Goal: Task Accomplishment & Management: Manage account settings

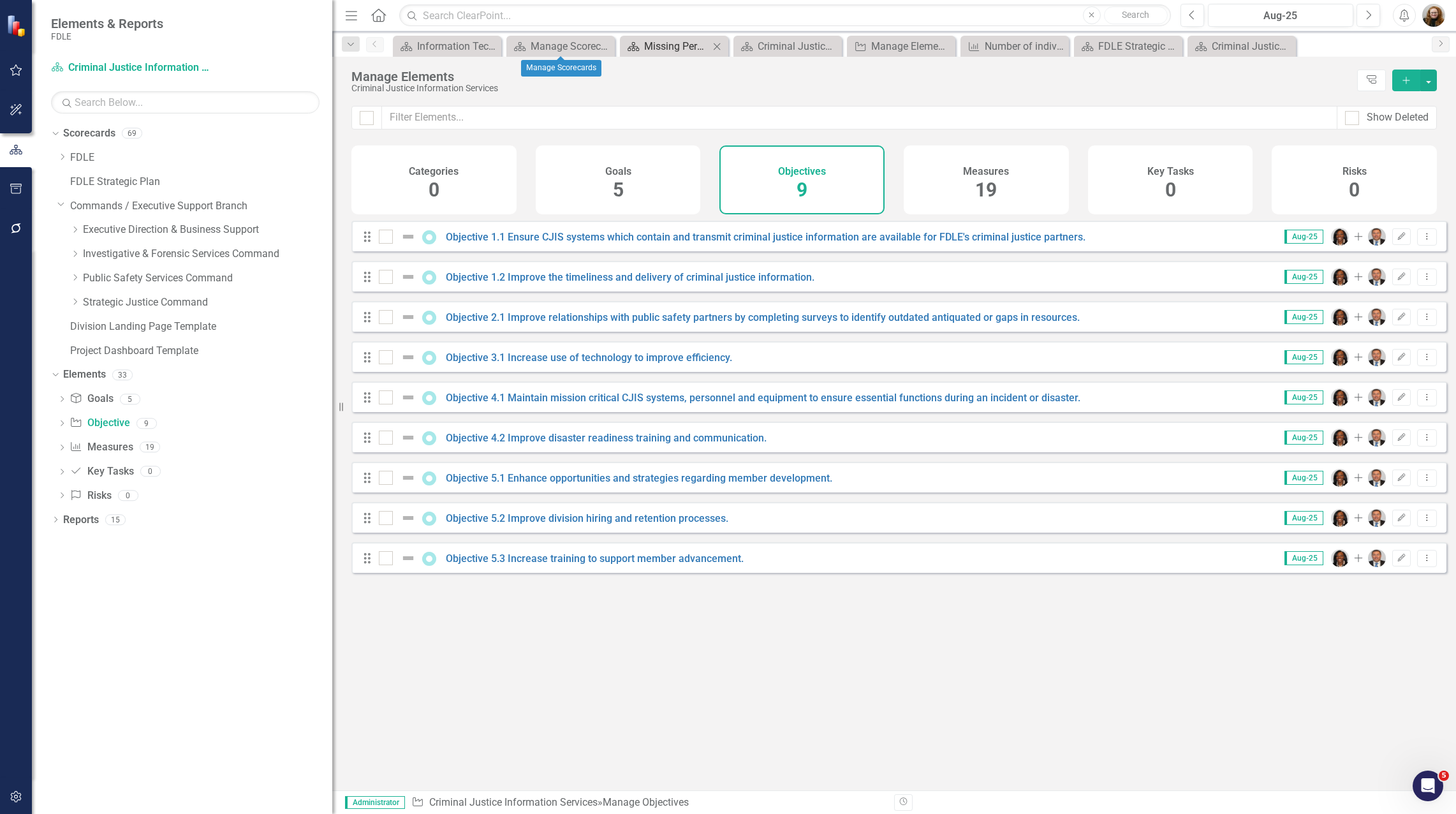
click at [657, 48] on div "Missing Persons & Offender Enforcement Landing Page" at bounding box center [677, 46] width 65 height 16
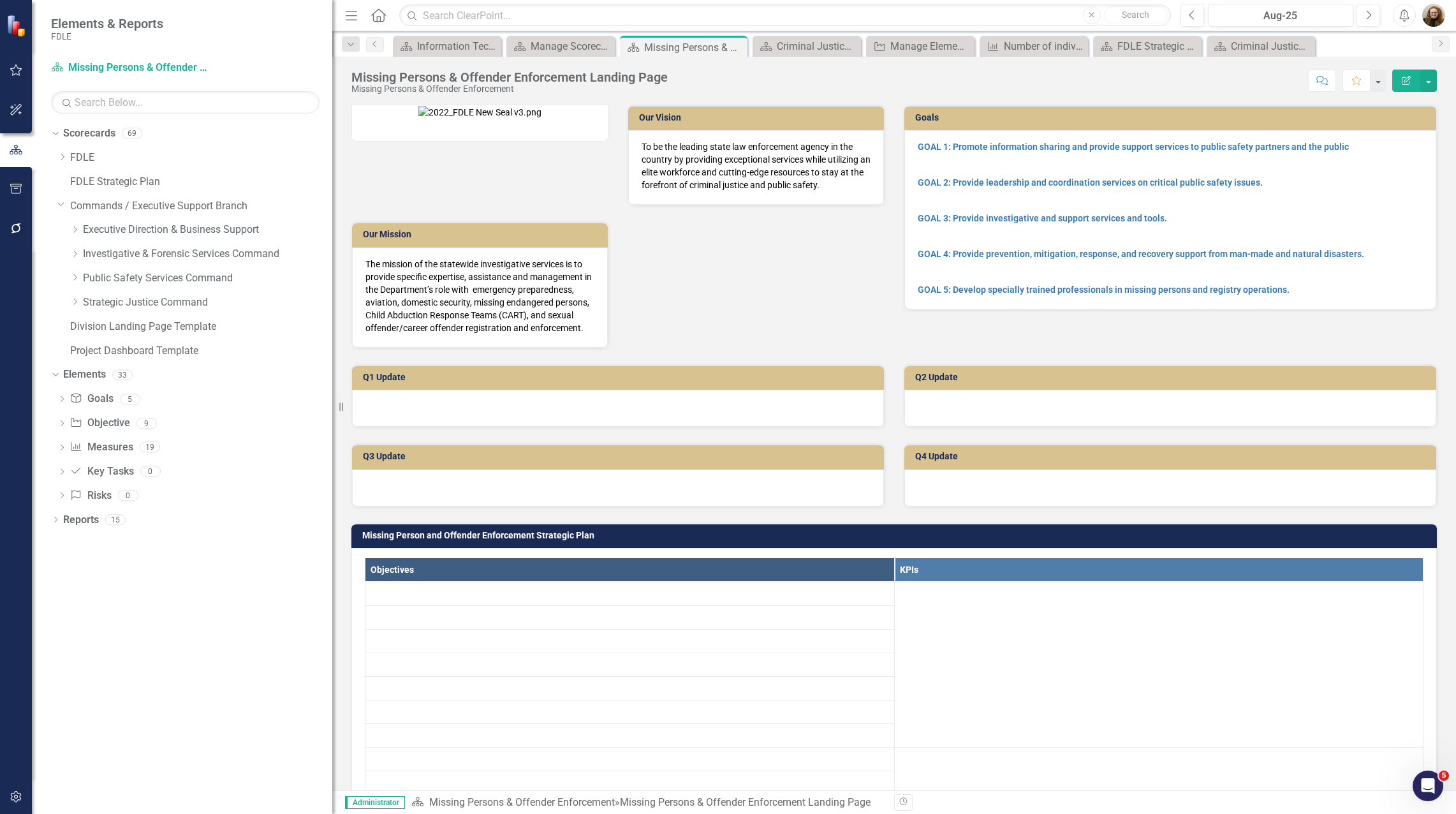
click at [0, 0] on icon "Pin" at bounding box center [0, 0] width 0 height 0
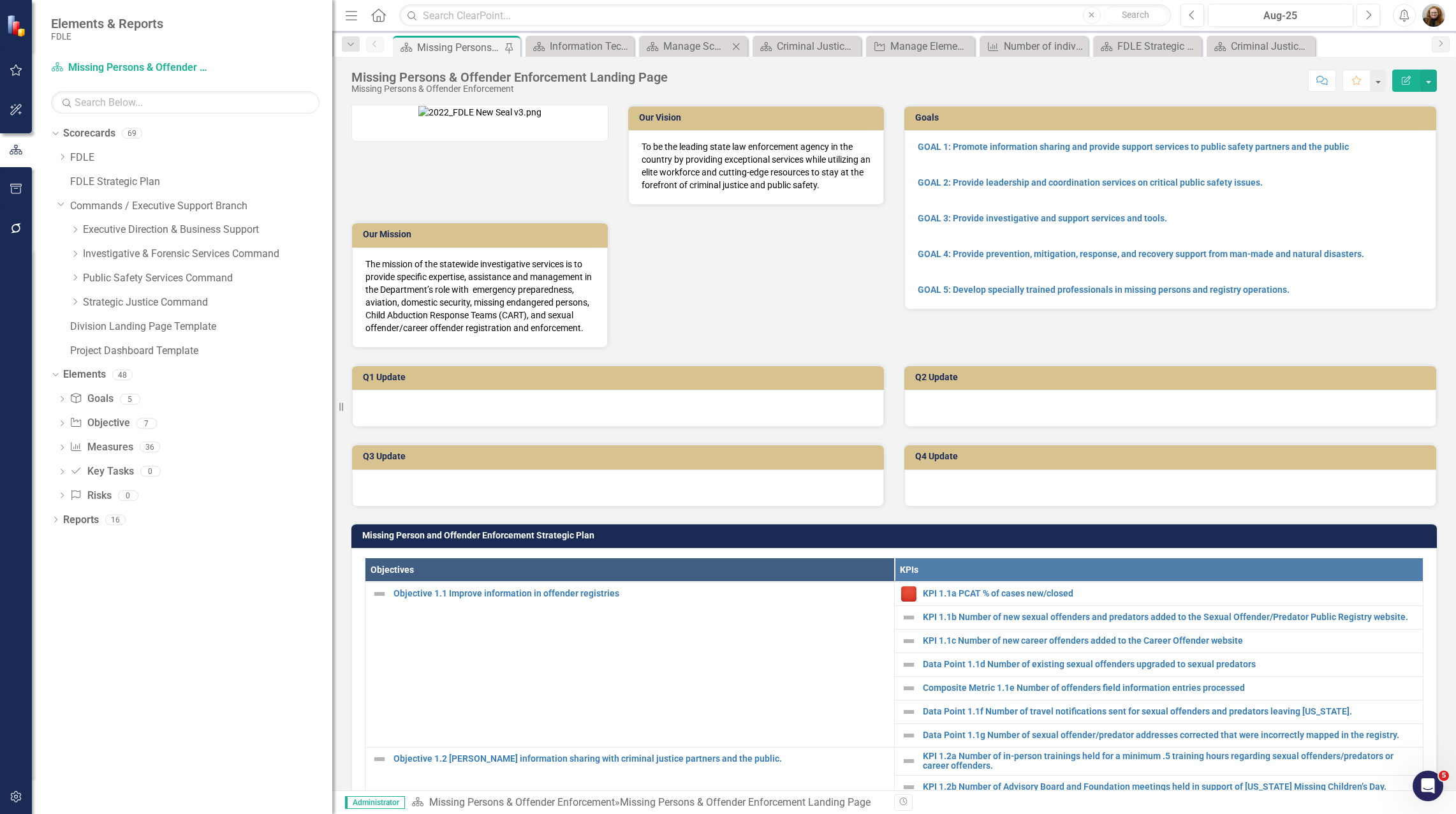
click at [738, 45] on icon "Close" at bounding box center [736, 47] width 13 height 10
click at [510, 50] on icon "Pin" at bounding box center [508, 48] width 10 height 13
click at [511, 49] on icon "Close" at bounding box center [508, 47] width 13 height 10
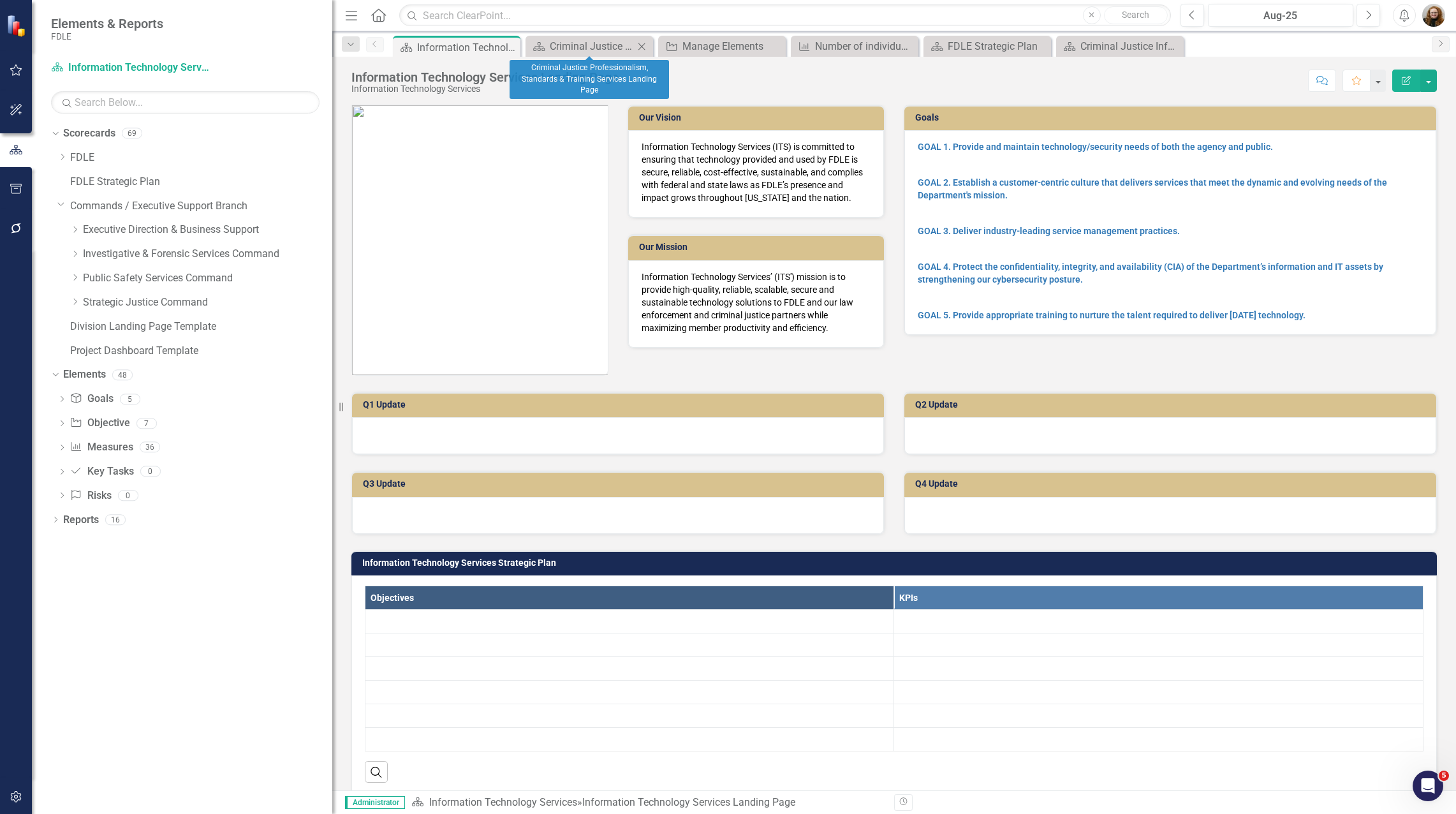
click at [641, 43] on icon "Close" at bounding box center [642, 47] width 13 height 10
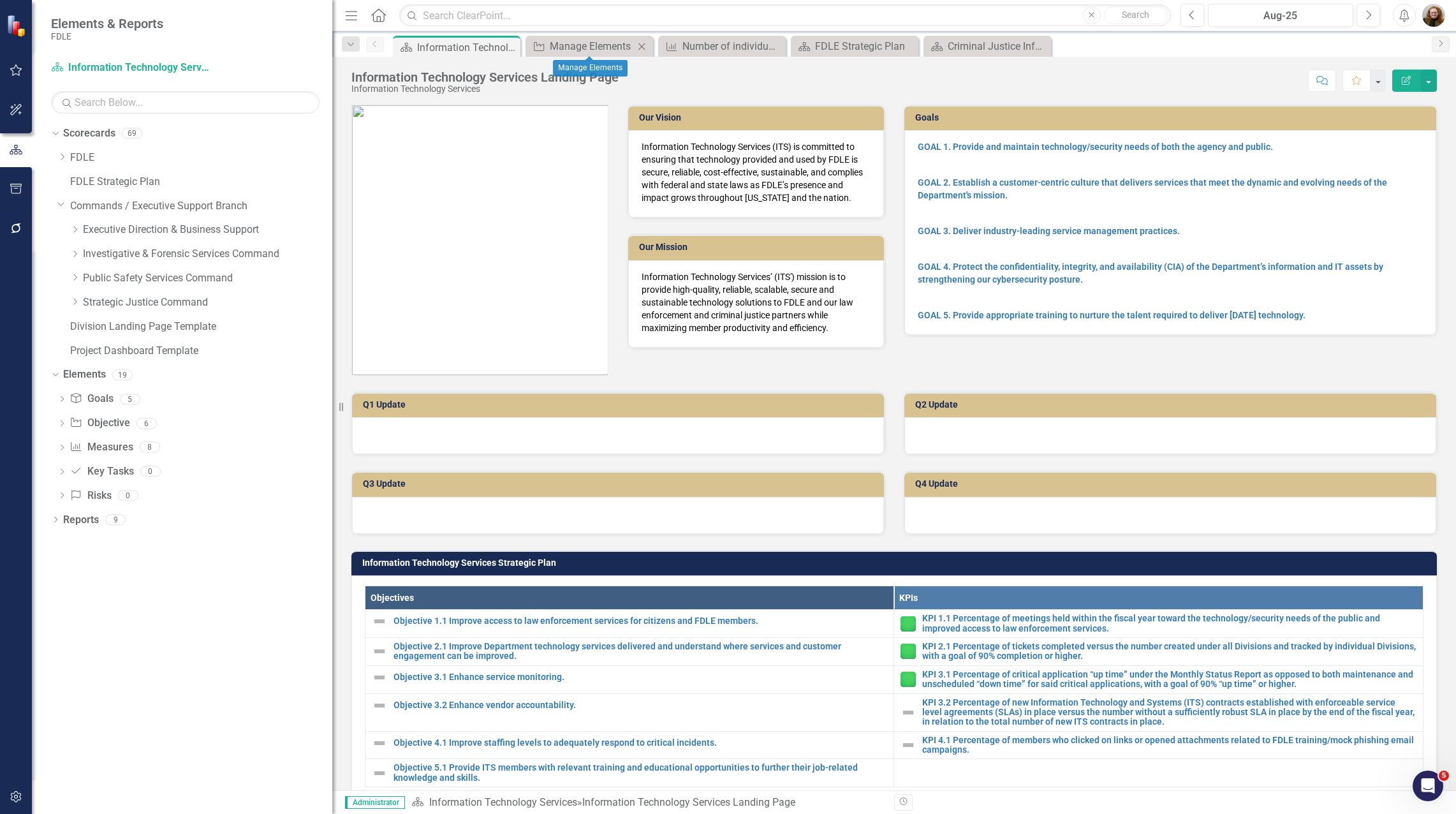
click at [643, 43] on icon "Close" at bounding box center [642, 47] width 13 height 10
click at [0, 0] on icon "Close" at bounding box center [0, 0] width 0 height 0
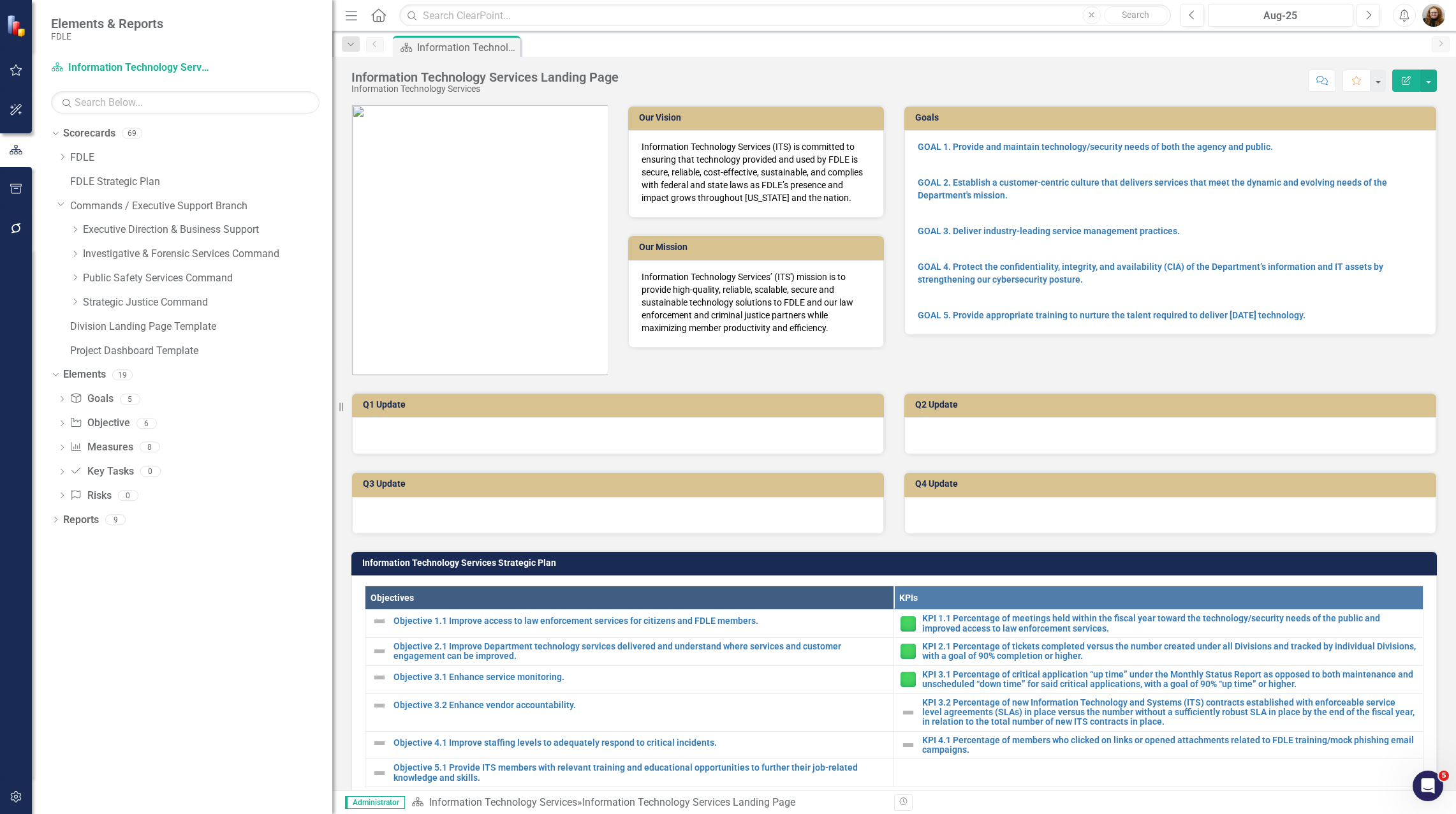
click at [268, 745] on div "Dropdown Scorecards 69 Dropdown FDLE Commissioner's Initiative Team Project Das…" at bounding box center [182, 469] width 301 height 691
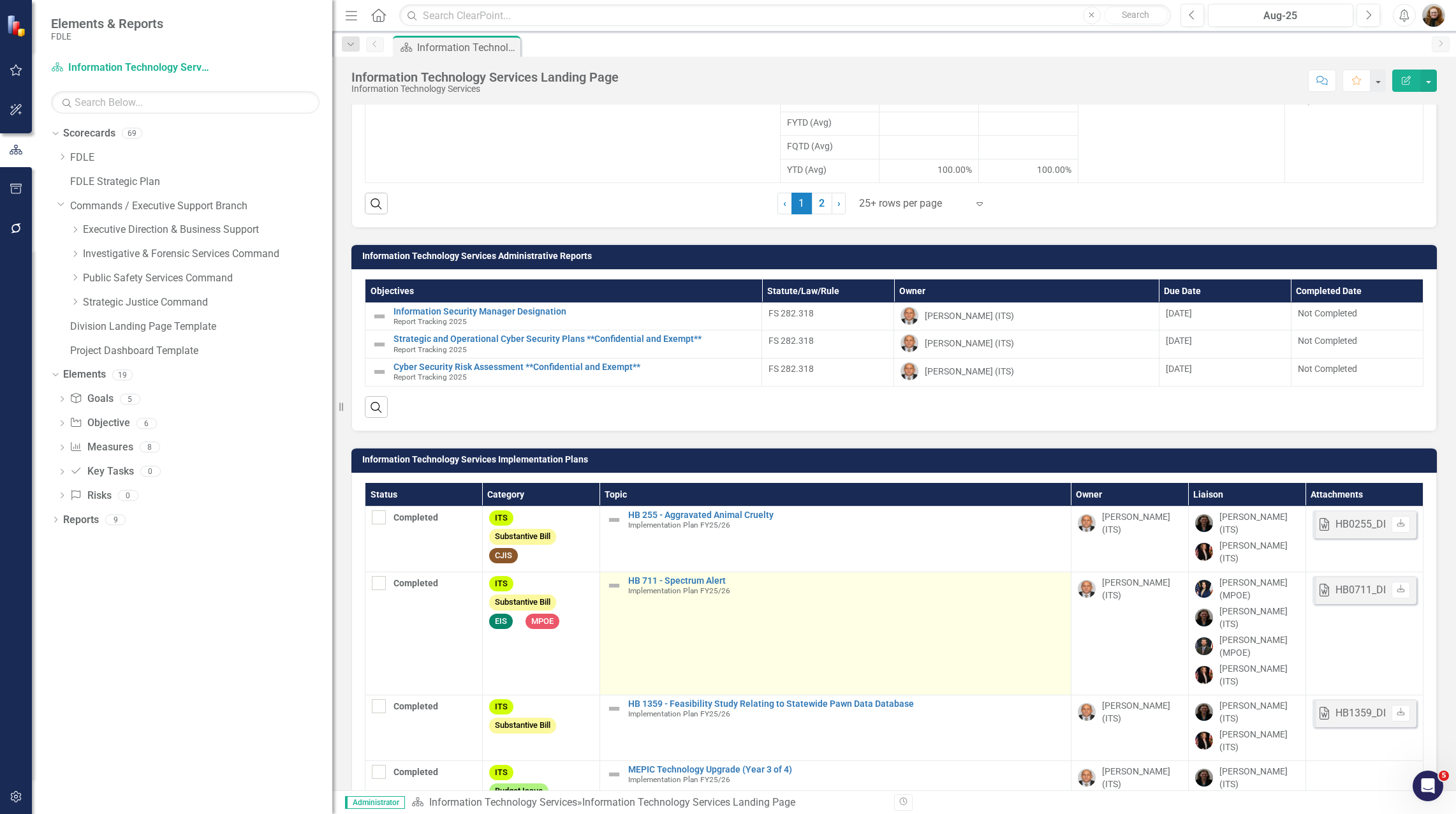
scroll to position [1416, 0]
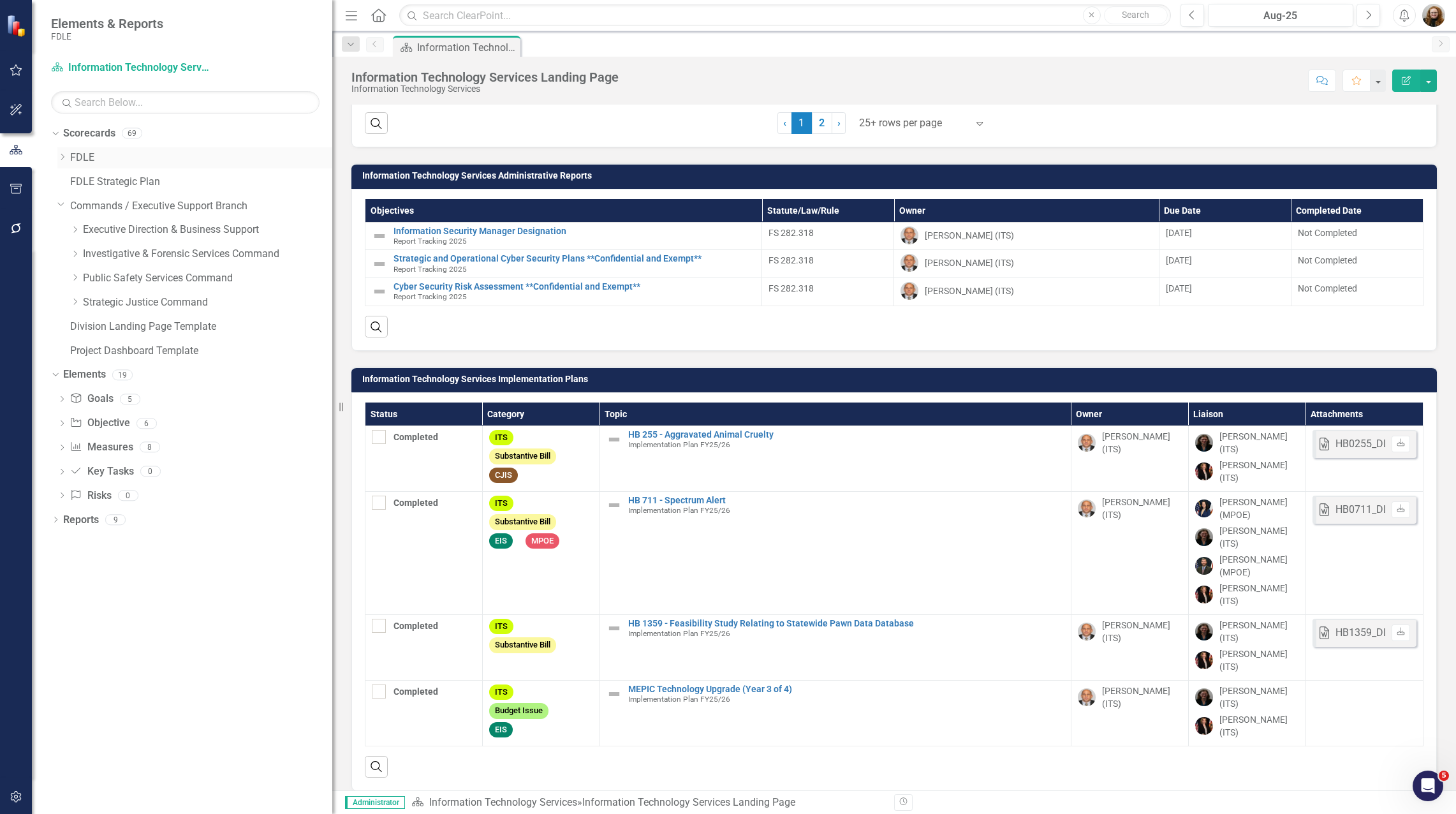
click at [62, 155] on icon at bounding box center [62, 156] width 3 height 6
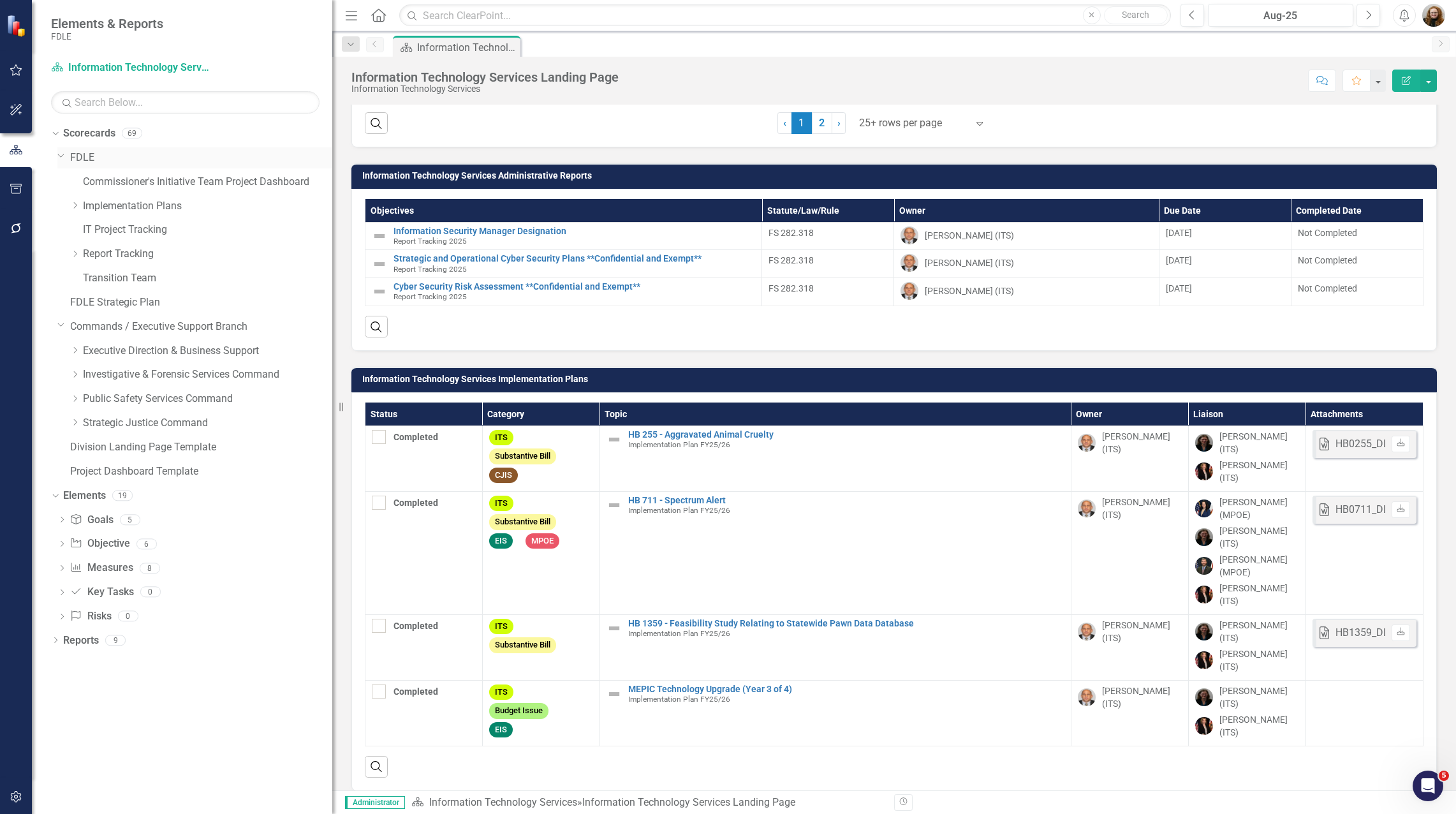
click at [66, 156] on div "Dropdown" at bounding box center [60, 155] width 11 height 9
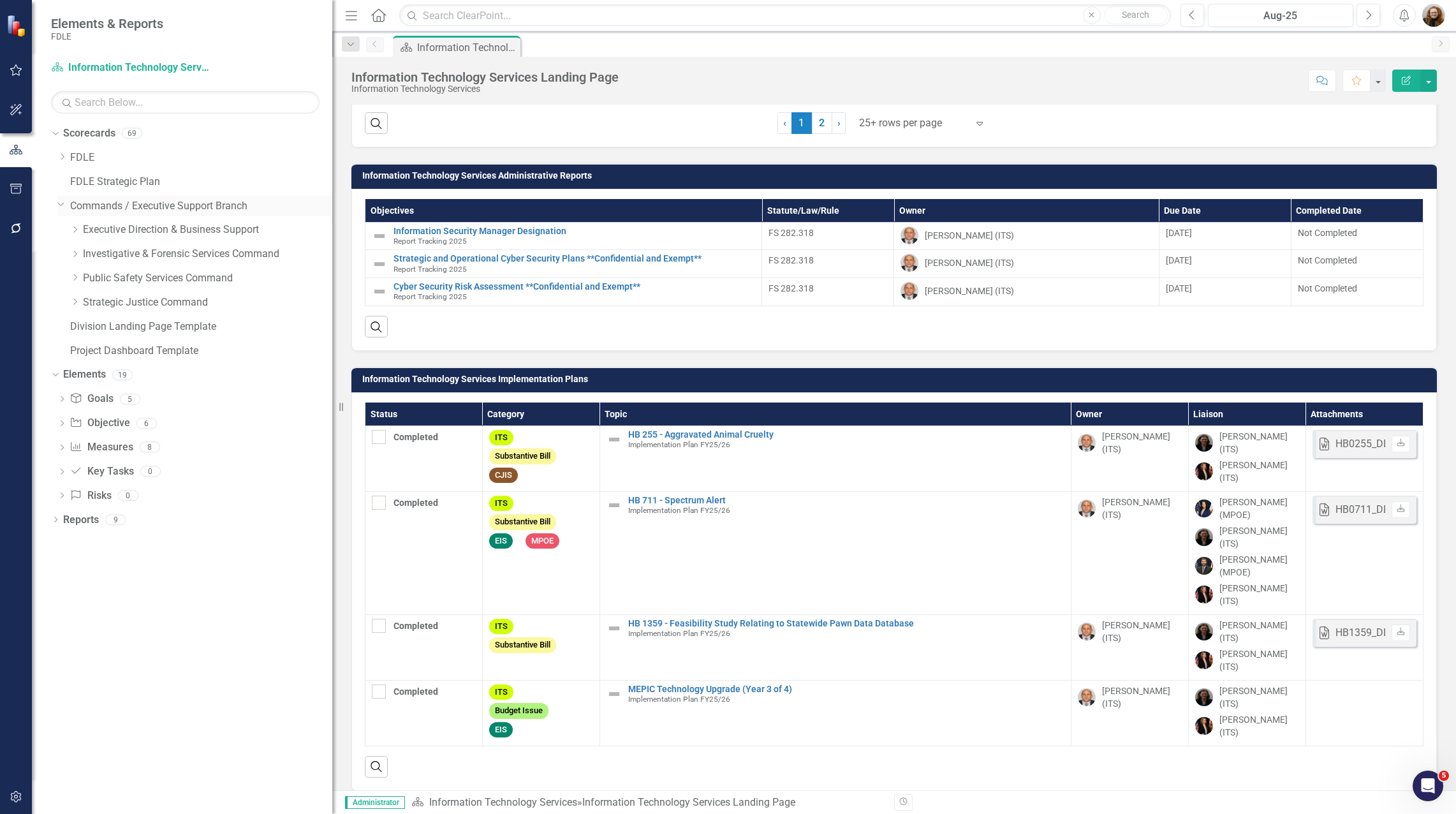
click at [104, 212] on link "Commands / Executive Support Branch" at bounding box center [201, 206] width 262 height 14
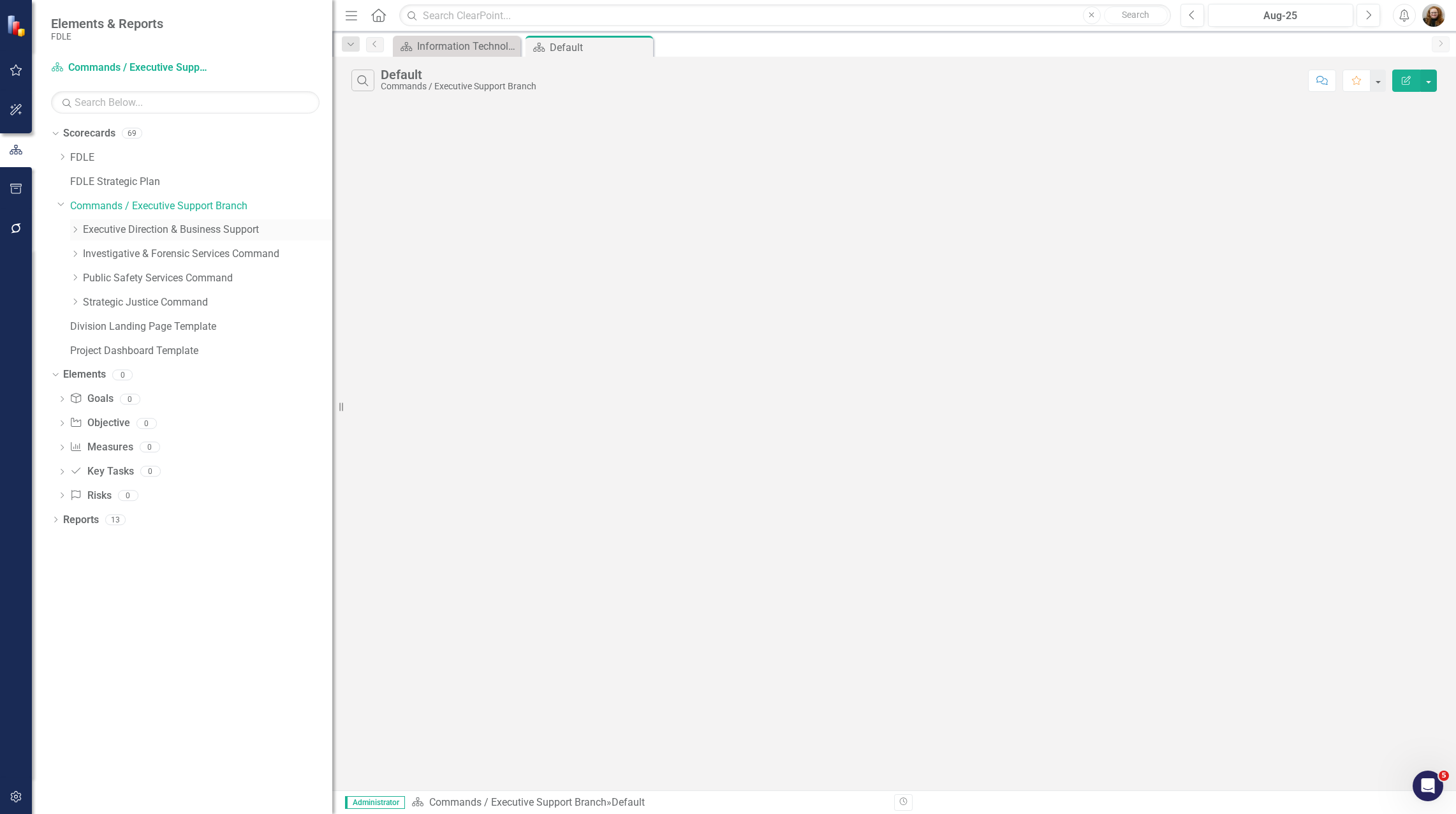
click at [110, 227] on link "Executive Direction & Business Support" at bounding box center [207, 230] width 249 height 14
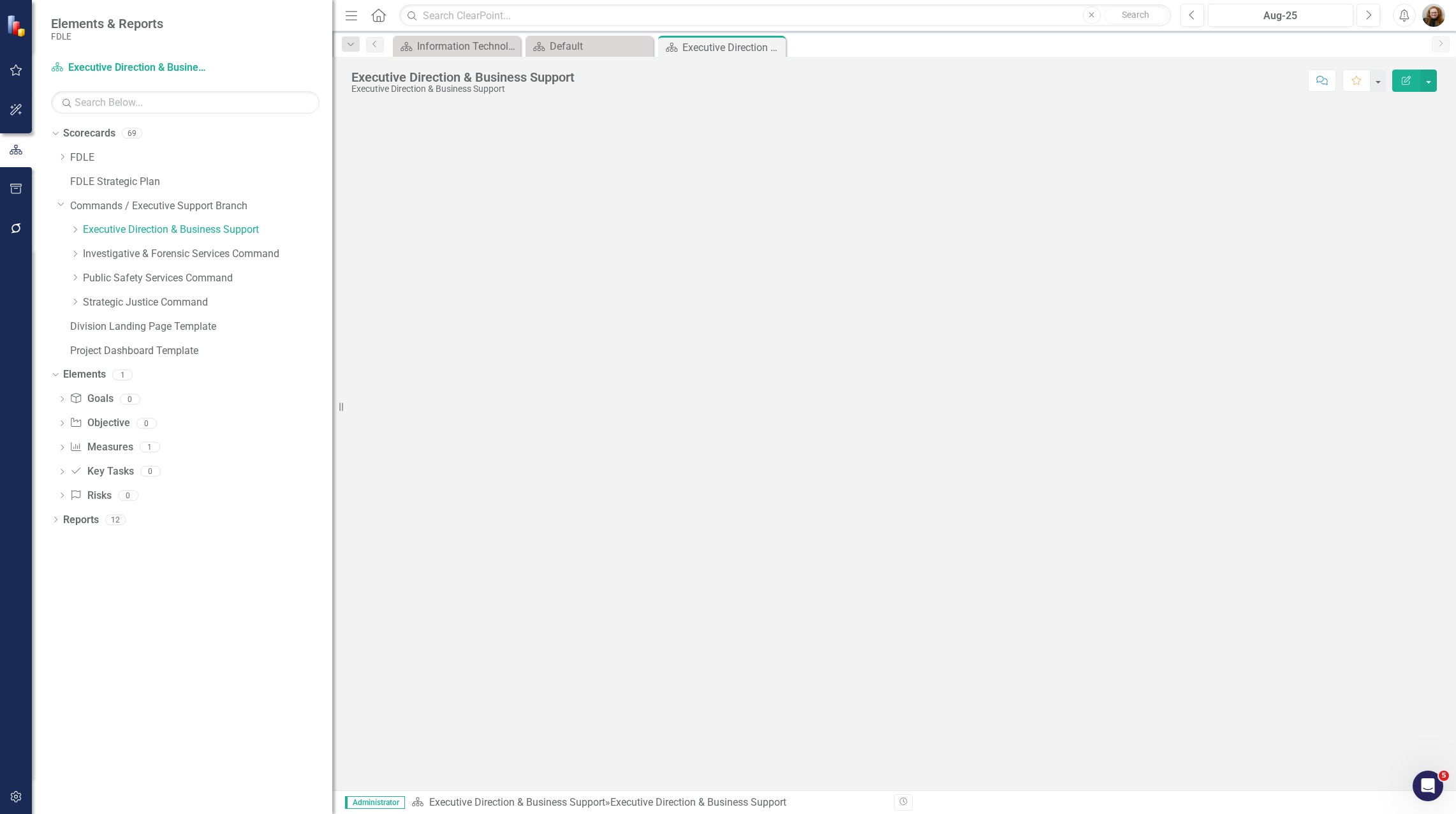
click at [670, 250] on div at bounding box center [894, 447] width 1124 height 686
click at [181, 562] on div "Dropdown Scorecards 69 Dropdown FDLE Commissioner's Initiative Team Project Das…" at bounding box center [182, 469] width 301 height 691
drag, startPoint x: 598, startPoint y: 157, endPoint x: 605, endPoint y: 96, distance: 61.4
click at [597, 152] on div at bounding box center [894, 447] width 1124 height 686
click at [153, 261] on link "Investigative & Forensic Services Command" at bounding box center [207, 254] width 249 height 14
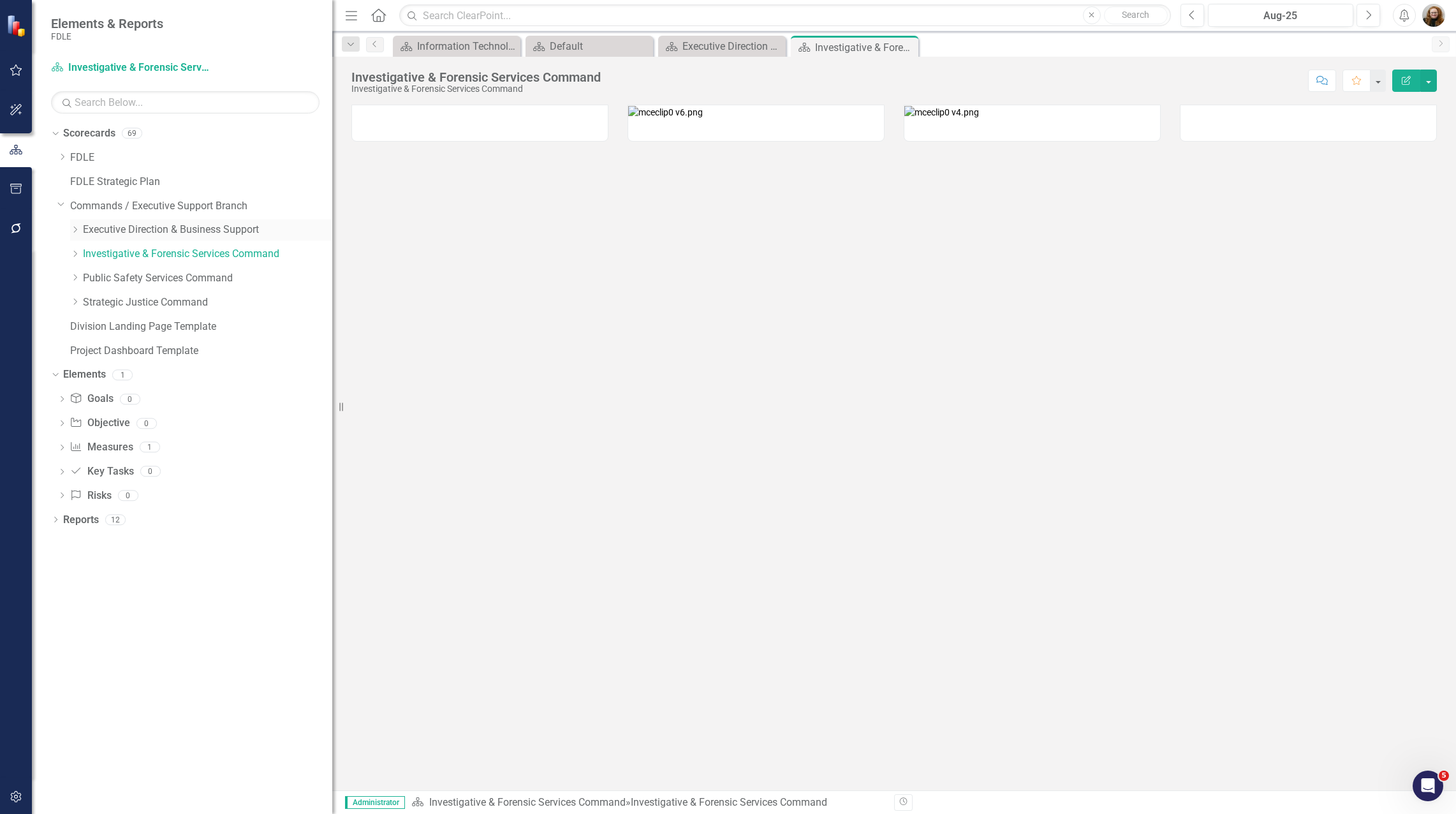
click at [133, 223] on link "Executive Direction & Business Support" at bounding box center [207, 230] width 249 height 14
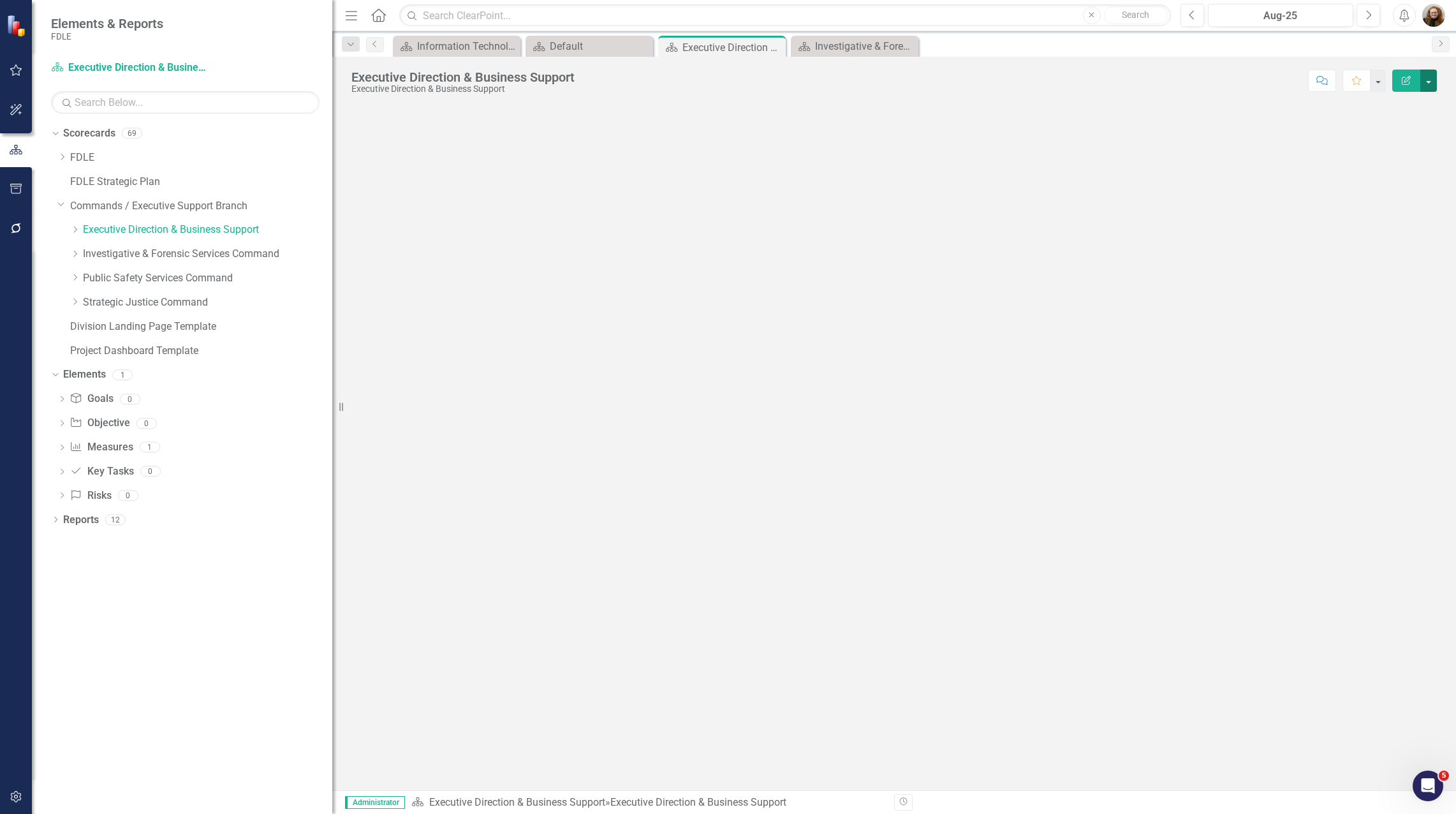
click at [1432, 83] on button "button" at bounding box center [1428, 80] width 17 height 22
click at [1383, 119] on link "Edit Report Edit Layout" at bounding box center [1384, 128] width 103 height 24
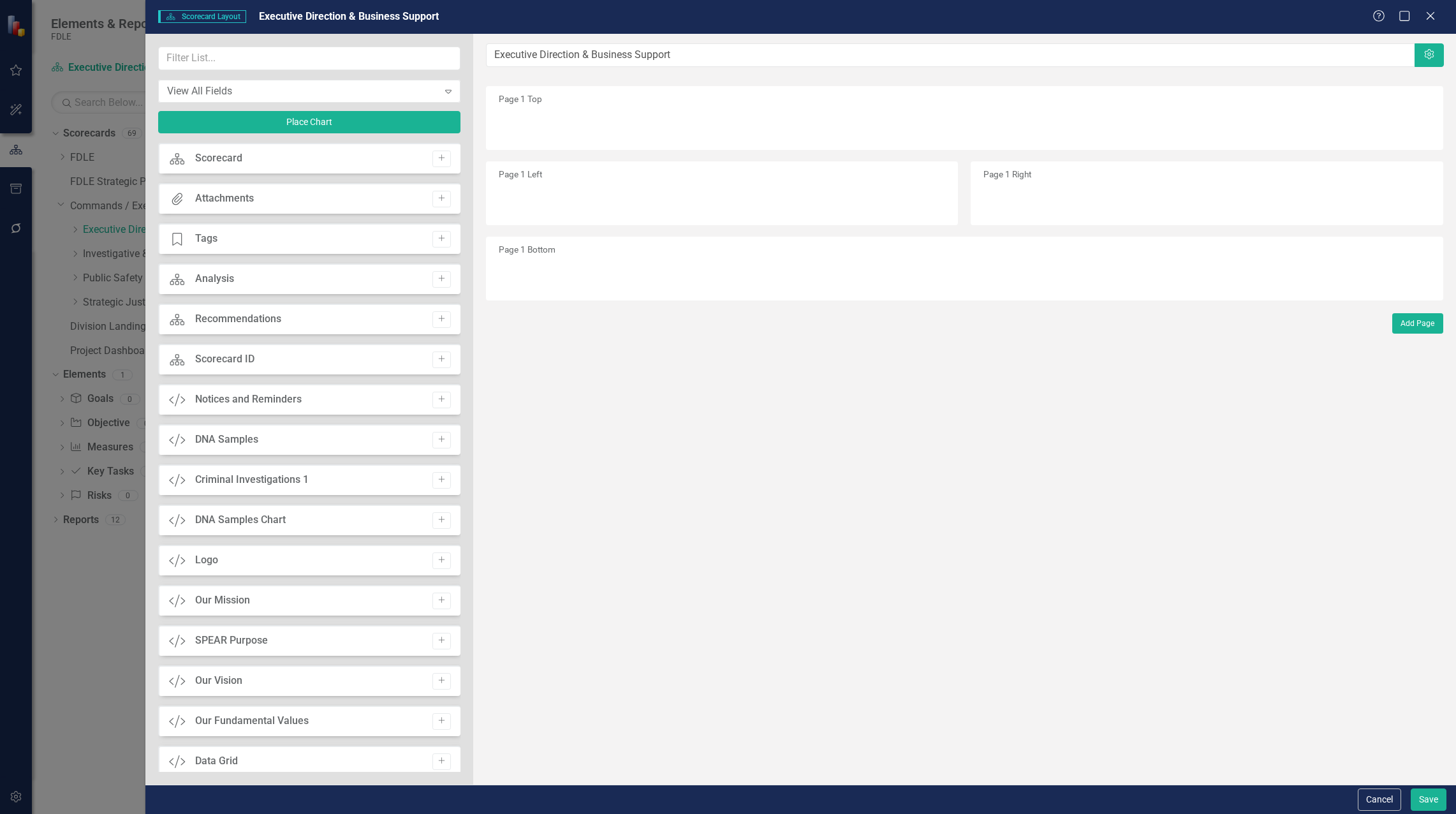
click at [616, 186] on div "Page 1 Left" at bounding box center [722, 193] width 473 height 64
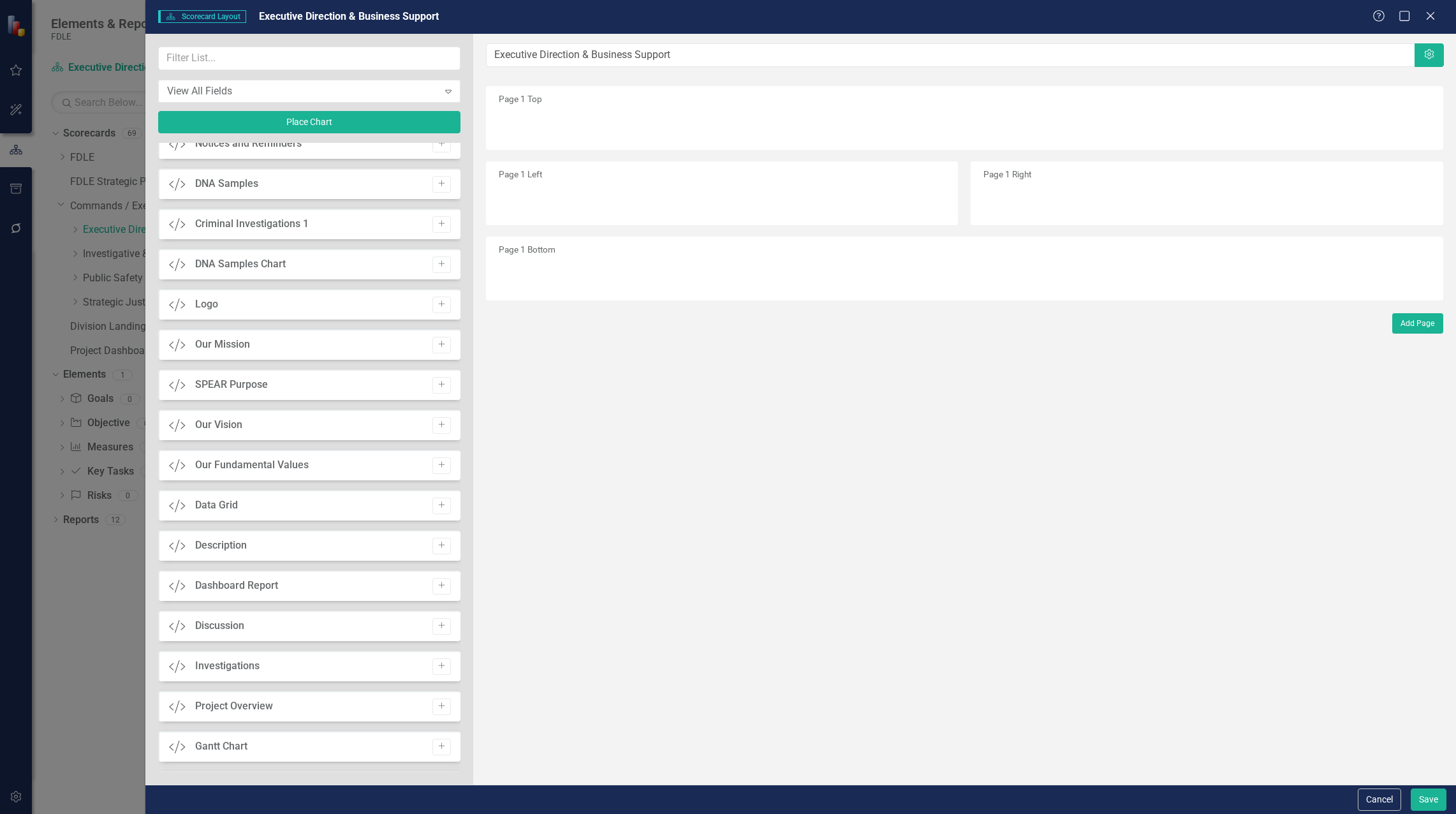
scroll to position [255, 0]
click at [437, 303] on icon "Add" at bounding box center [441, 304] width 9 height 8
drag, startPoint x: 515, startPoint y: 126, endPoint x: 521, endPoint y: 197, distance: 71.3
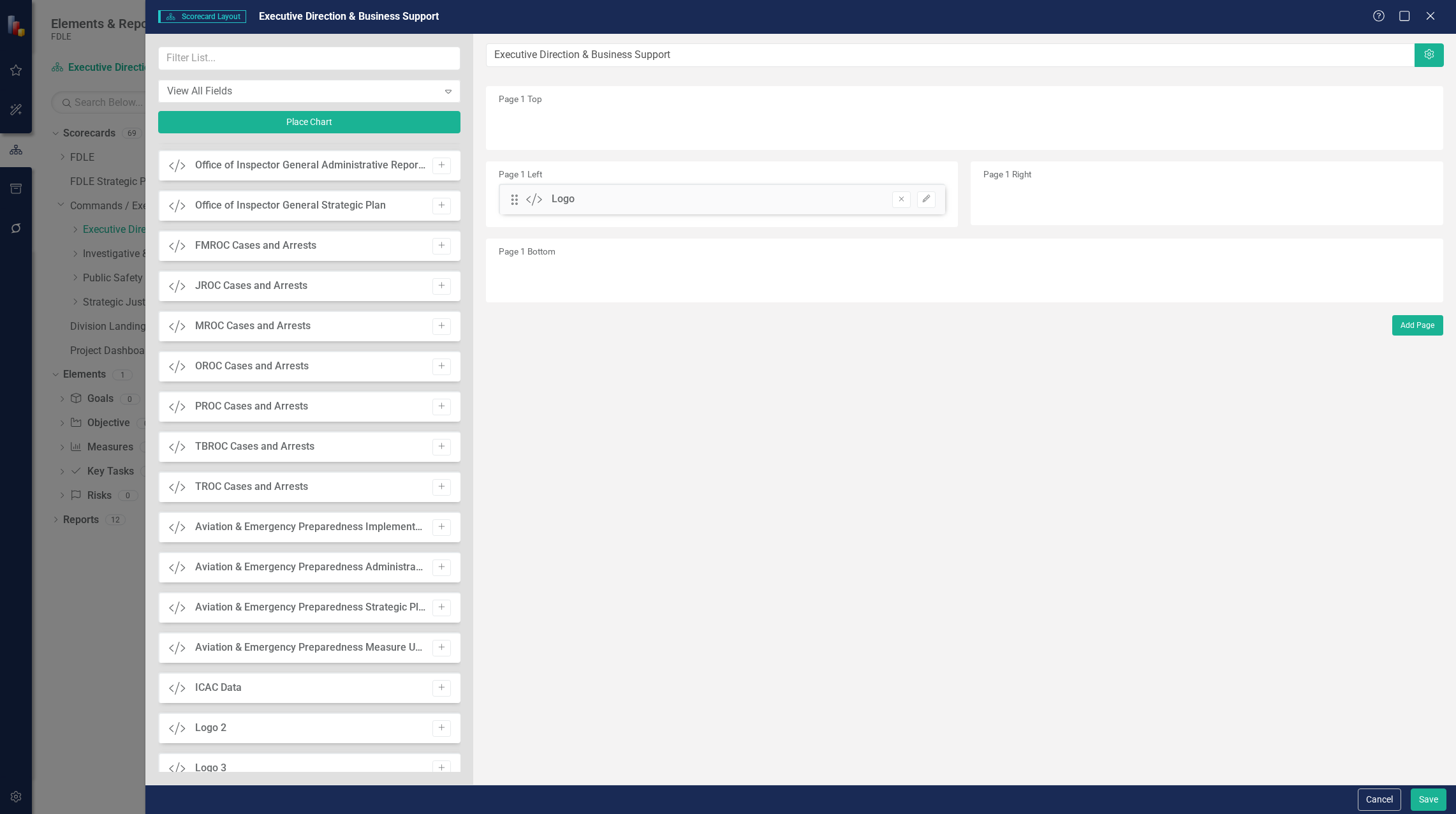
scroll to position [4796, 0]
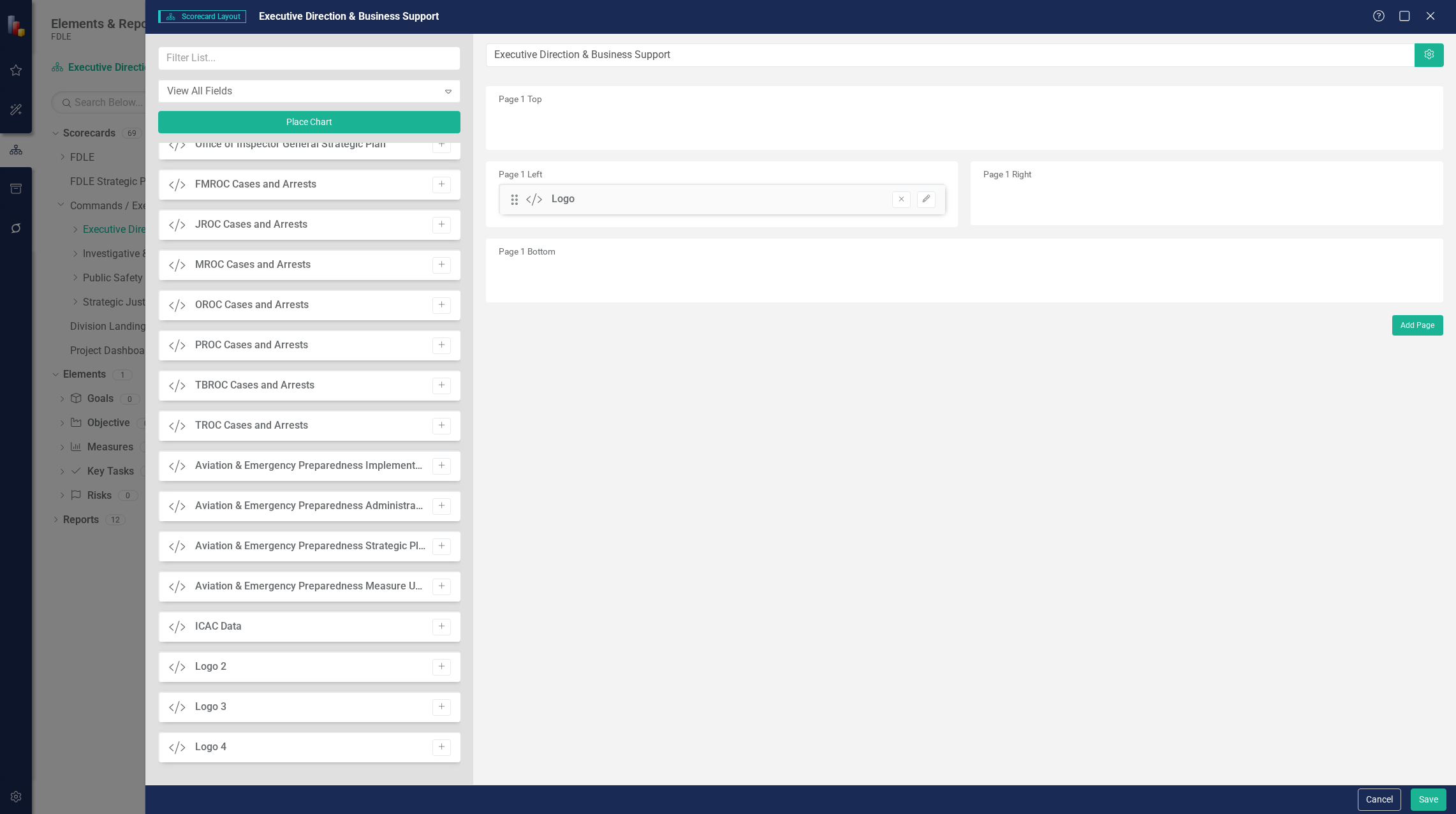
click at [180, 663] on icon "Custom" at bounding box center [177, 668] width 17 height 13
click at [438, 673] on button "Add" at bounding box center [442, 667] width 19 height 17
click at [438, 700] on button "Add" at bounding box center [442, 707] width 19 height 17
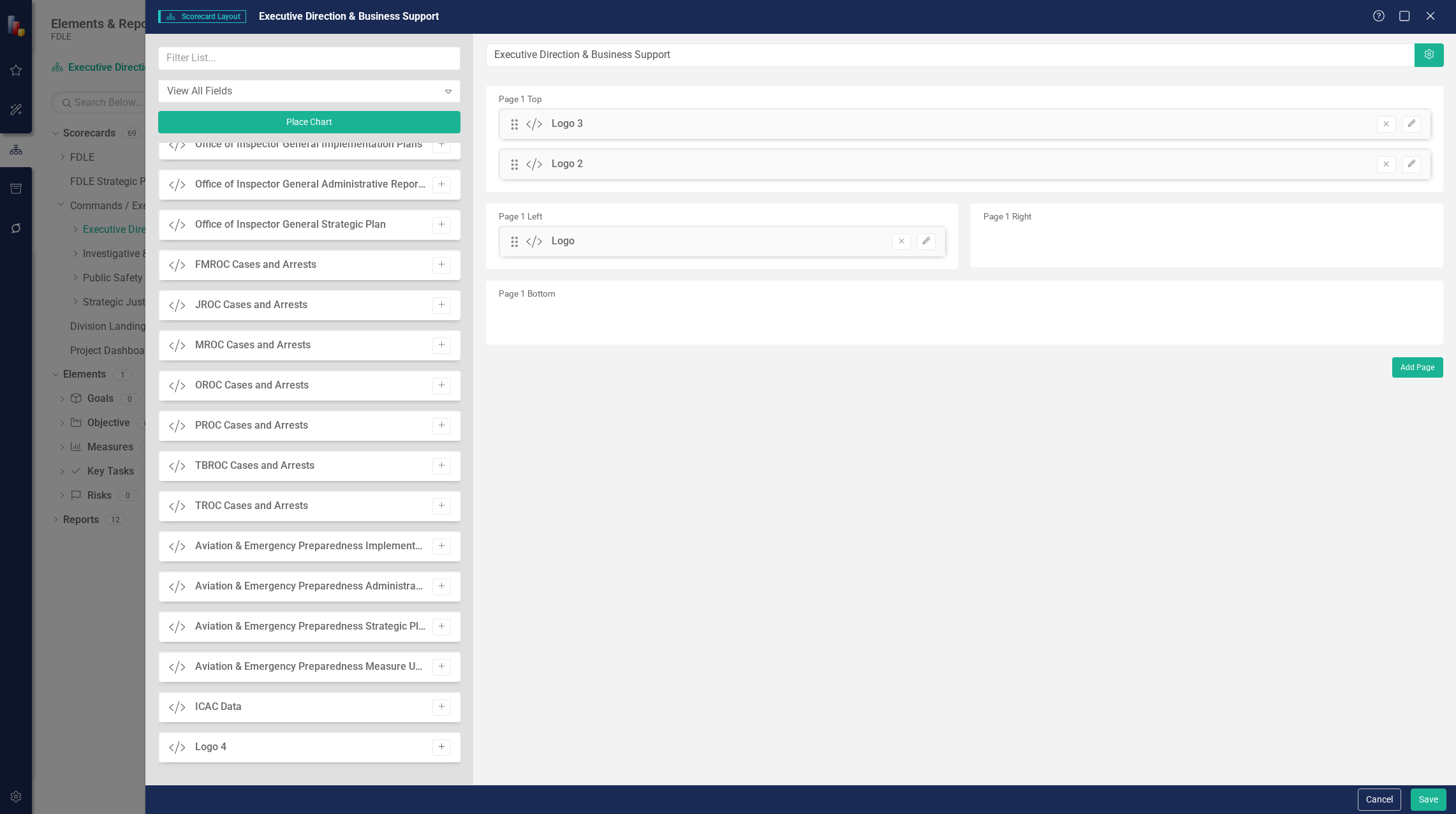
click at [442, 749] on button "Add" at bounding box center [442, 747] width 19 height 17
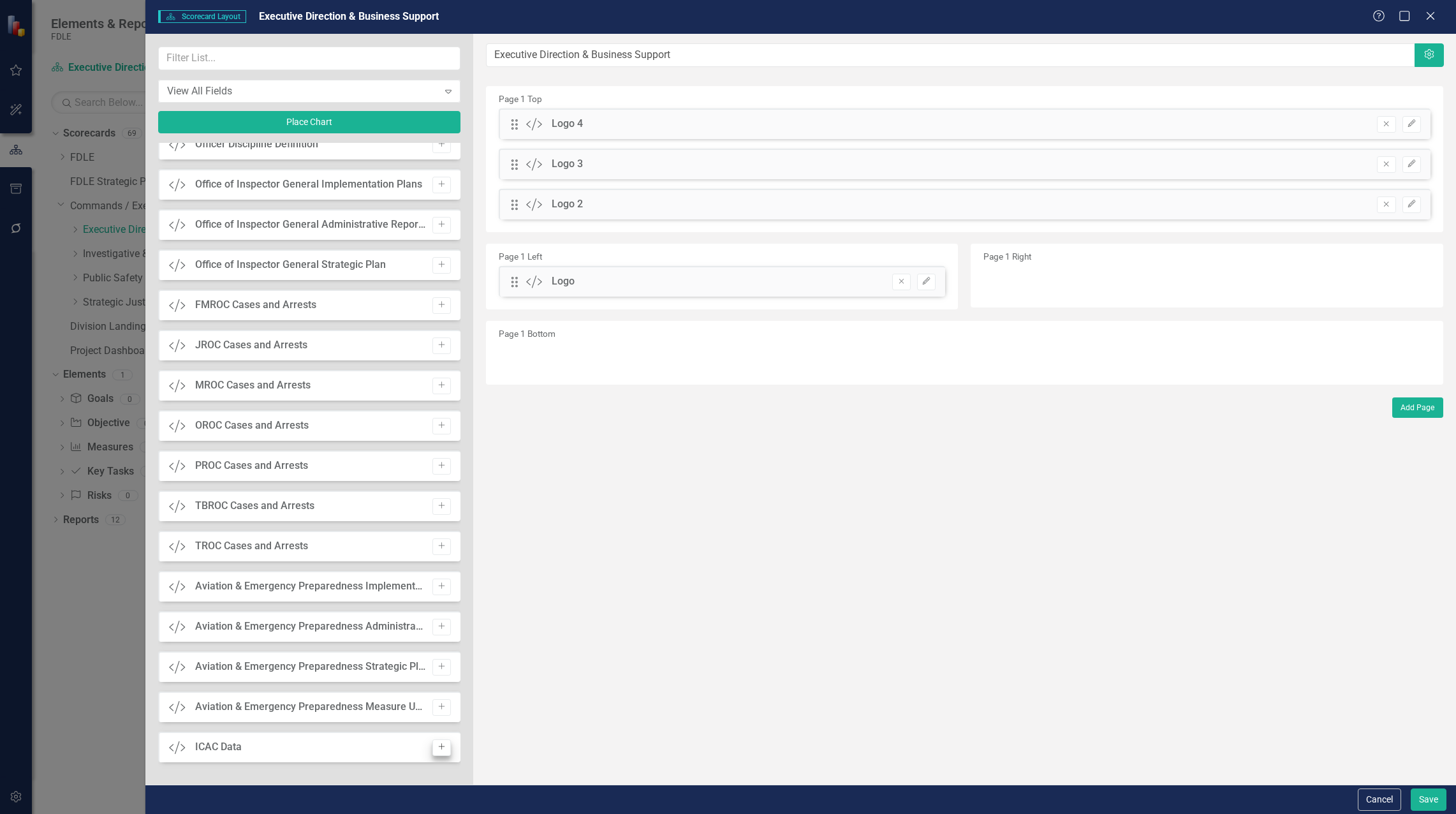
scroll to position [4676, 0]
drag, startPoint x: 512, startPoint y: 205, endPoint x: 627, endPoint y: 273, distance: 133.6
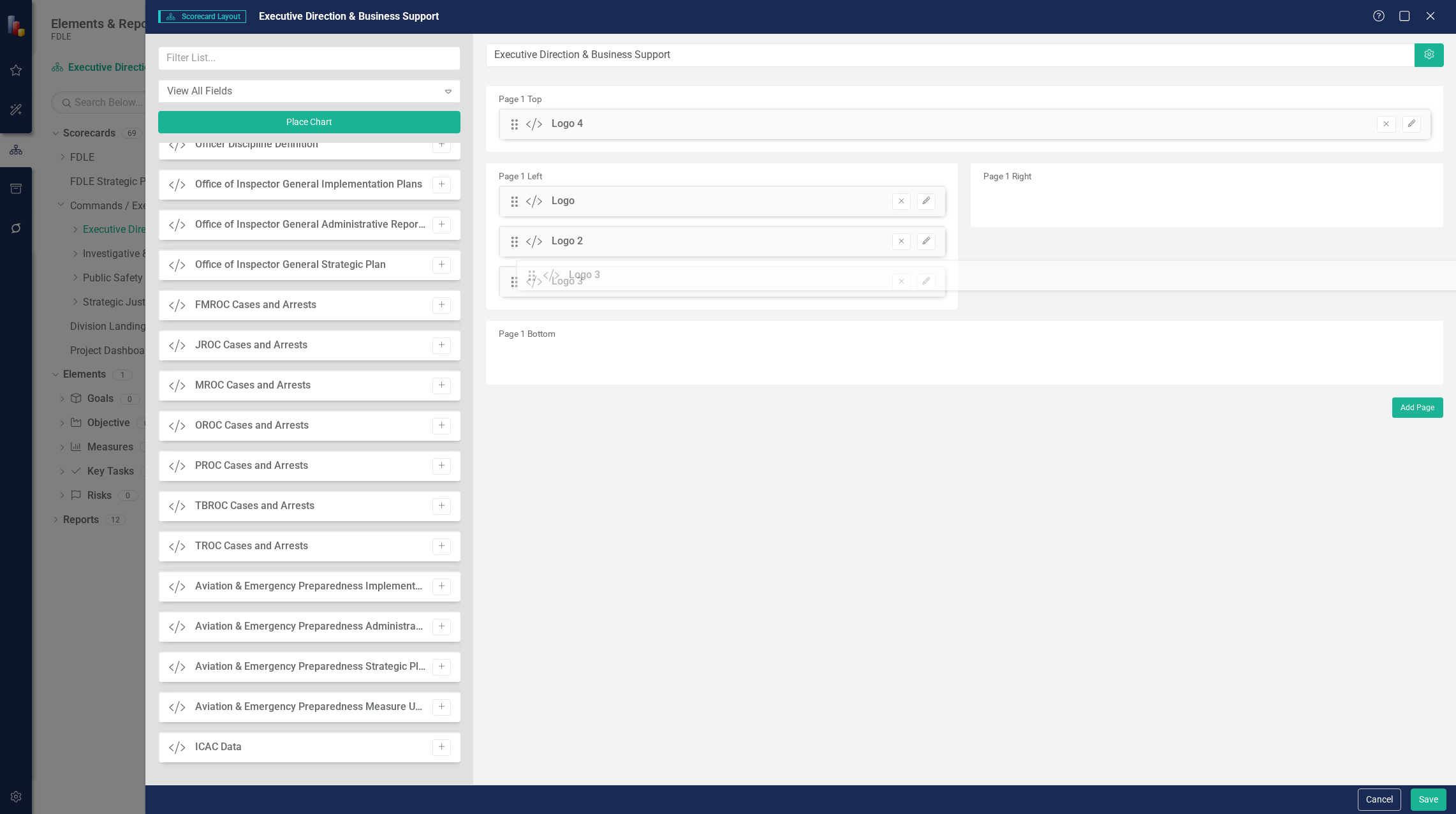
drag, startPoint x: 513, startPoint y: 165, endPoint x: 537, endPoint y: 271, distance: 108.7
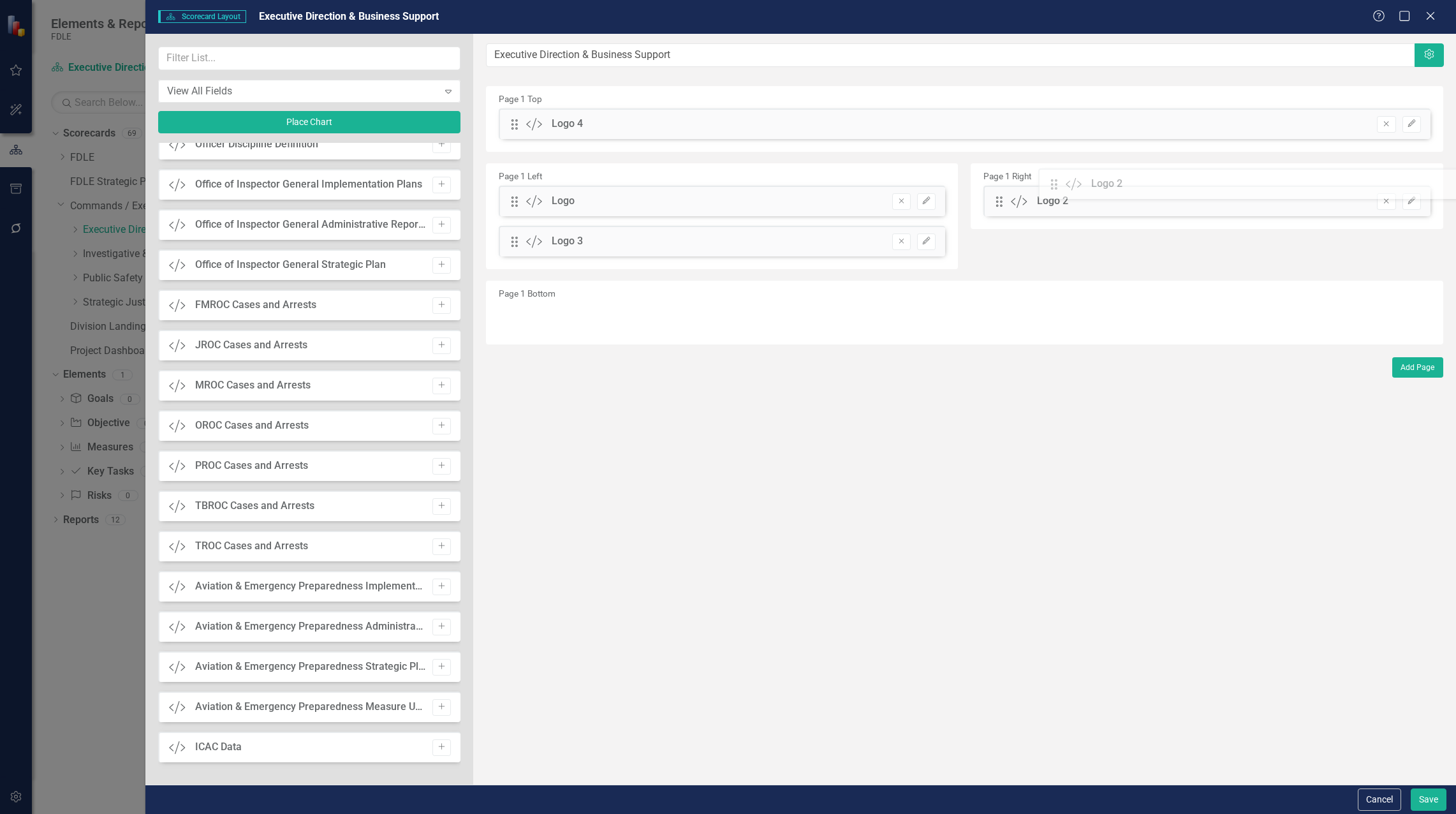
drag, startPoint x: 514, startPoint y: 243, endPoint x: 1063, endPoint y: 186, distance: 552.0
drag, startPoint x: 513, startPoint y: 126, endPoint x: 1028, endPoint y: 240, distance: 527.5
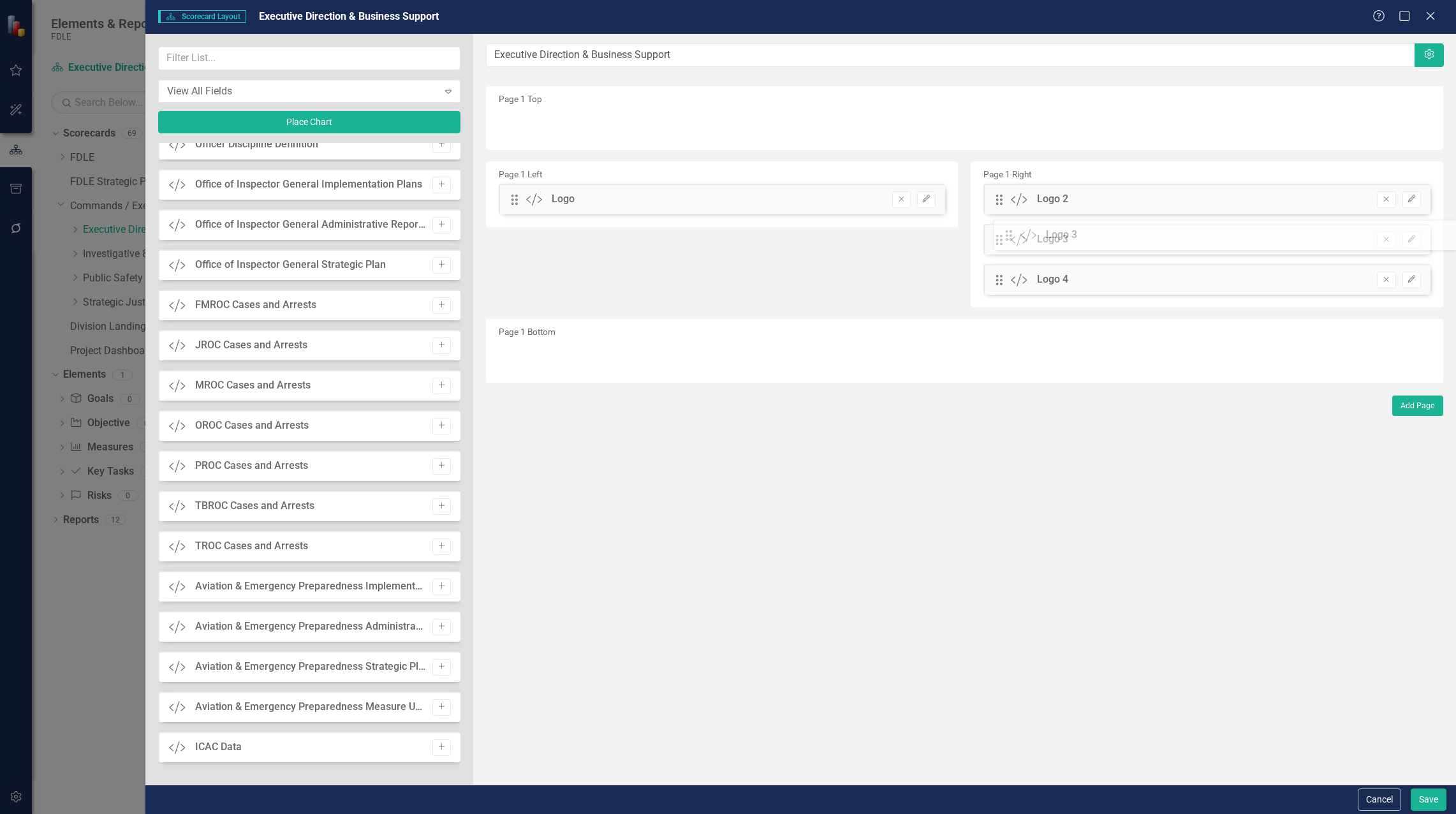
drag, startPoint x: 512, startPoint y: 240, endPoint x: 1015, endPoint y: 235, distance: 503.0
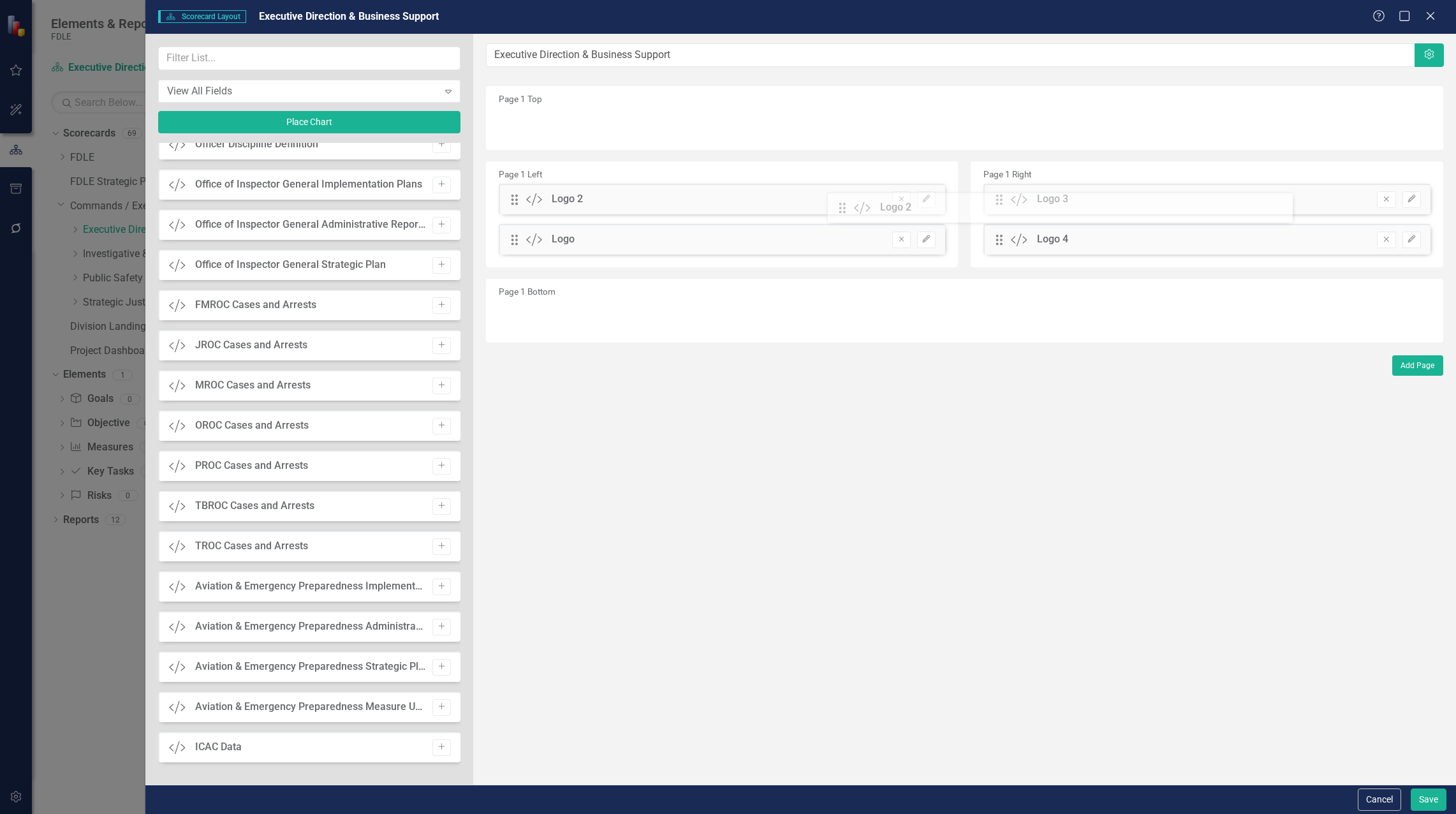
drag, startPoint x: 1000, startPoint y: 203, endPoint x: 826, endPoint y: 213, distance: 174.3
click at [921, 202] on button "Edit" at bounding box center [926, 200] width 19 height 17
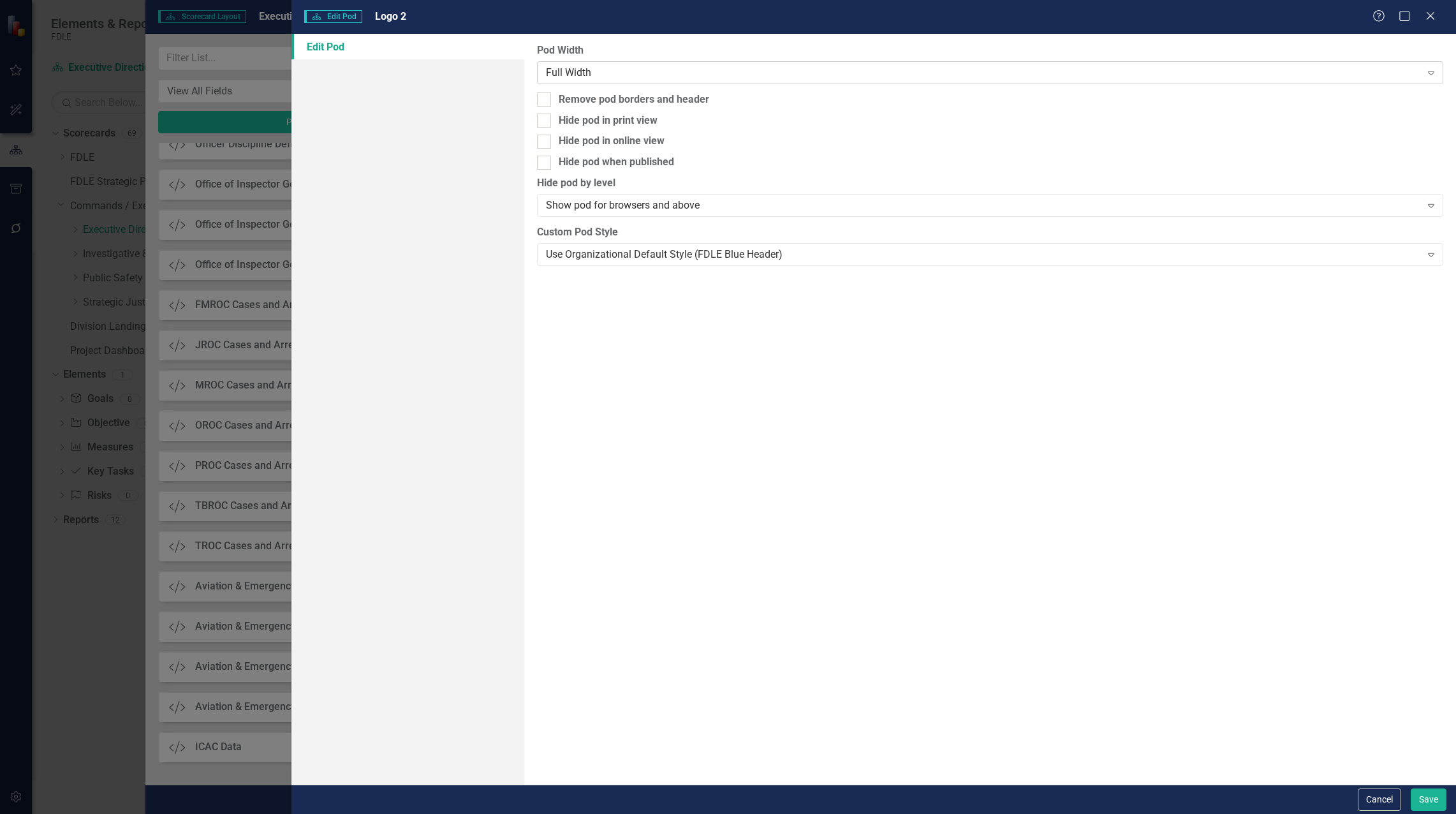
click at [591, 78] on div "Full Width" at bounding box center [983, 72] width 875 height 14
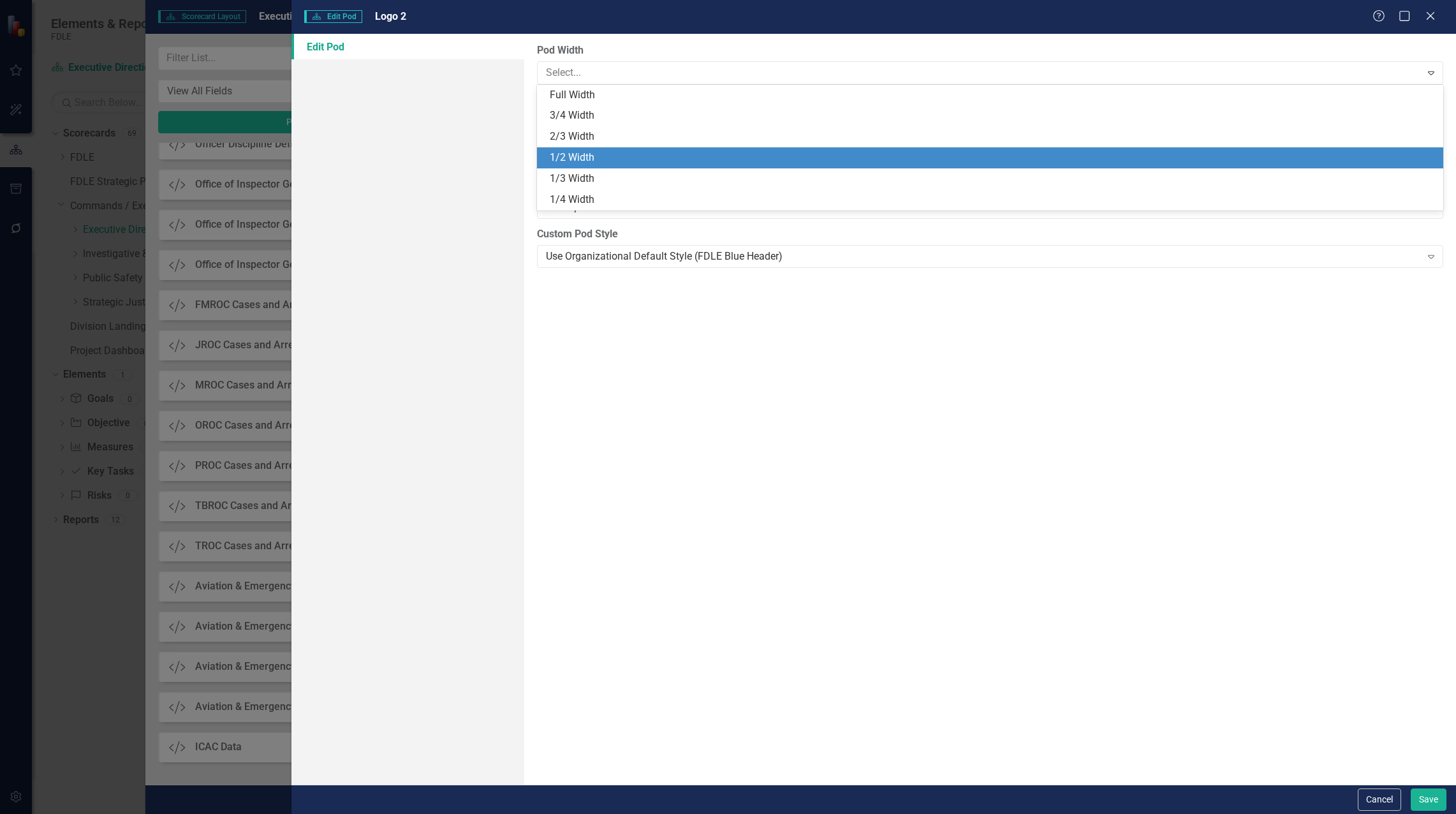
click at [580, 156] on div "1/2 Width" at bounding box center [992, 158] width 886 height 14
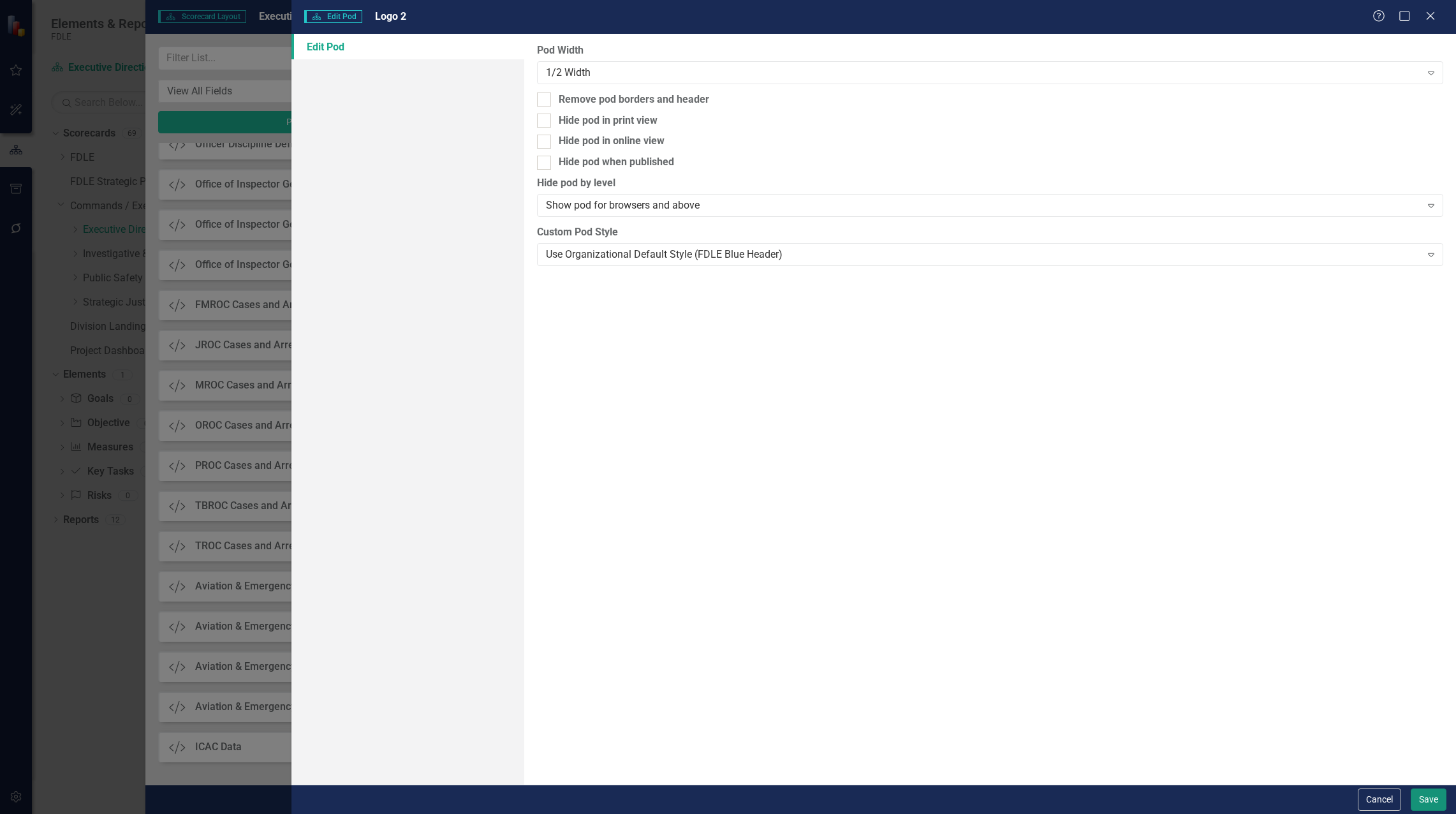
click at [1424, 799] on button "Save" at bounding box center [1429, 799] width 36 height 22
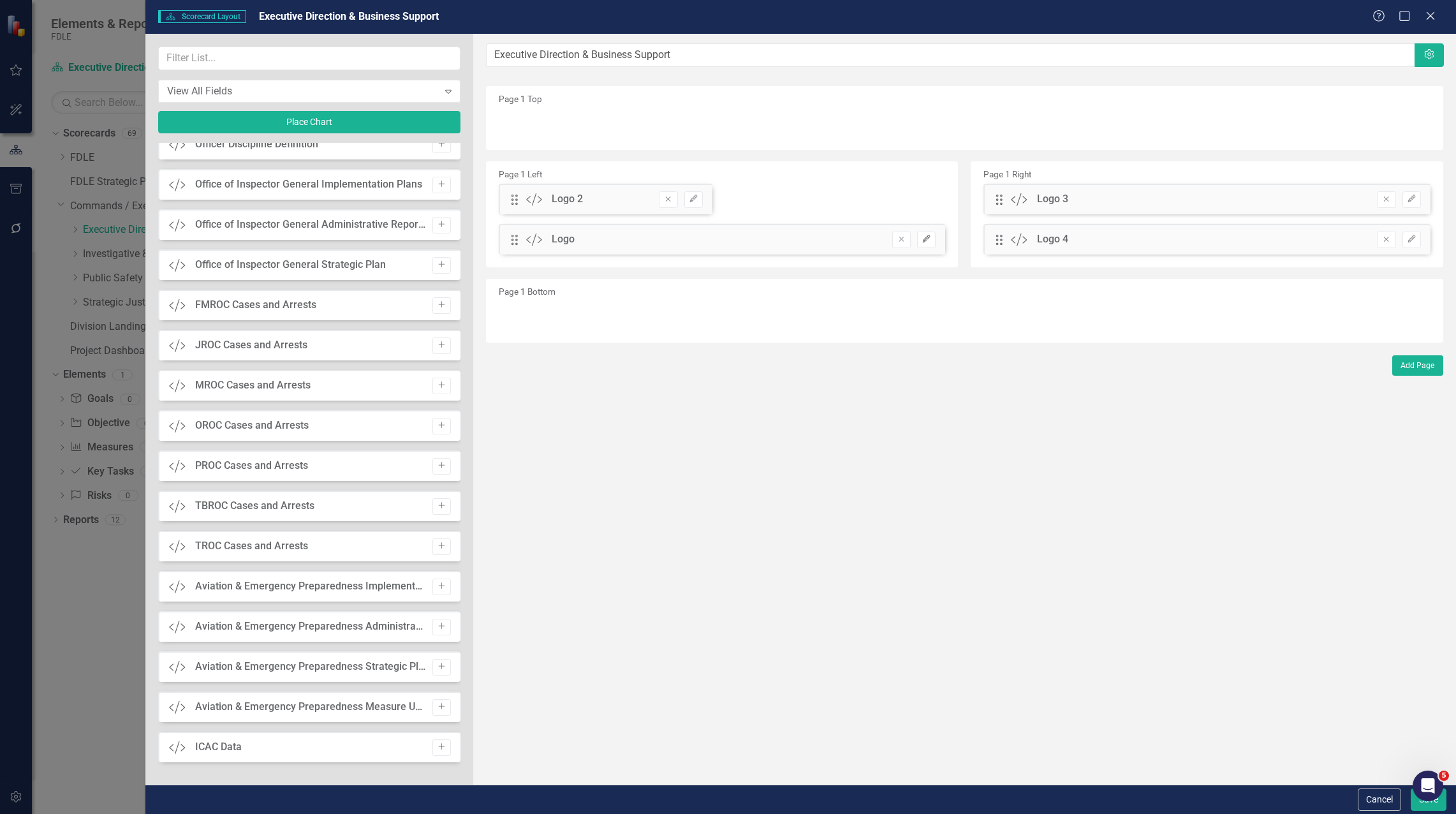
click at [930, 239] on icon "Edit" at bounding box center [926, 239] width 9 height 8
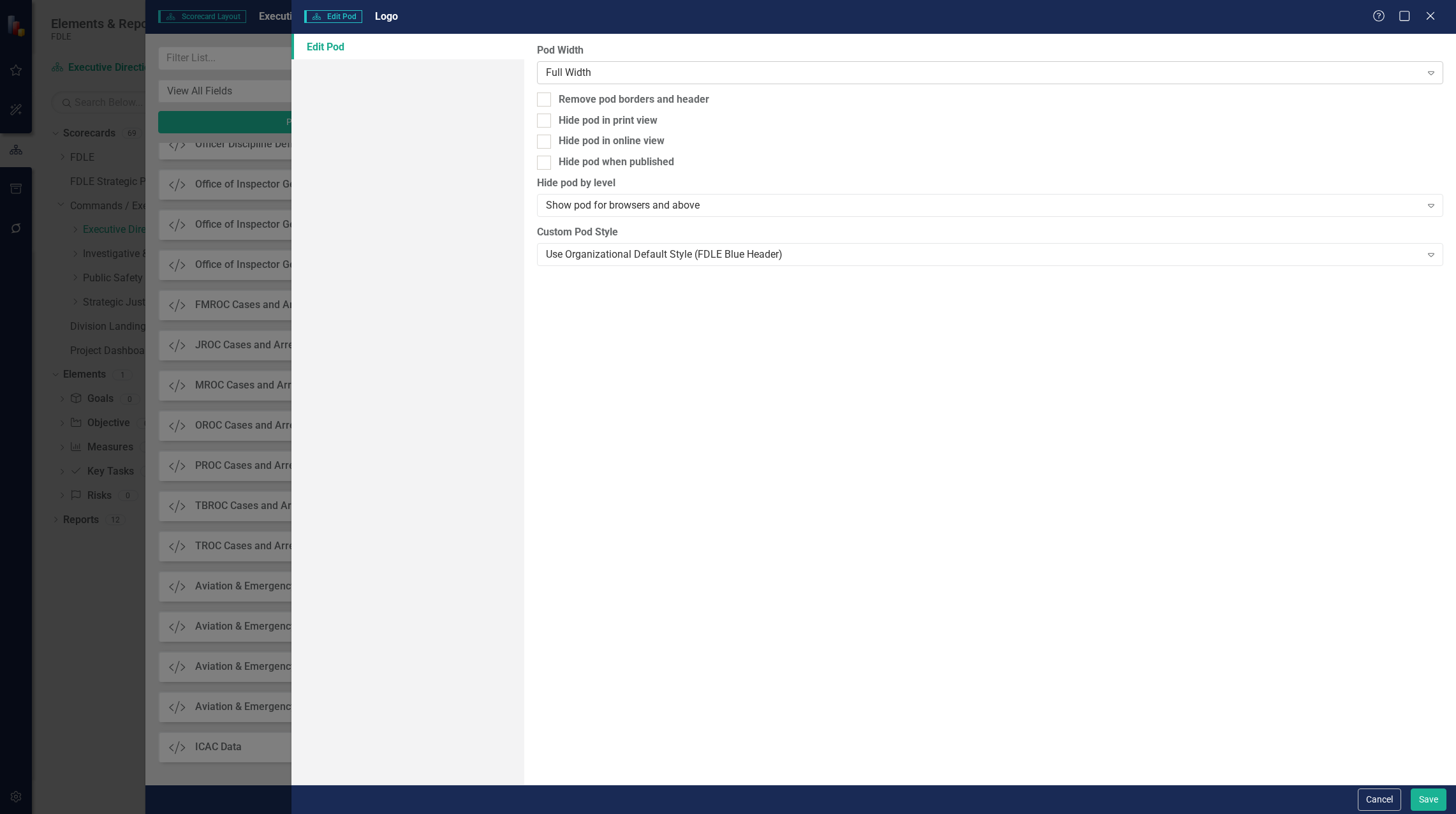
click at [603, 70] on div "Full Width" at bounding box center [983, 72] width 875 height 14
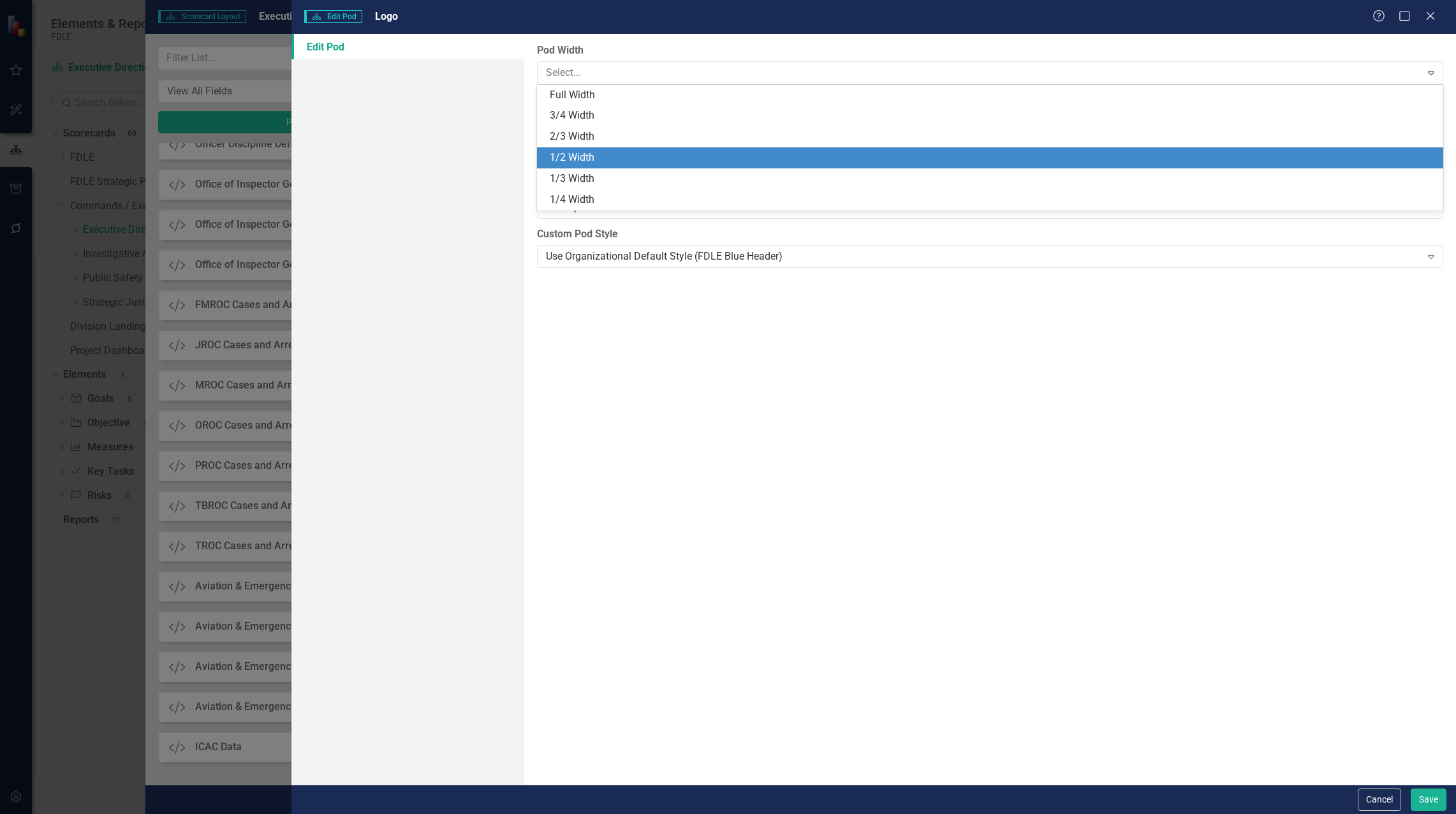
click at [569, 154] on div "1/2 Width" at bounding box center [992, 158] width 886 height 14
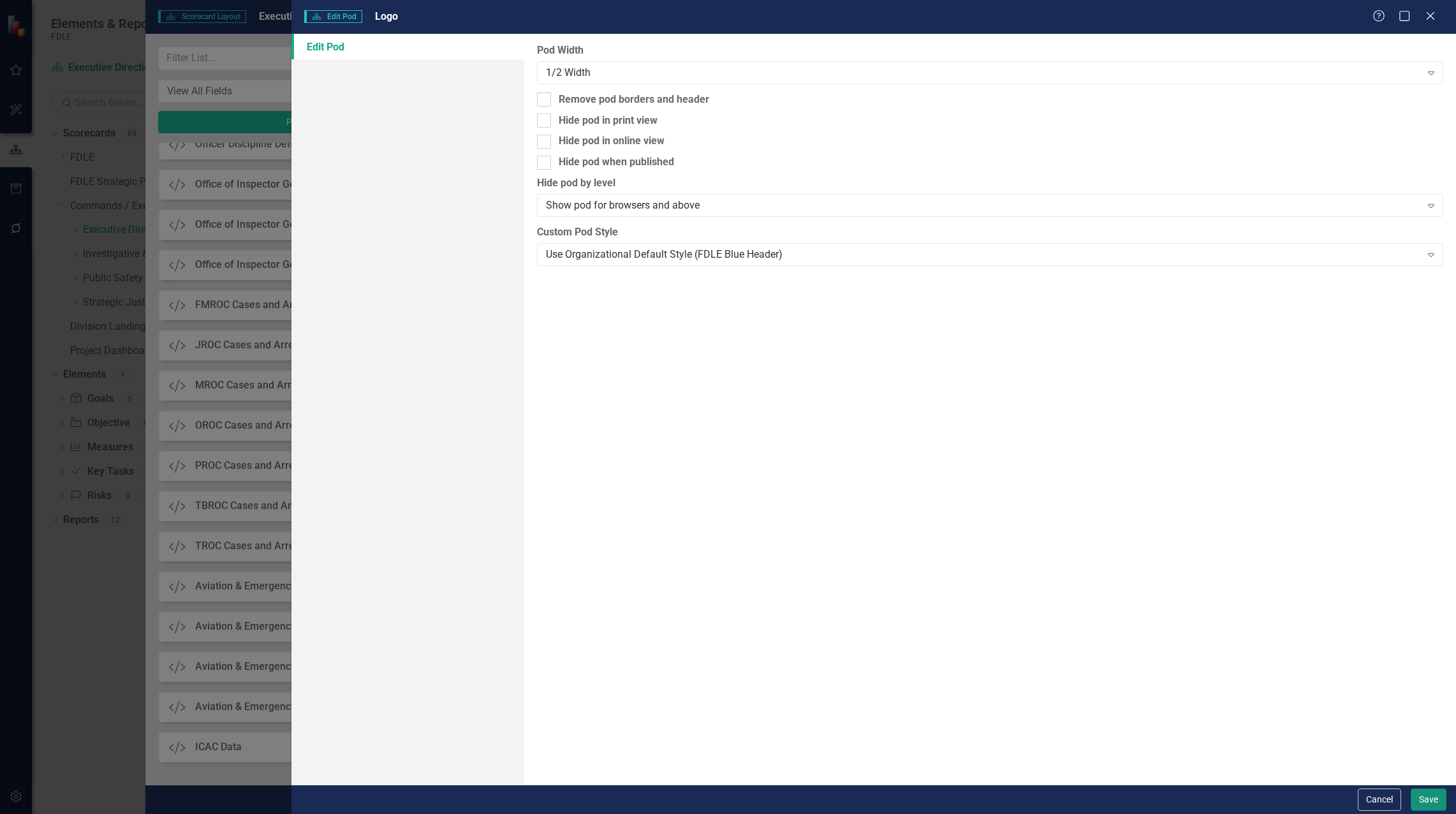
click at [1428, 807] on button "Save" at bounding box center [1429, 799] width 36 height 22
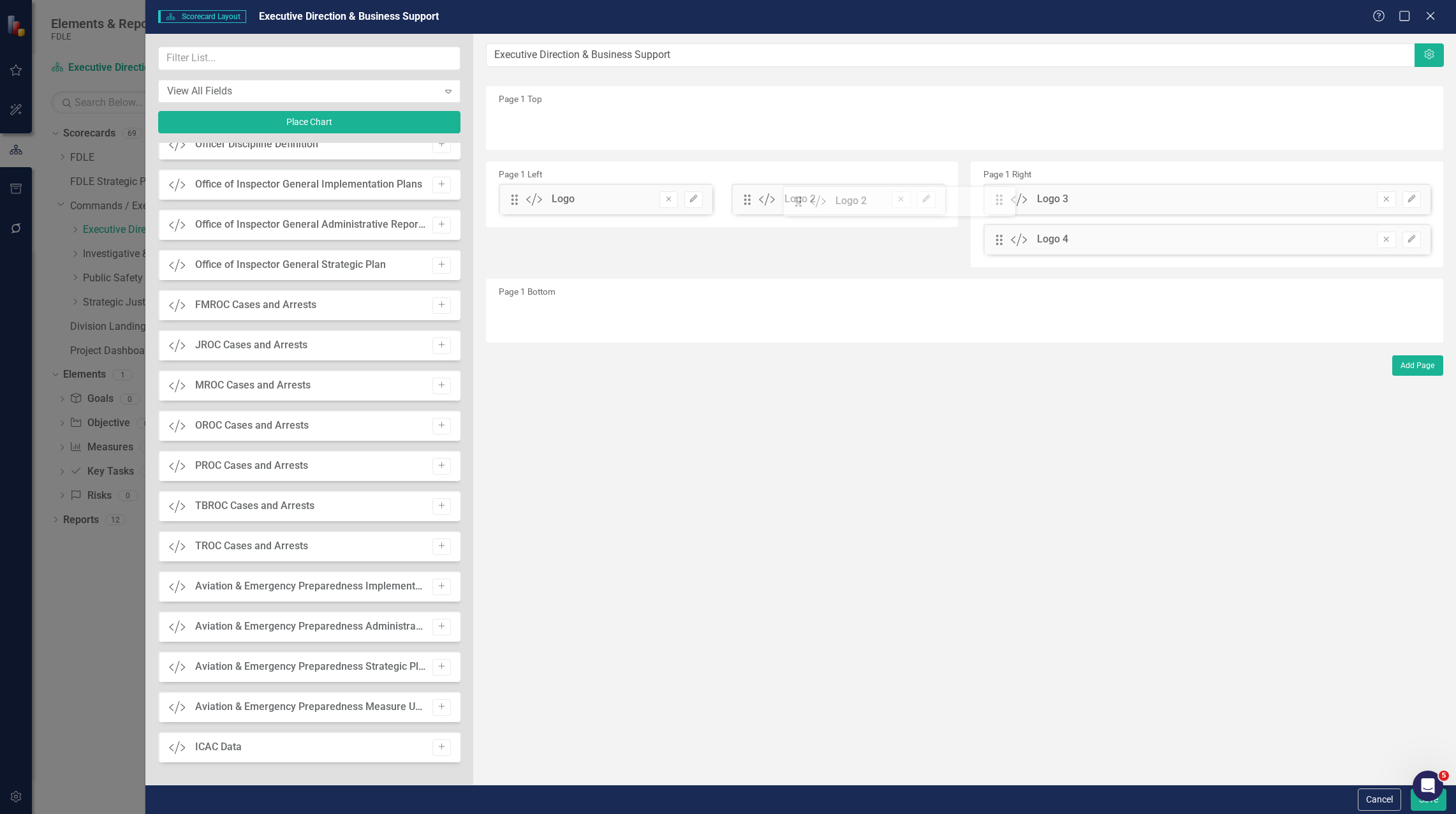
drag, startPoint x: 514, startPoint y: 198, endPoint x: 807, endPoint y: 200, distance: 293.0
click at [1407, 197] on icon "Edit" at bounding box center [1411, 199] width 9 height 8
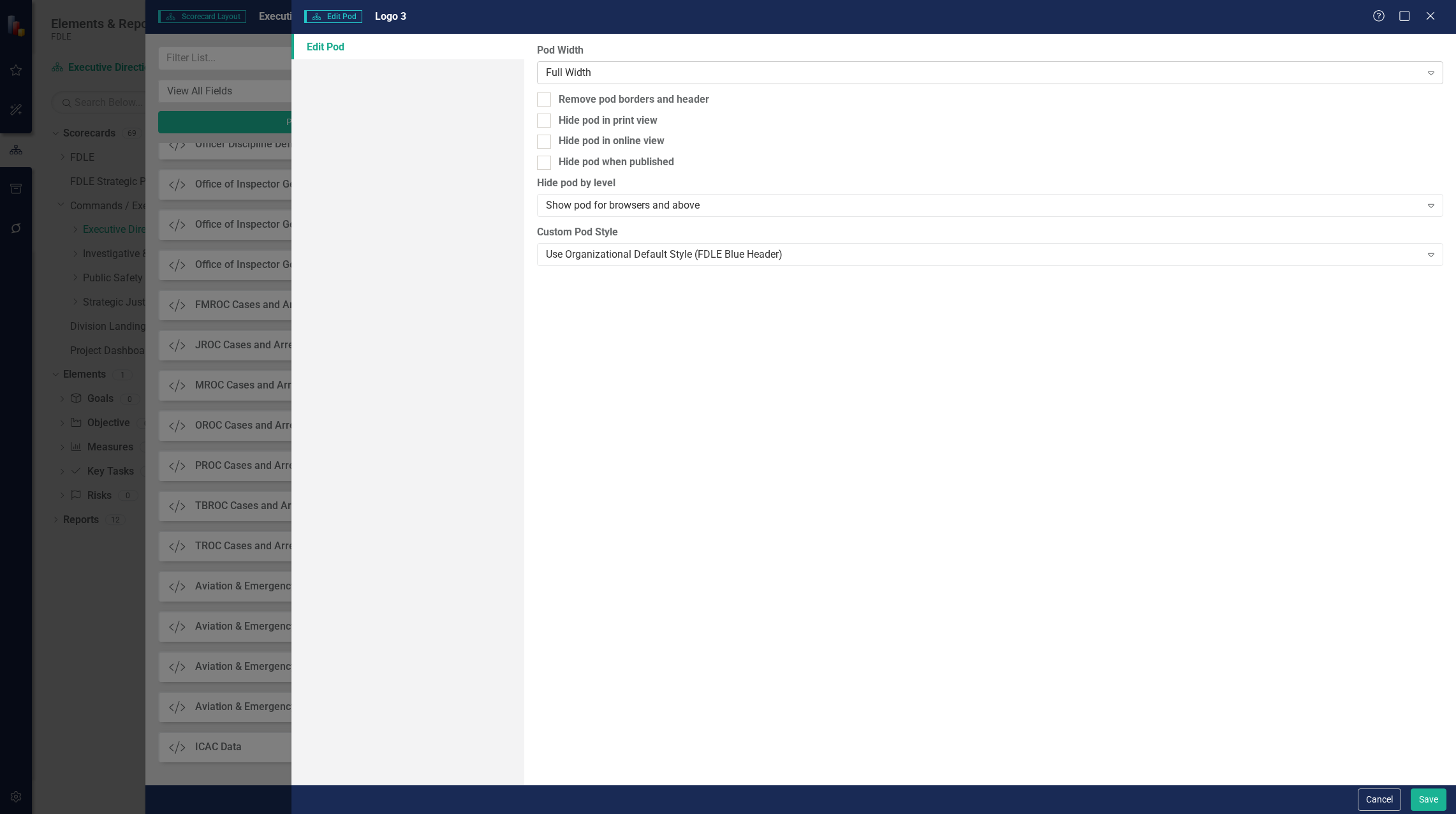
click at [641, 75] on div "Full Width" at bounding box center [983, 72] width 875 height 14
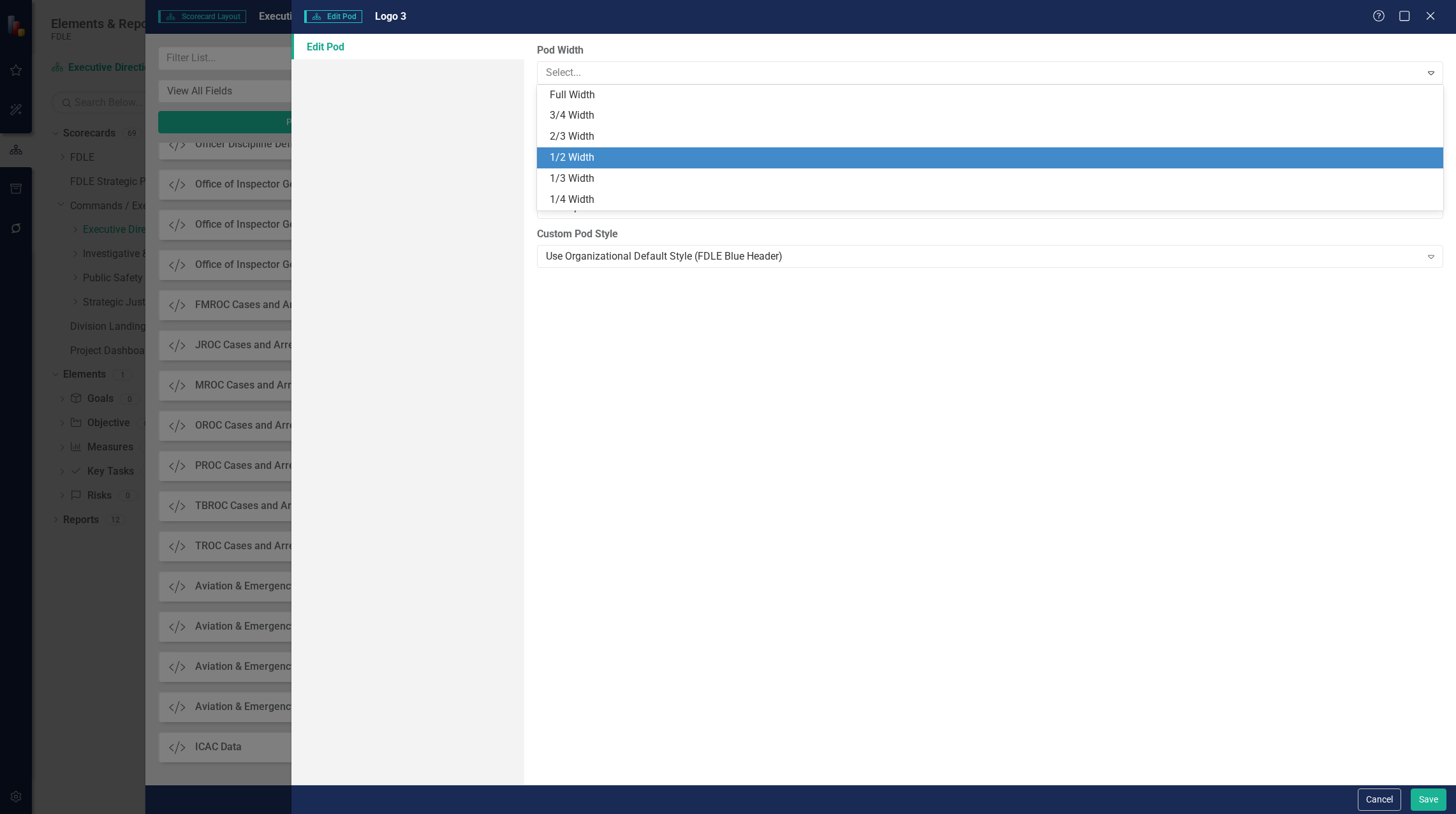
click at [616, 154] on div "1/2 Width" at bounding box center [992, 158] width 886 height 14
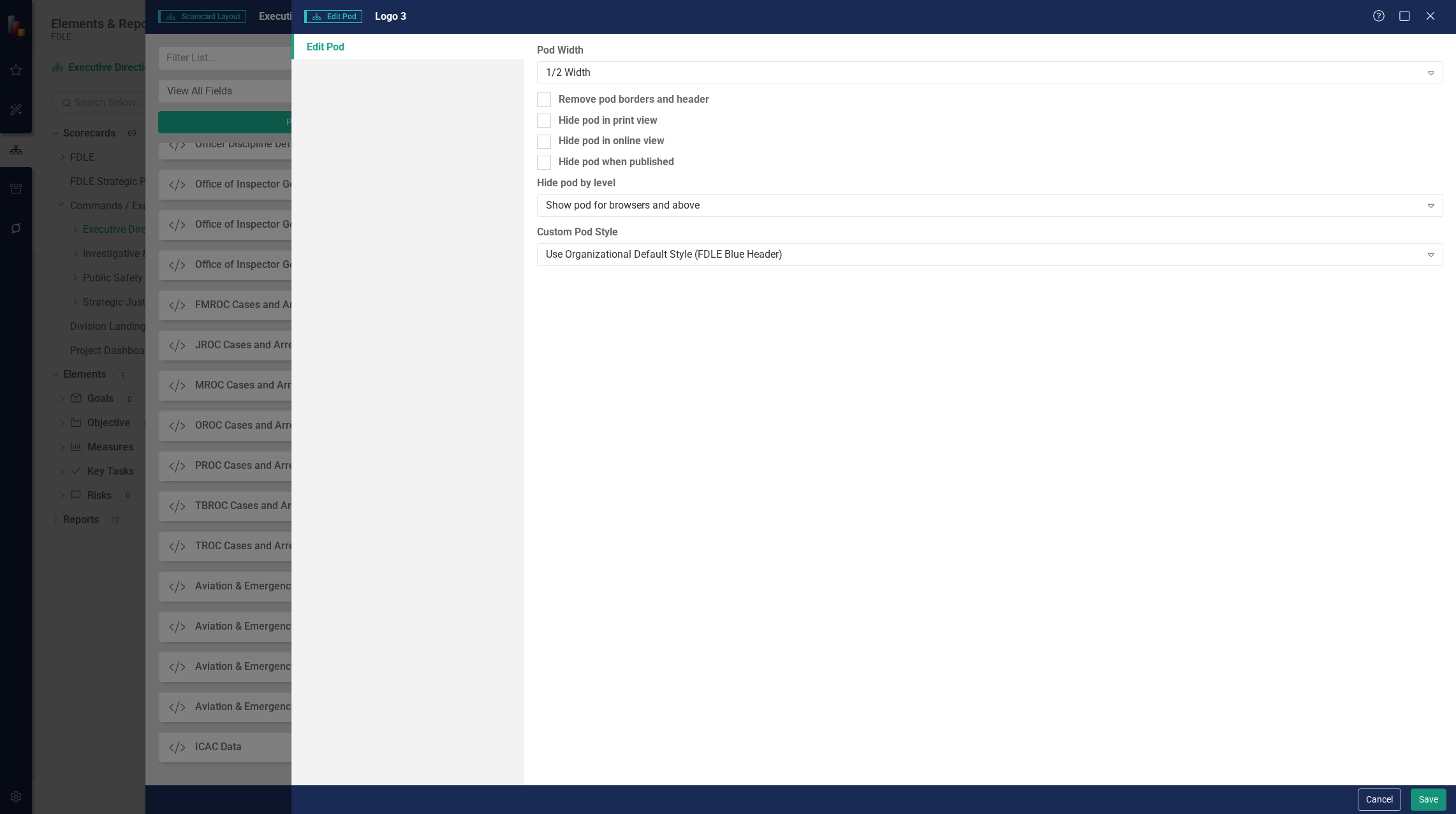
click at [1426, 797] on button "Save" at bounding box center [1429, 799] width 36 height 22
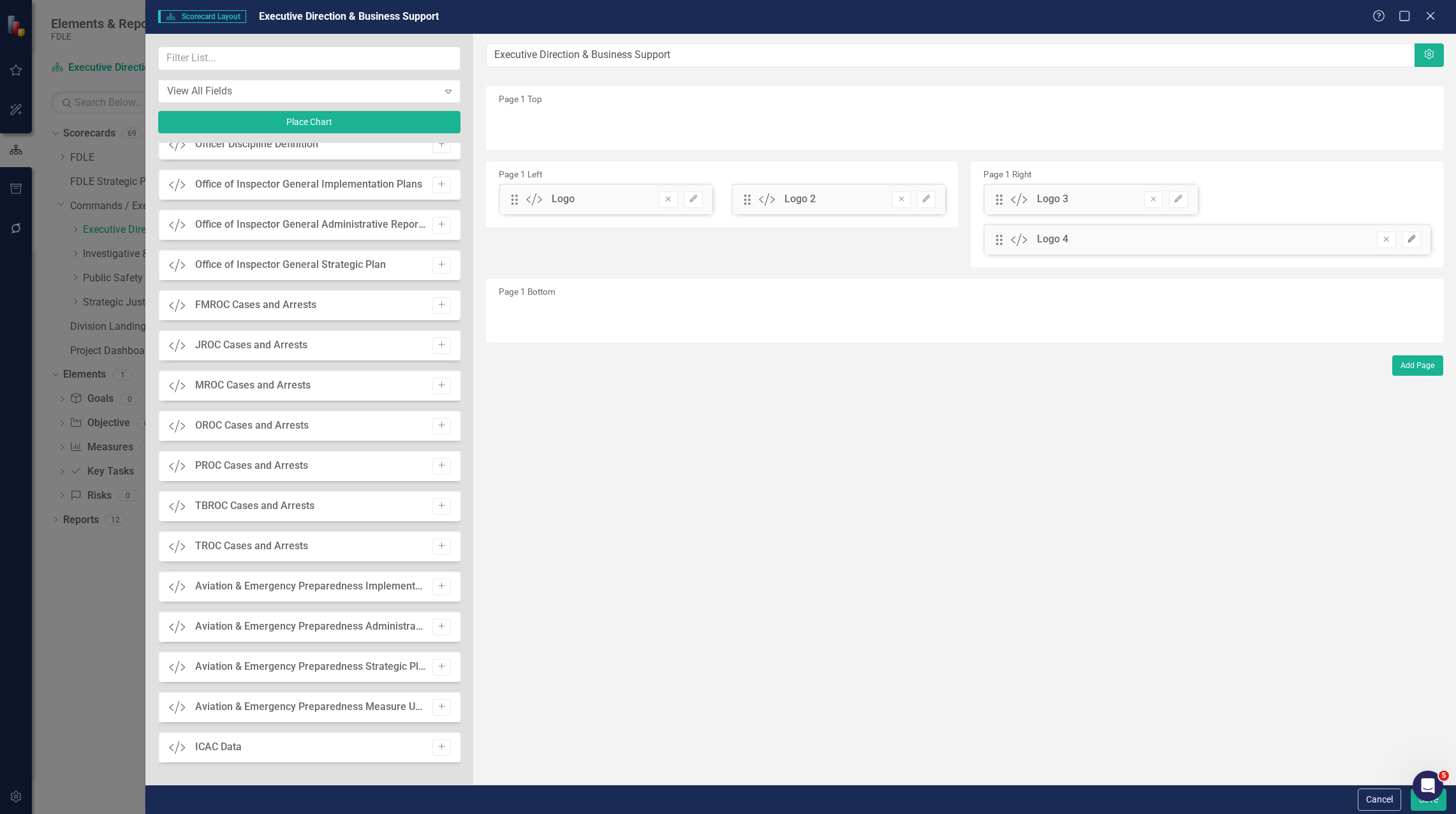
click at [1409, 246] on button "Edit" at bounding box center [1412, 240] width 19 height 17
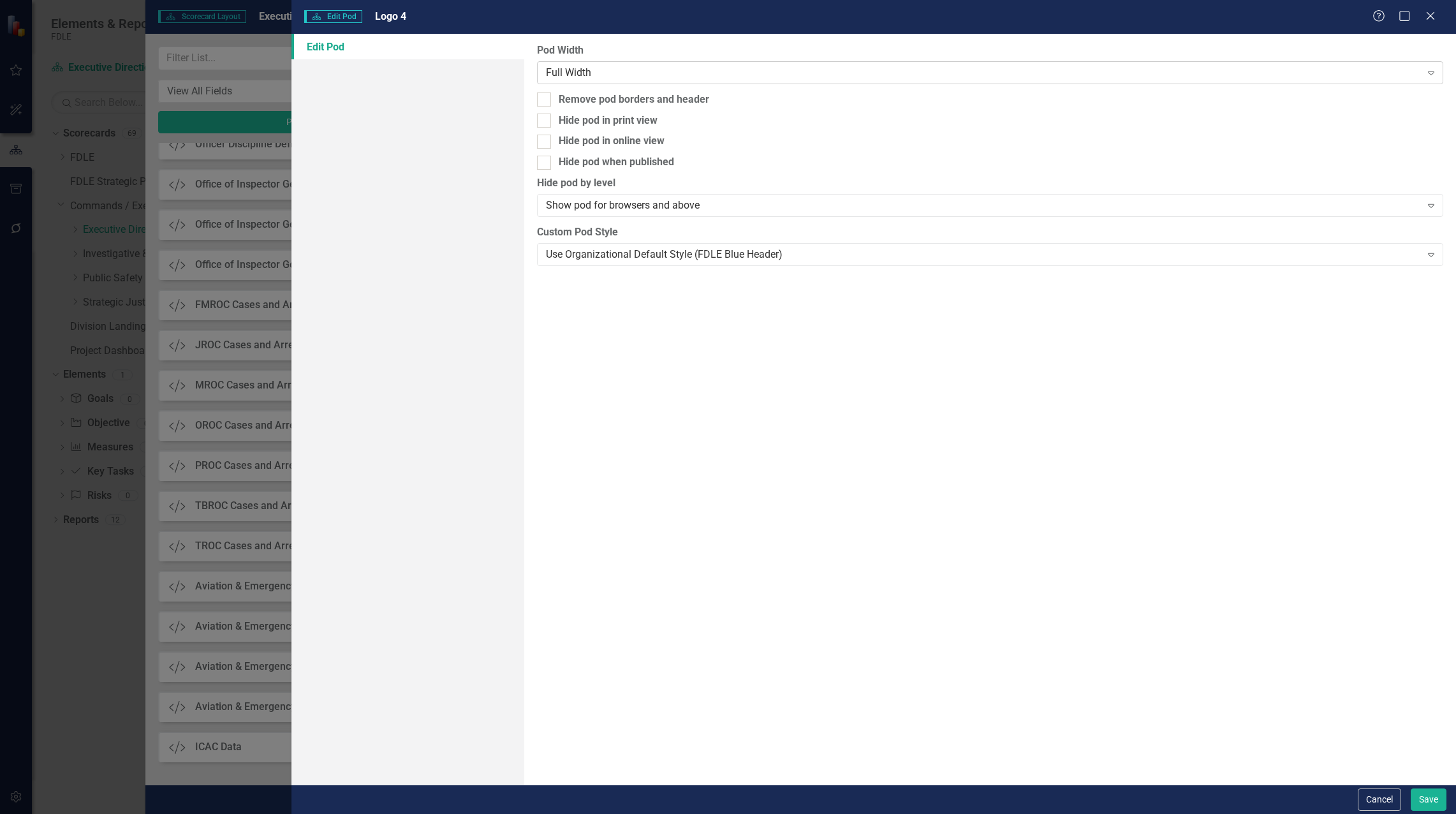
click at [588, 73] on div "Full Width" at bounding box center [983, 72] width 875 height 14
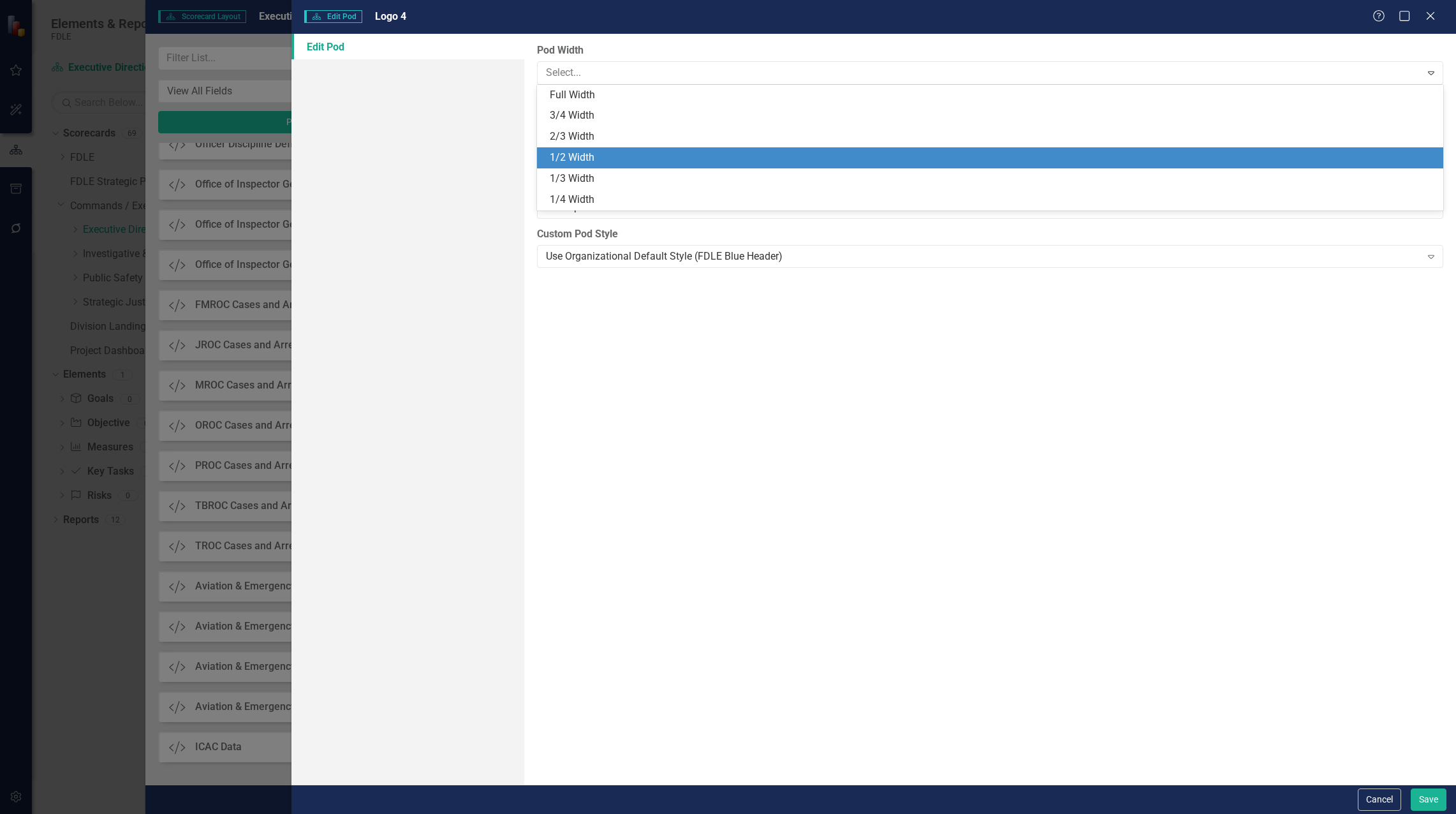
click at [579, 149] on div "1/2 Width" at bounding box center [990, 157] width 906 height 21
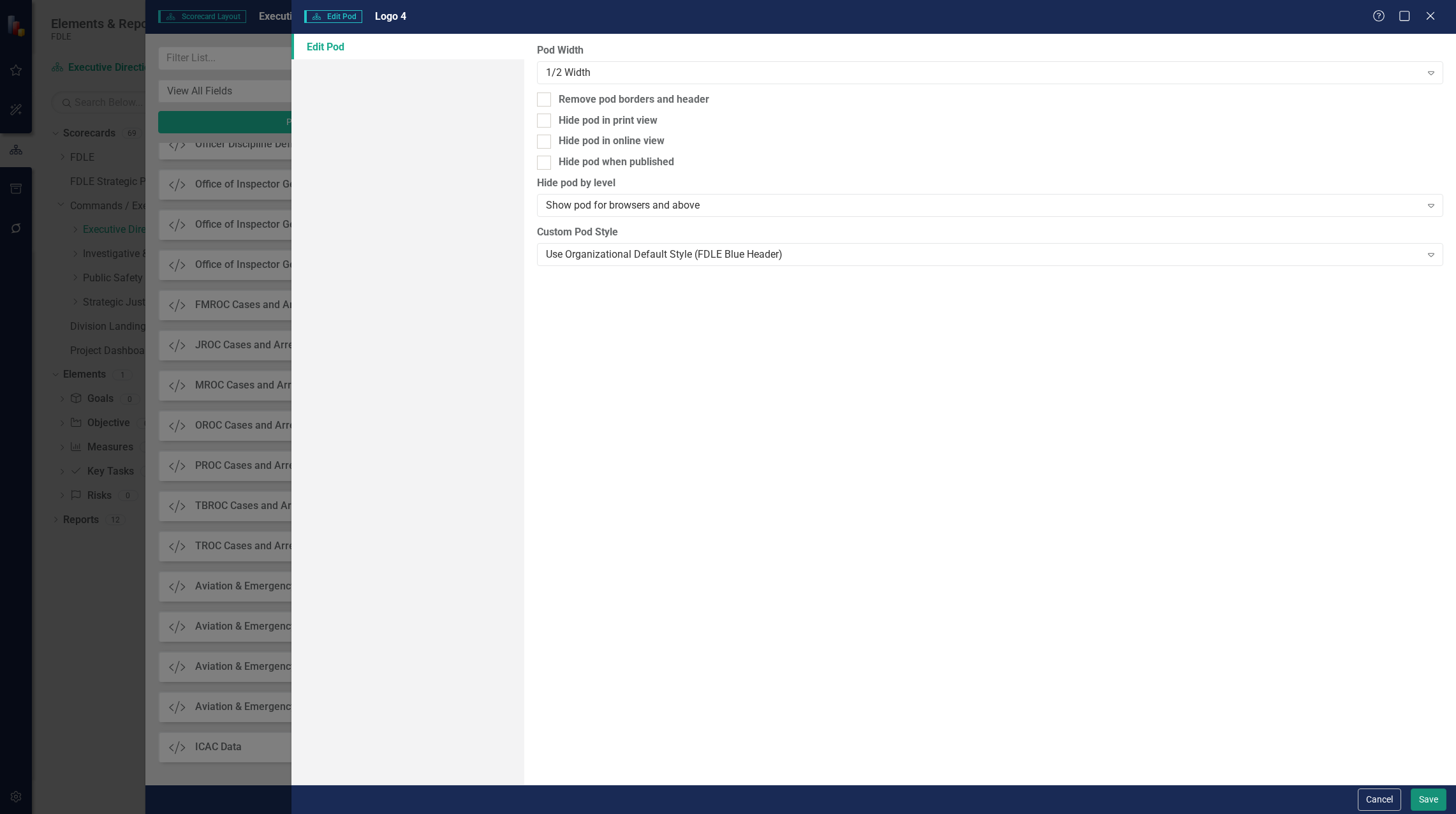
click at [1423, 793] on button "Save" at bounding box center [1429, 799] width 36 height 22
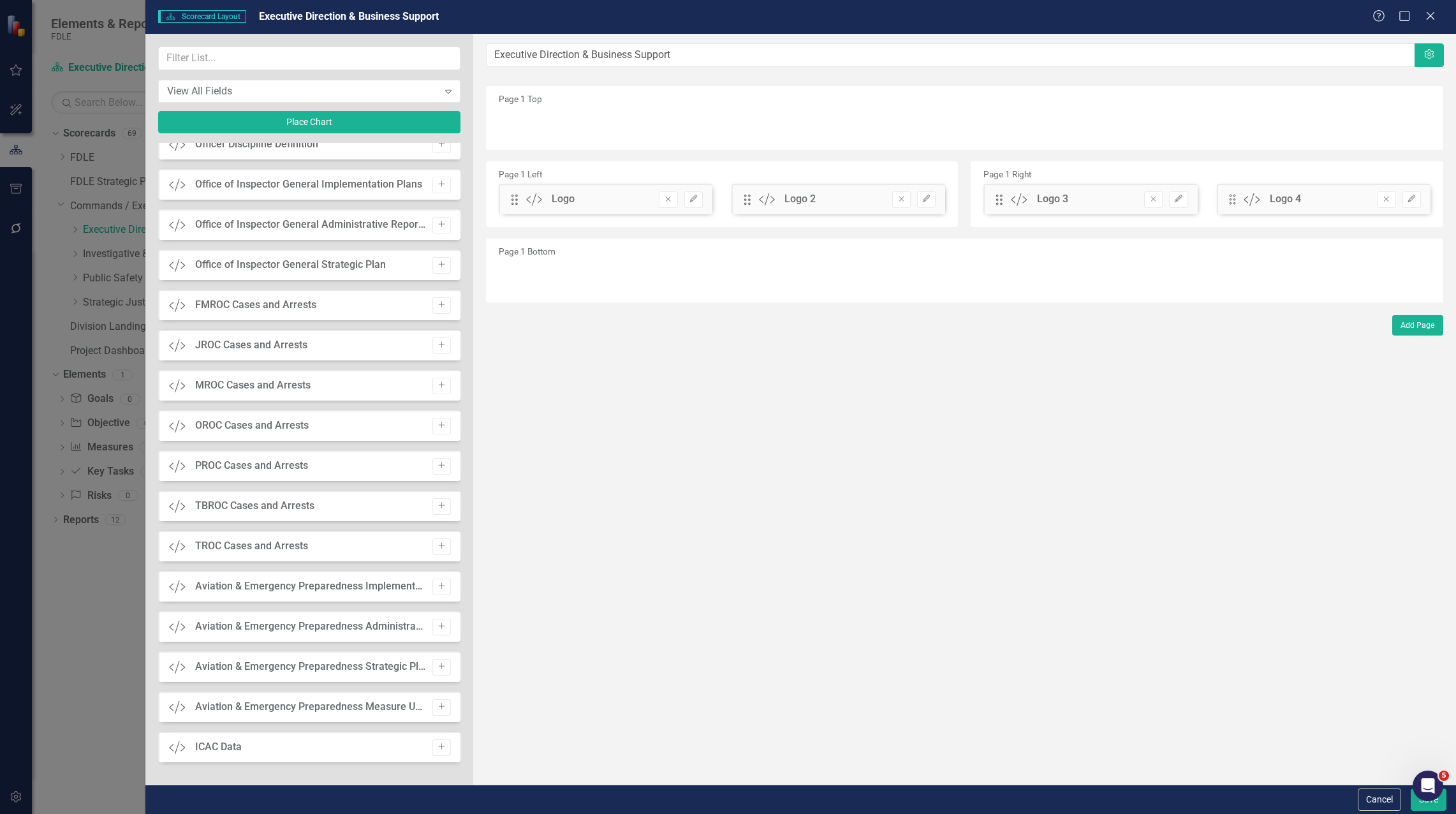
drag, startPoint x: 1075, startPoint y: 344, endPoint x: 1079, endPoint y: 335, distance: 9.8
click at [1075, 344] on div "The fields (or pods) that are available for you to include on the detail page a…" at bounding box center [964, 409] width 982 height 751
click at [1422, 810] on button "Save" at bounding box center [1429, 799] width 36 height 22
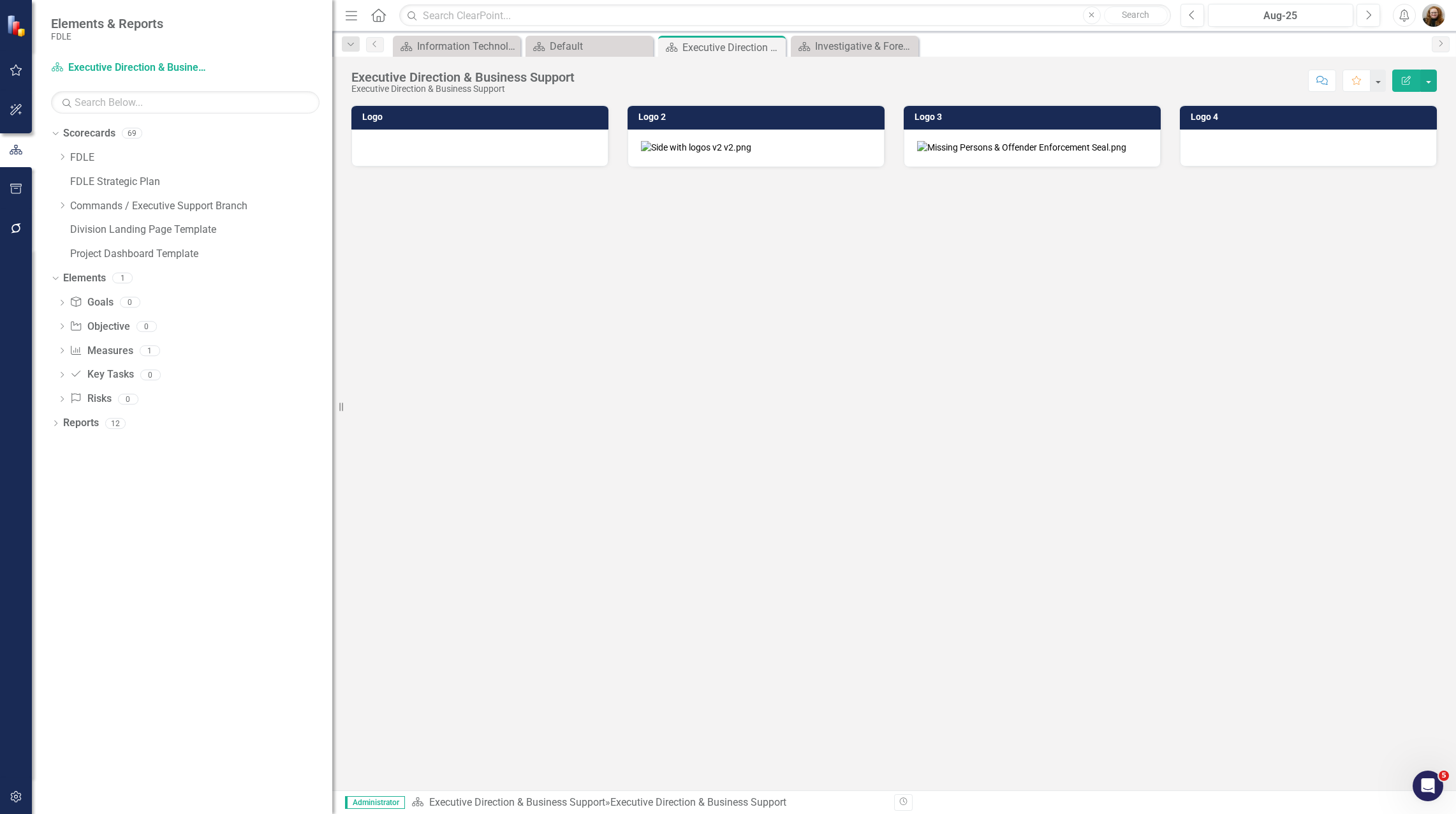
click at [751, 154] on img at bounding box center [696, 147] width 111 height 13
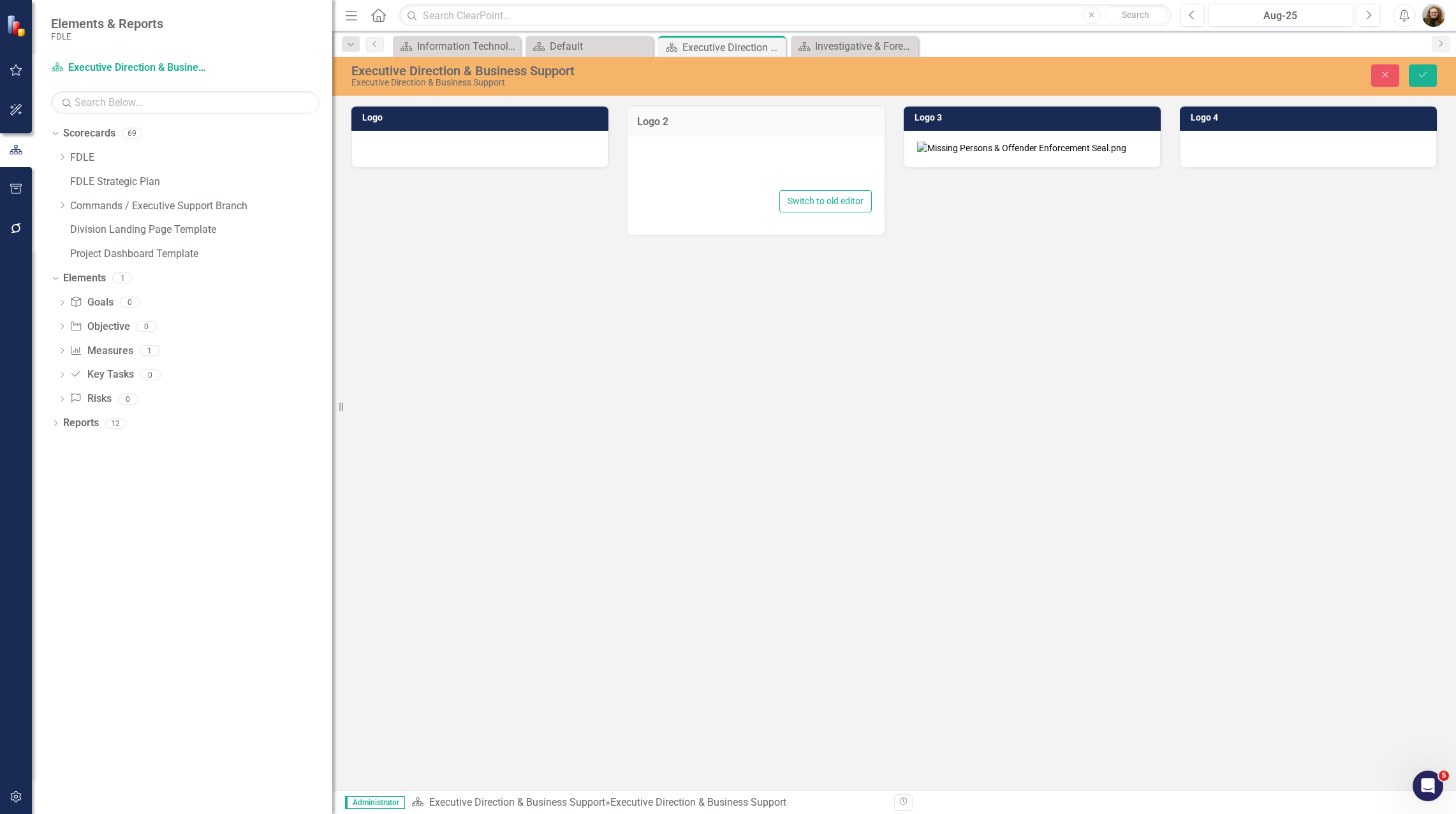
type textarea "<p><img src="documents/district6947/images/Side%20with%20logos%20v2%20v2.png" a…"
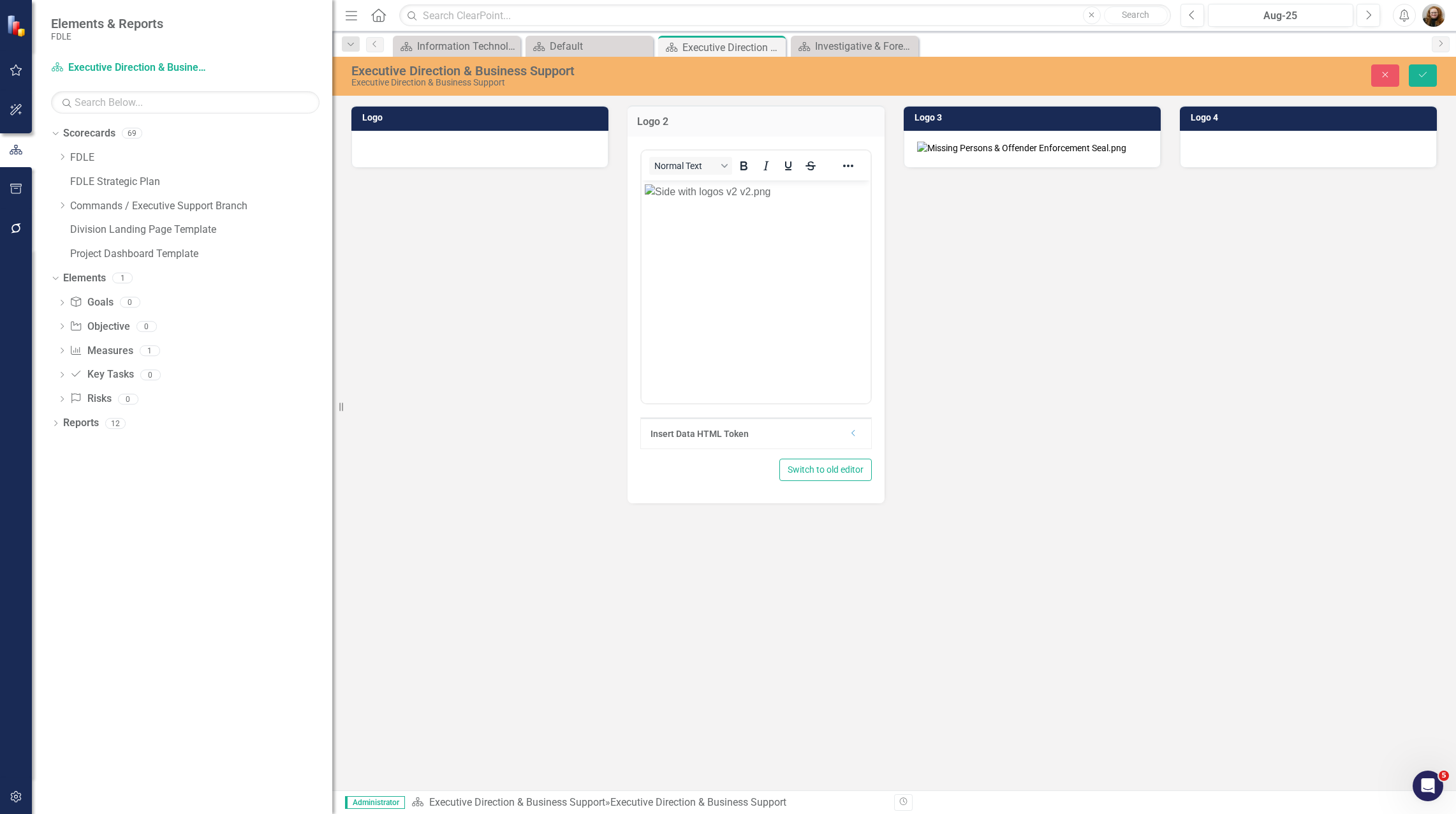
scroll to position [0, 0]
click at [771, 199] on img "Rich Text Area. Press ALT-0 for help." at bounding box center [707, 191] width 126 height 15
click at [851, 159] on icon "Reveal or hide additional toolbar items" at bounding box center [847, 165] width 15 height 15
click at [670, 218] on icon "Insert image" at bounding box center [662, 215] width 15 height 15
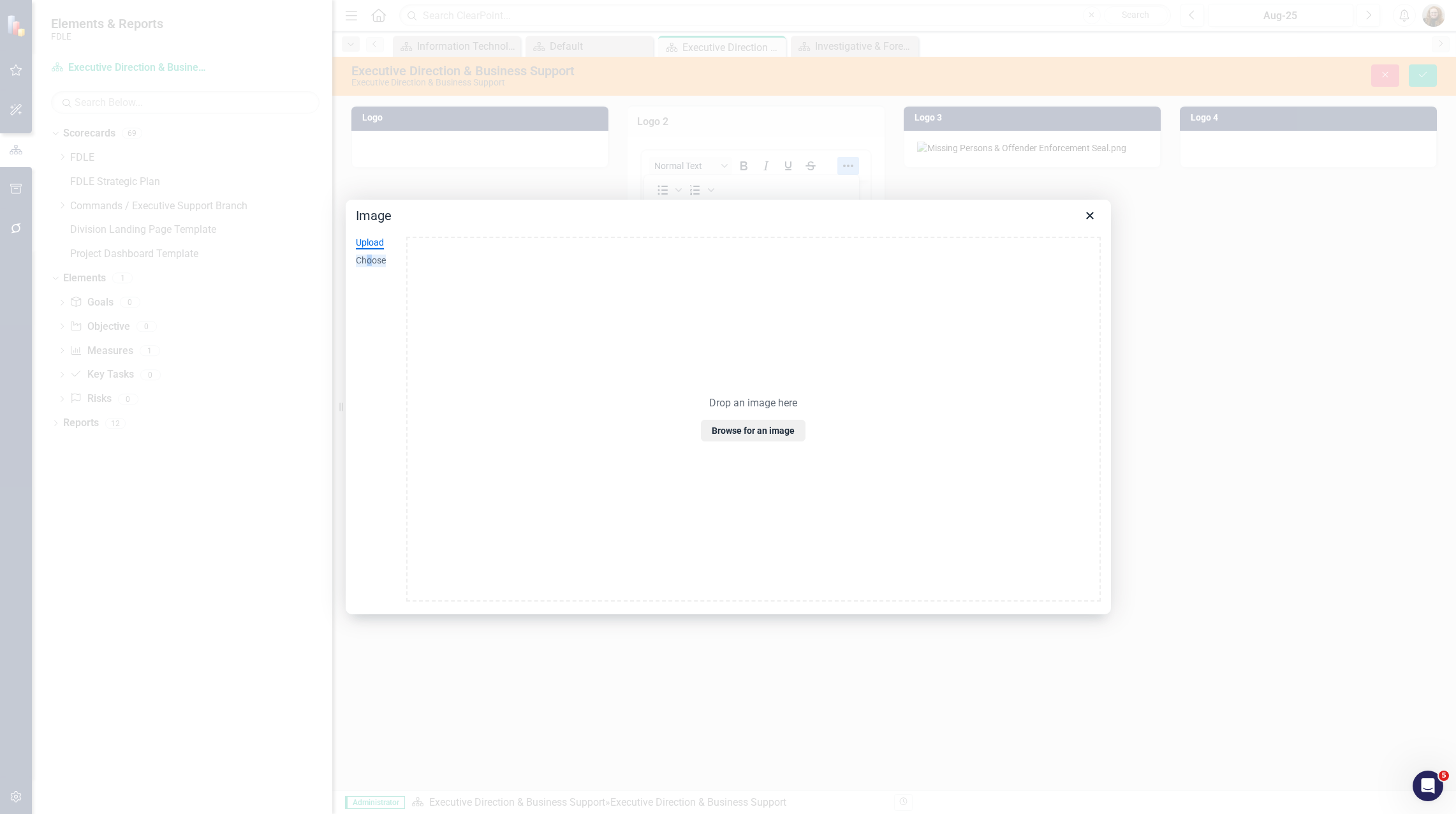
click at [370, 256] on div "Choose" at bounding box center [371, 261] width 30 height 13
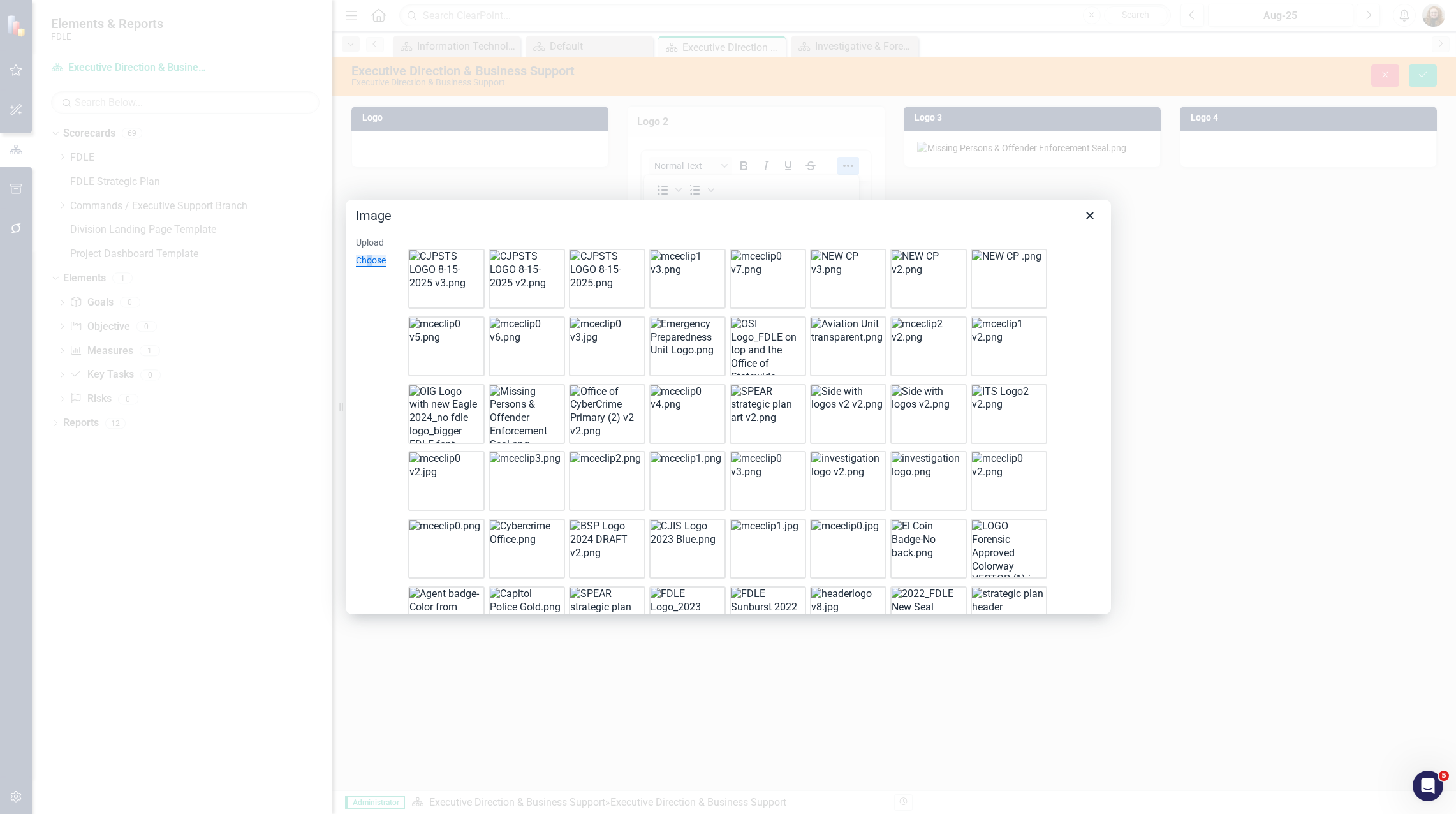
click at [607, 532] on img at bounding box center [606, 539] width 72 height 39
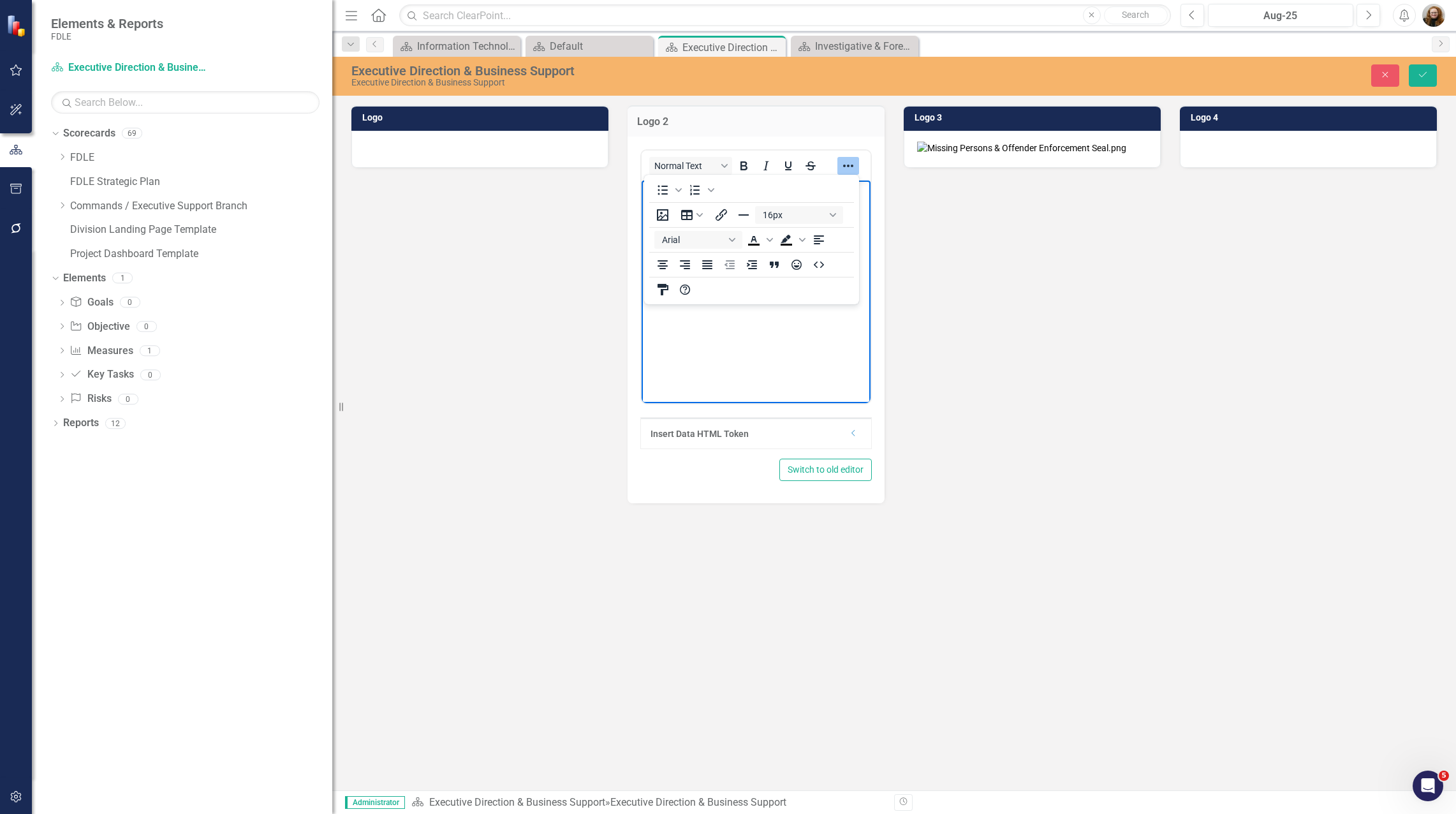
click at [995, 541] on div "Logo Logo 2 <p><img src="documents/district6947/images/Side%20with%20logos%20v2…" at bounding box center [894, 448] width 1124 height 685
click at [1041, 154] on img at bounding box center [1021, 148] width 209 height 13
click at [1105, 154] on img at bounding box center [1021, 148] width 209 height 13
click at [1104, 154] on img at bounding box center [1021, 148] width 209 height 13
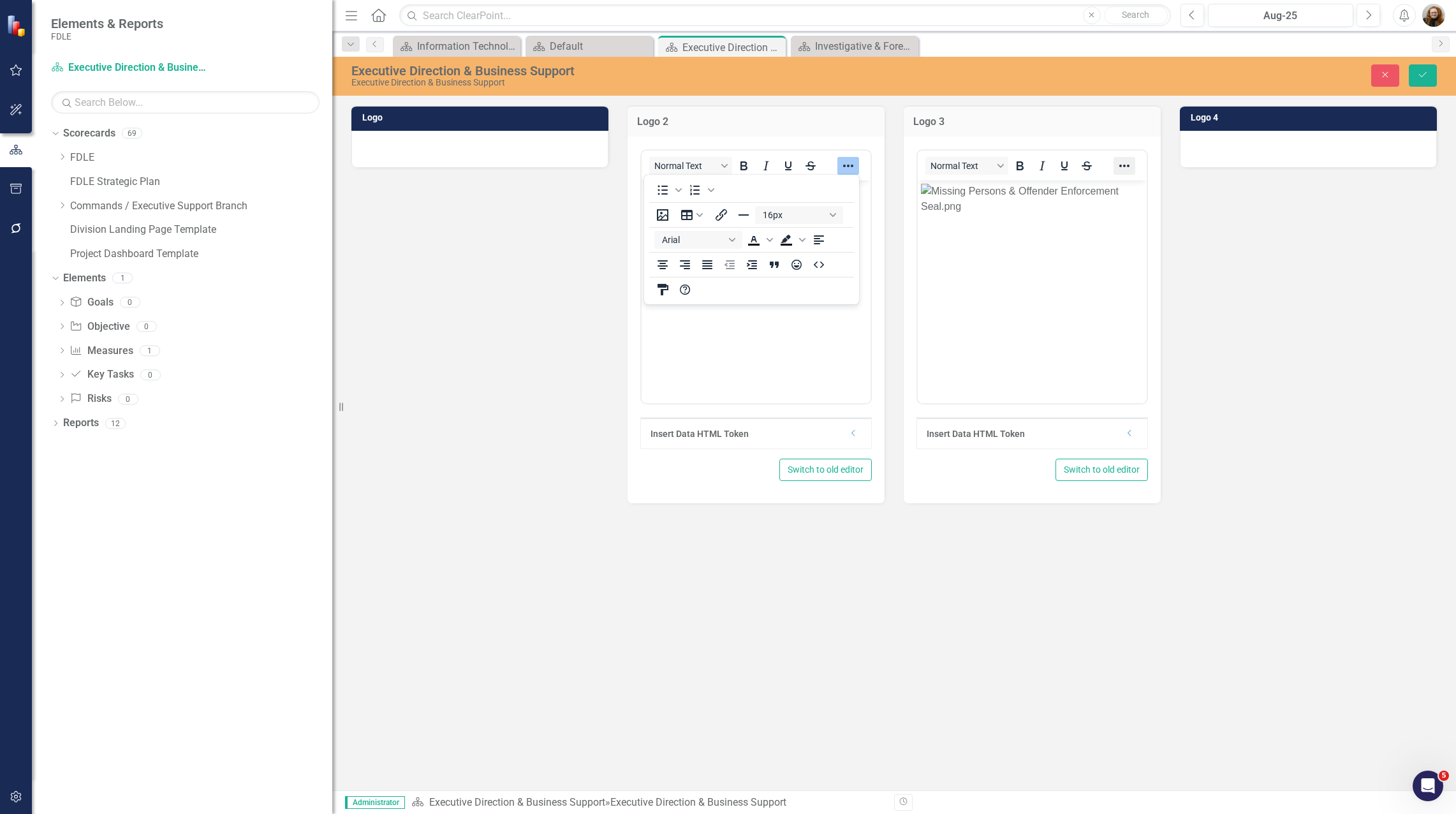
click at [1126, 164] on icon "Reveal or hide additional toolbar items" at bounding box center [1124, 165] width 15 height 15
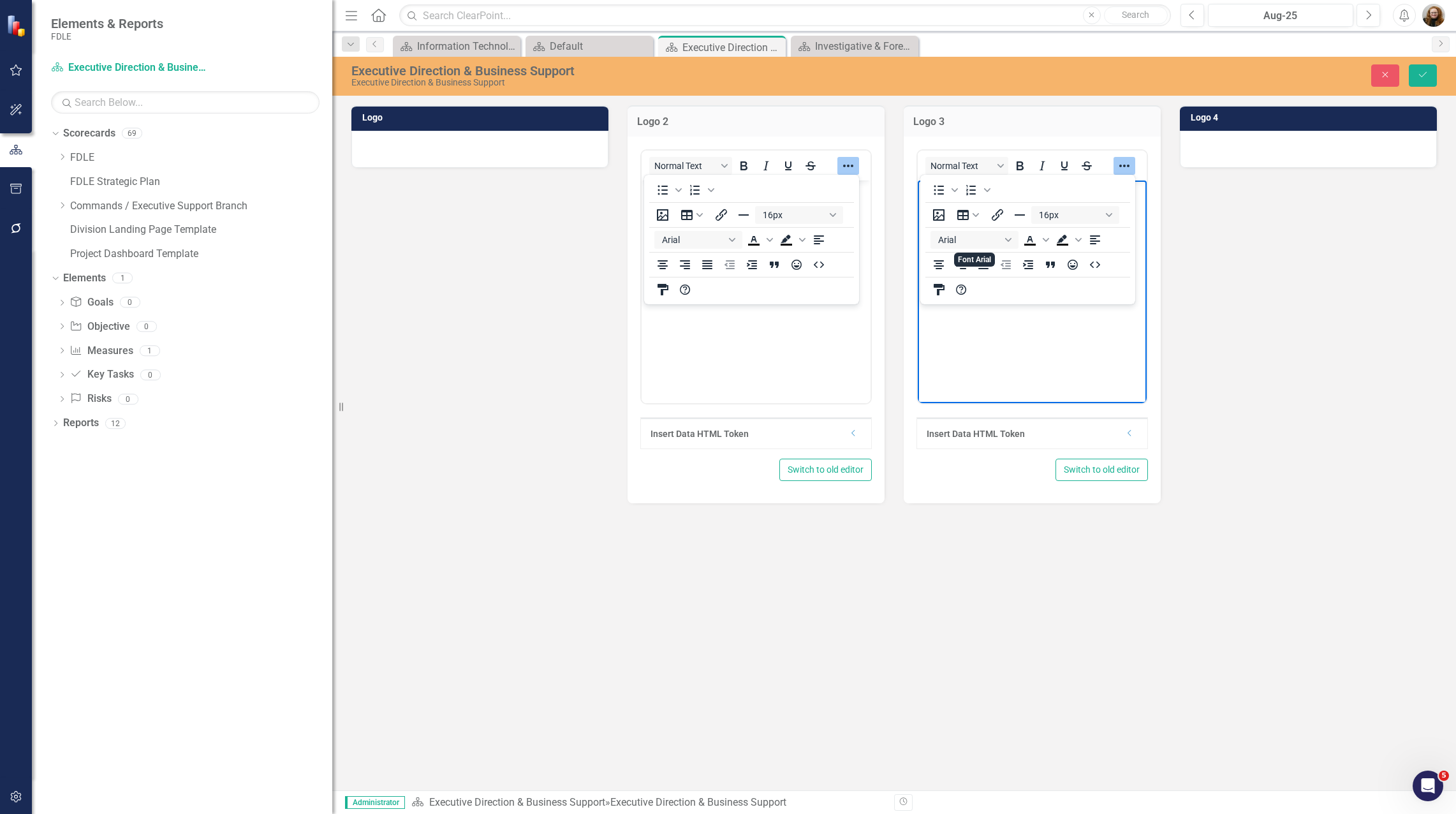
click at [1014, 214] on img "Rich Text Area. Press ALT-0 for help." at bounding box center [1032, 198] width 222 height 31
click at [1025, 214] on img "Rich Text Area. Press ALT-0 for help." at bounding box center [1032, 198] width 222 height 31
click at [947, 217] on button "Insert image" at bounding box center [939, 215] width 22 height 18
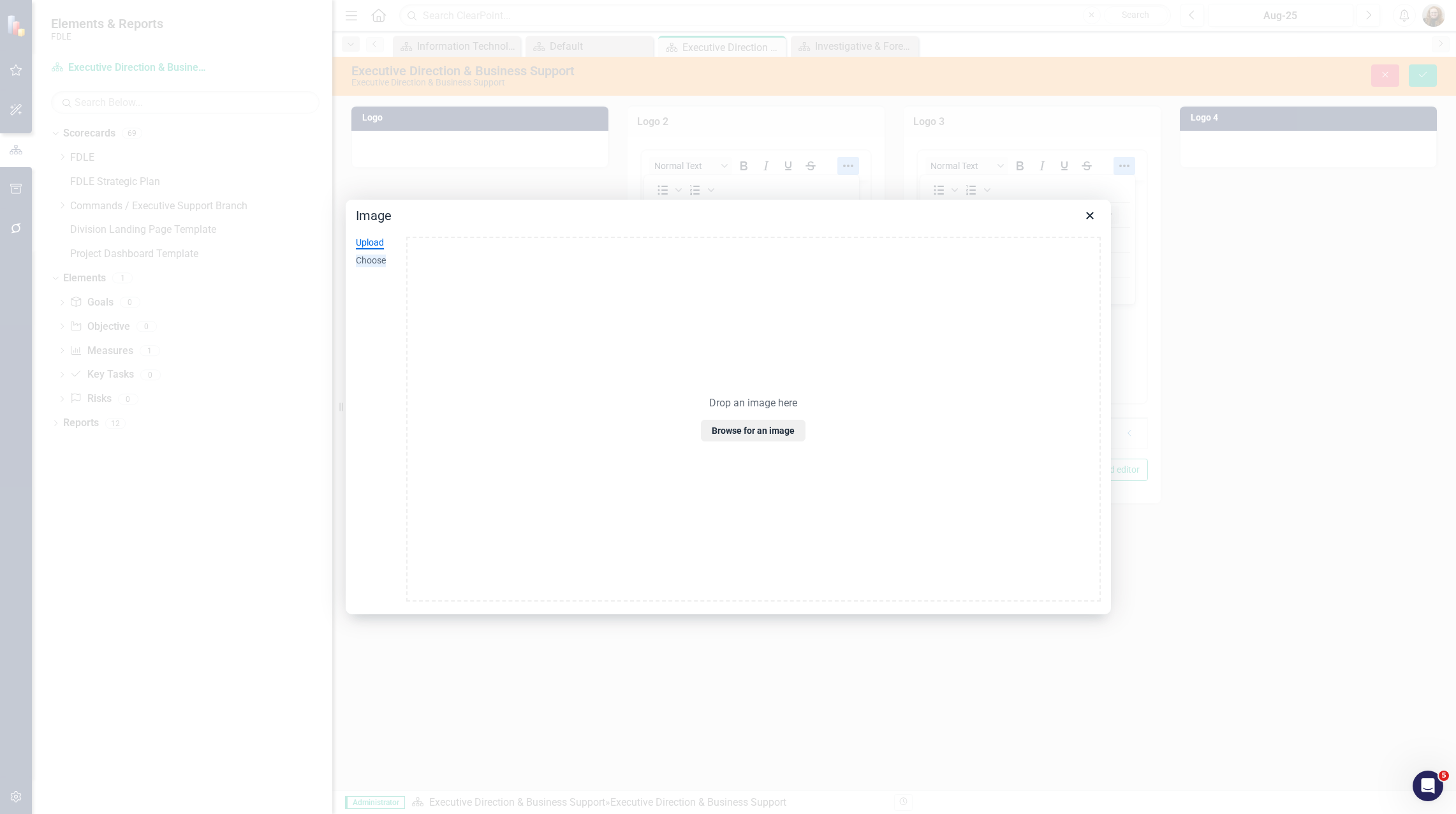
click at [362, 260] on div "Choose" at bounding box center [371, 261] width 30 height 13
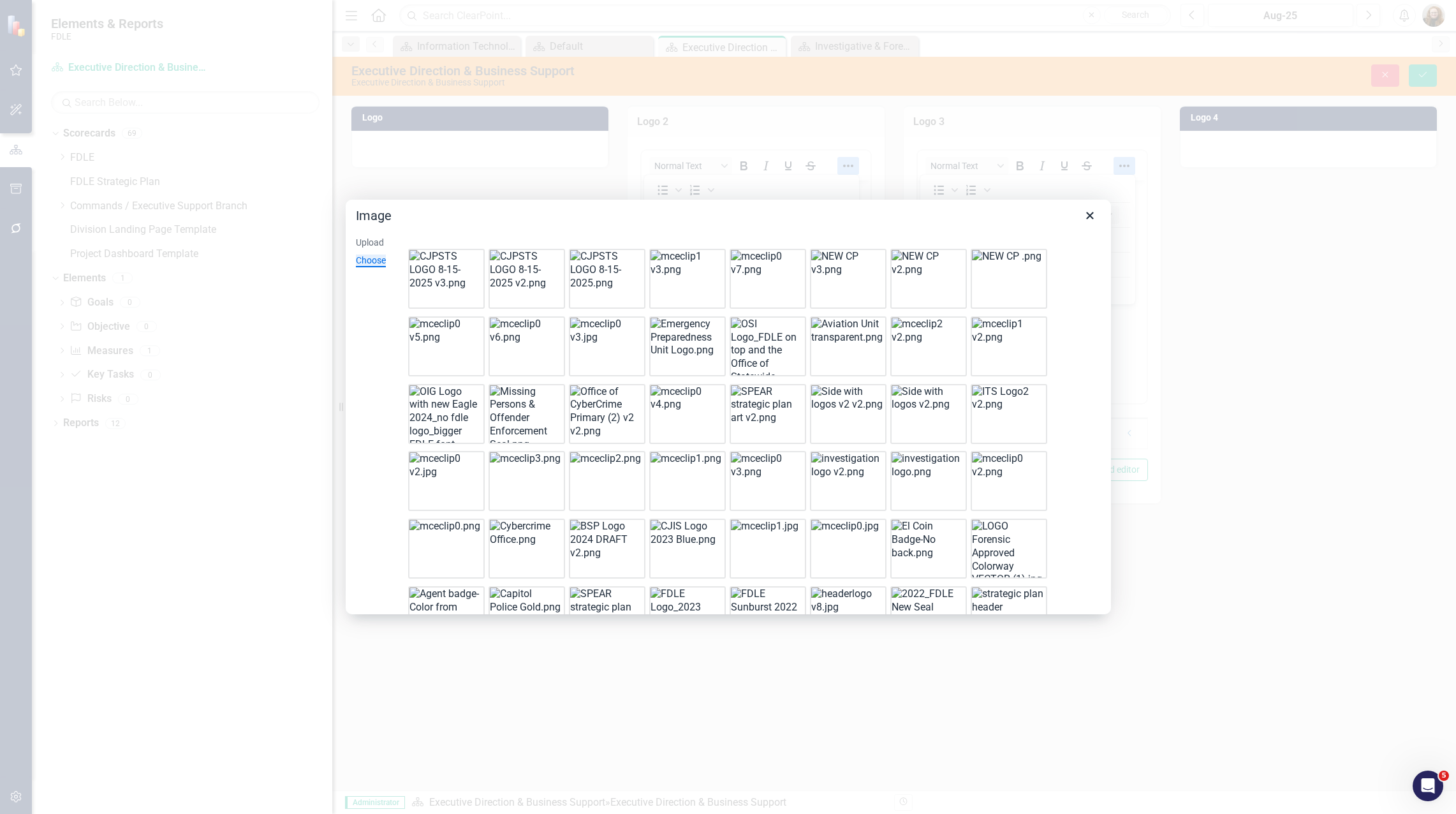
click at [440, 403] on img at bounding box center [446, 416] width 72 height 60
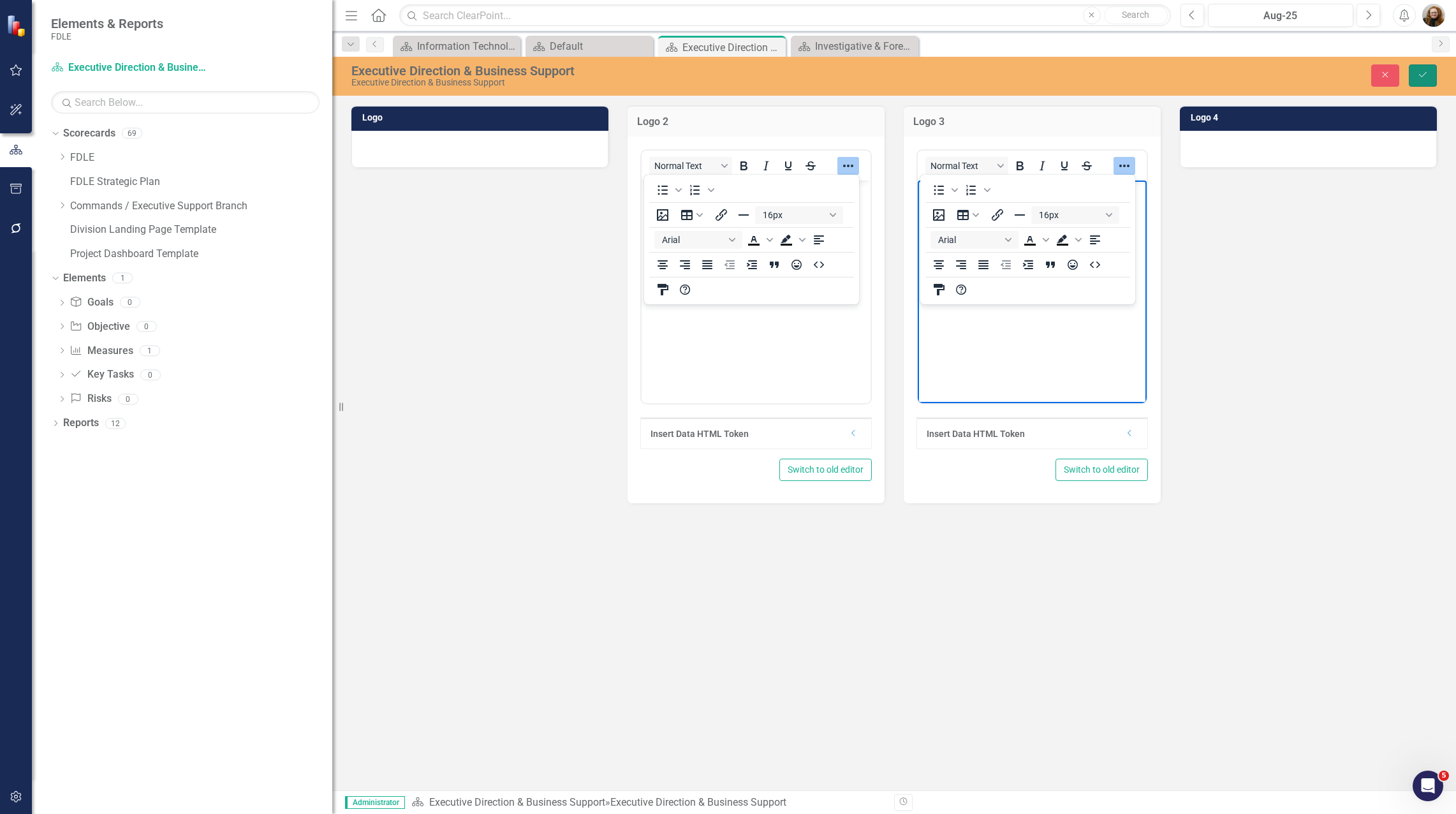
click at [1415, 74] on button "Save" at bounding box center [1422, 75] width 28 height 22
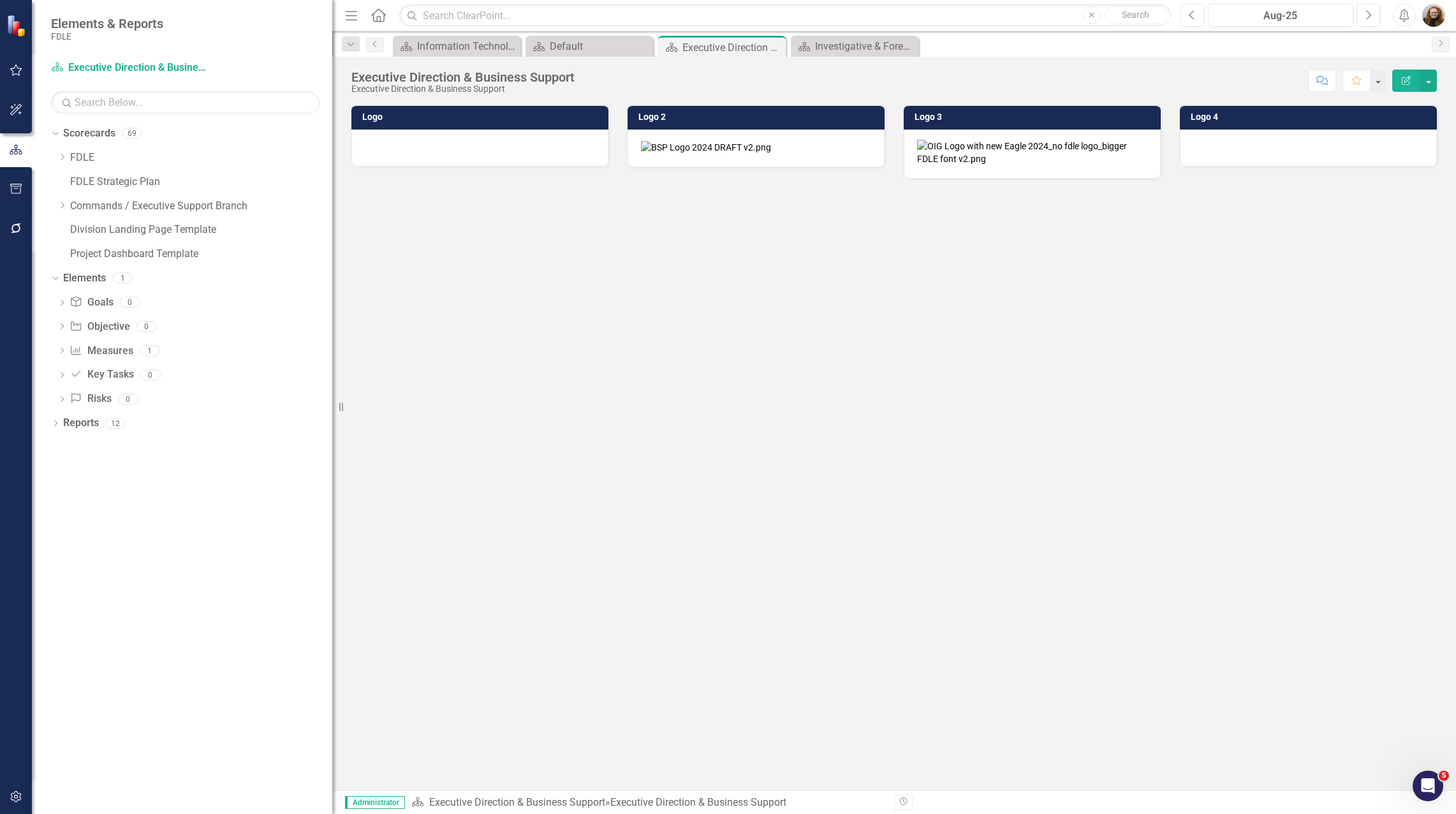
click at [1193, 147] on img at bounding box center [1193, 147] width 0 height 0
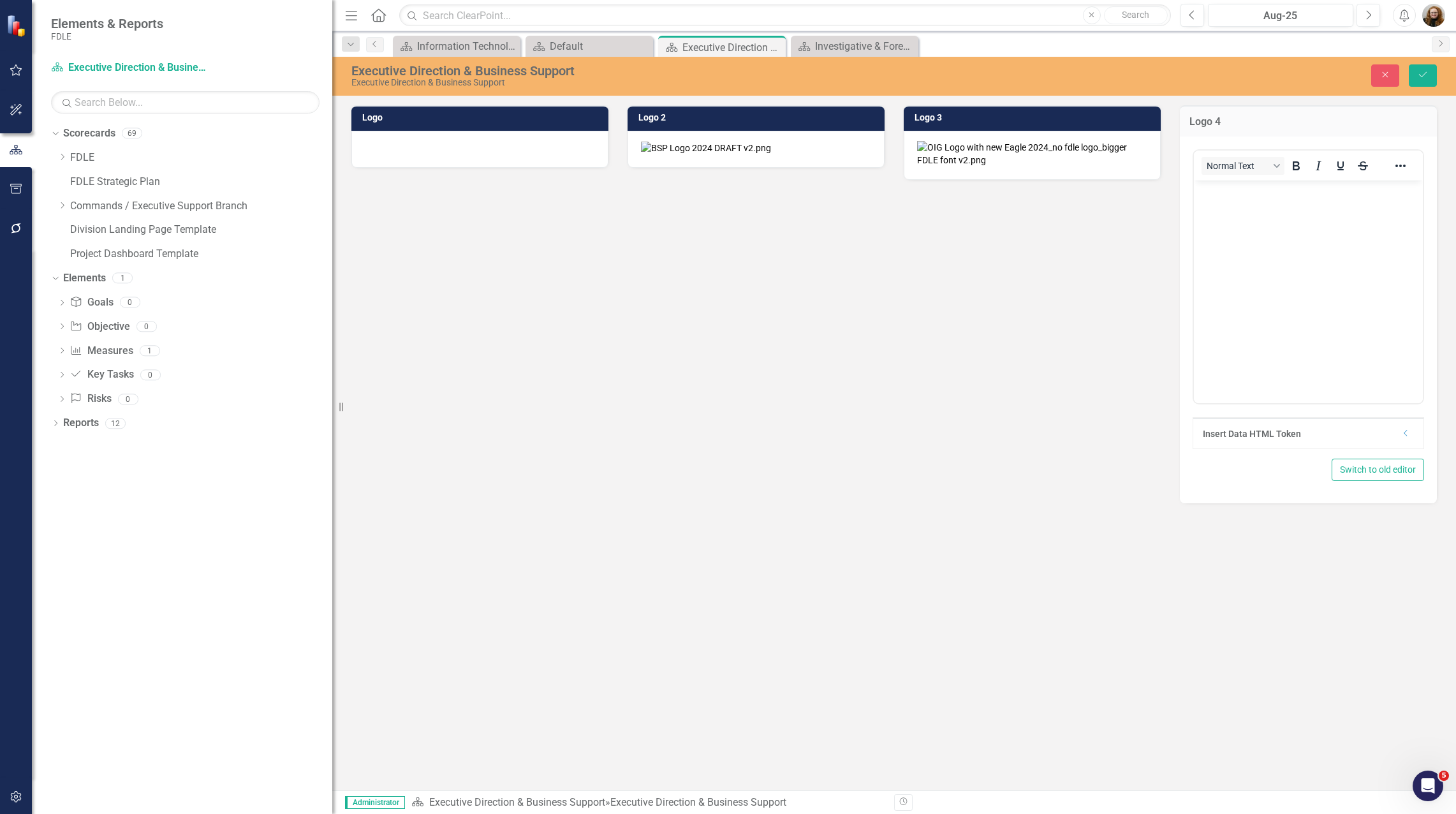
click at [1197, 192] on img "Rich Text Area. Press ALT-0 for help." at bounding box center [1197, 192] width 0 height 0
click at [480, 148] on img at bounding box center [480, 148] width 0 height 0
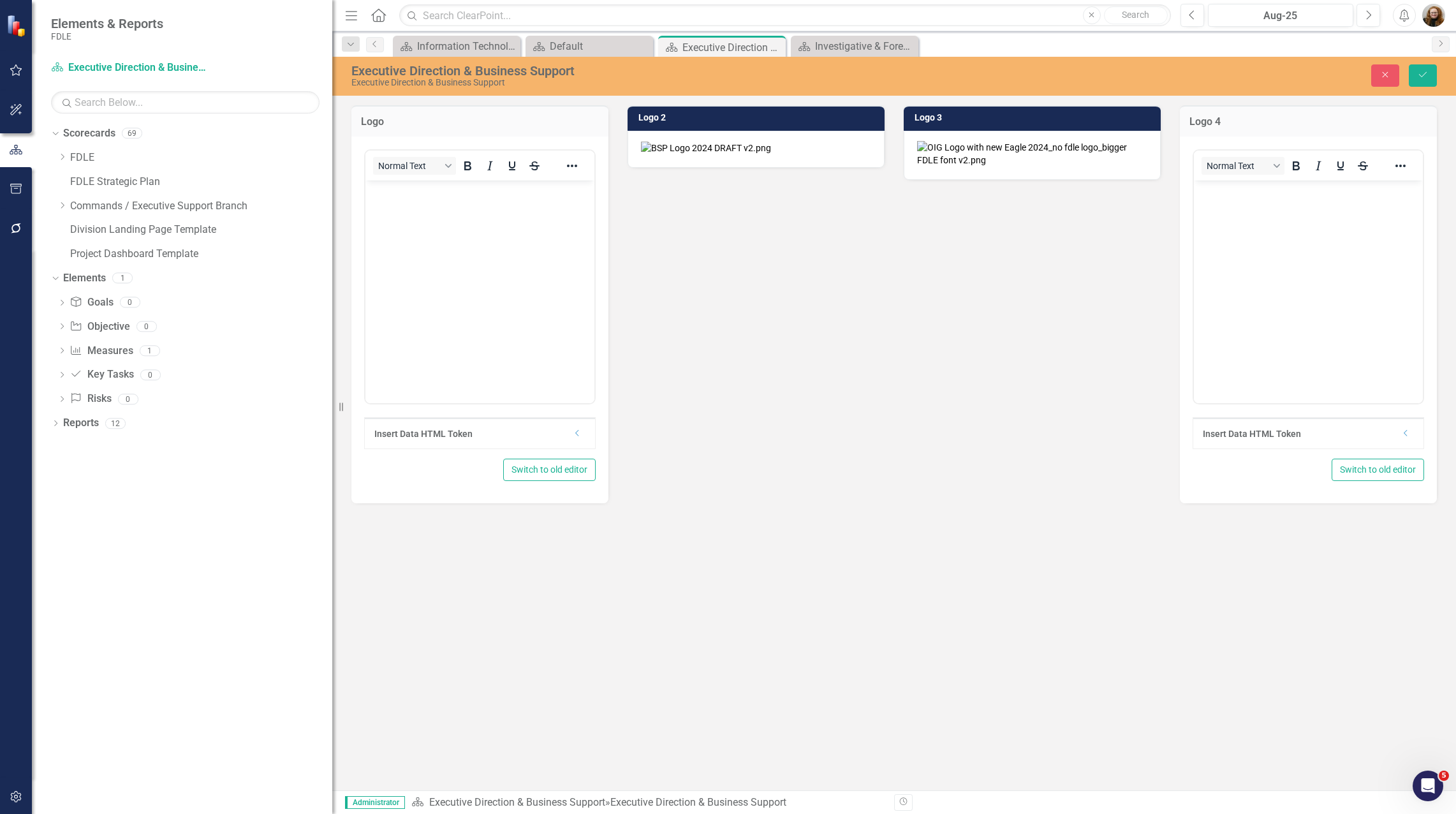
click at [480, 192] on img "Rich Text Area. Press ALT-0 for help." at bounding box center [480, 192] width 0 height 0
click at [1429, 74] on button "Save" at bounding box center [1422, 75] width 28 height 22
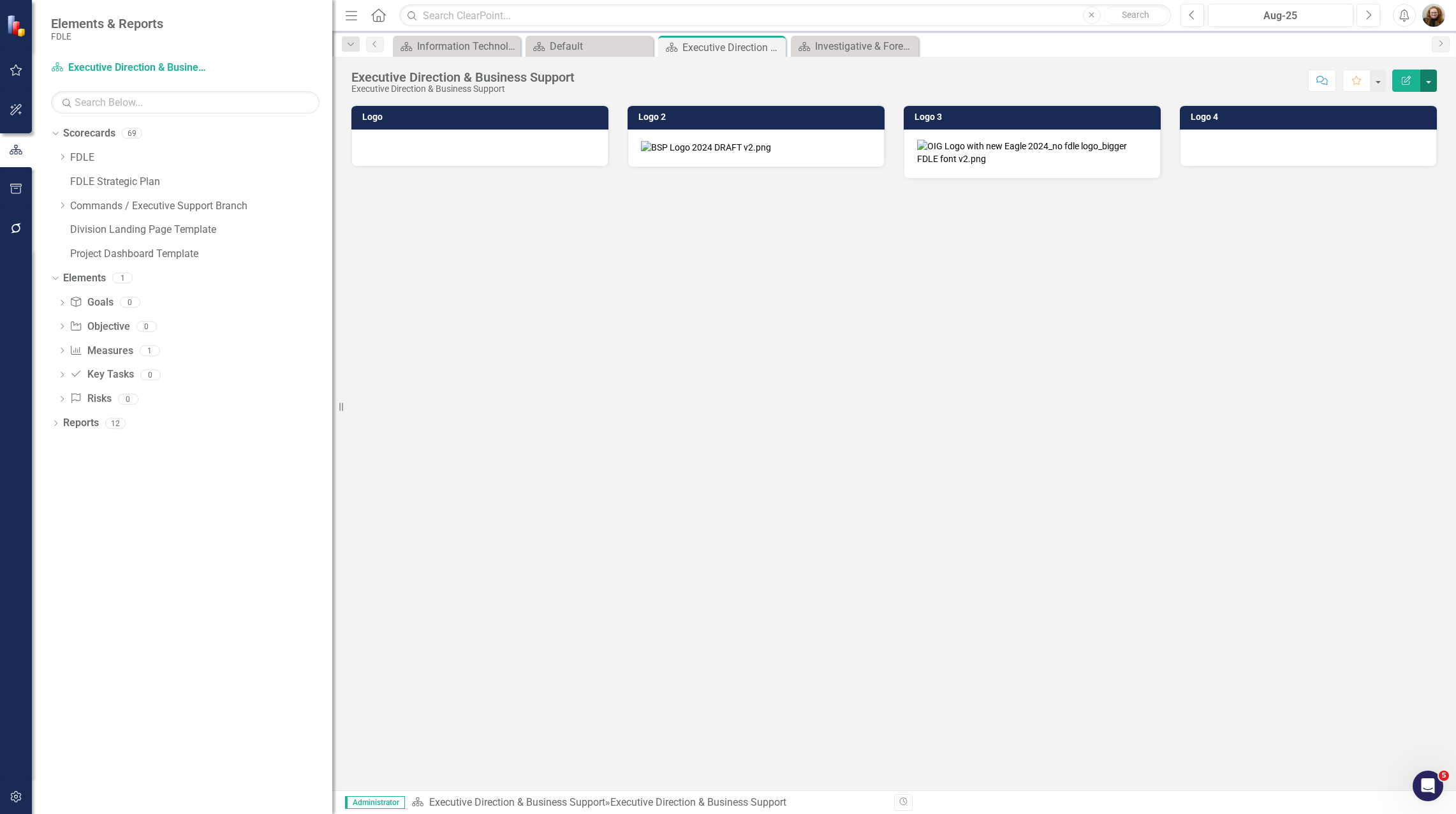
click at [1429, 80] on button "button" at bounding box center [1428, 80] width 17 height 22
click at [1395, 127] on link "Edit Report Edit Layout" at bounding box center [1384, 128] width 103 height 24
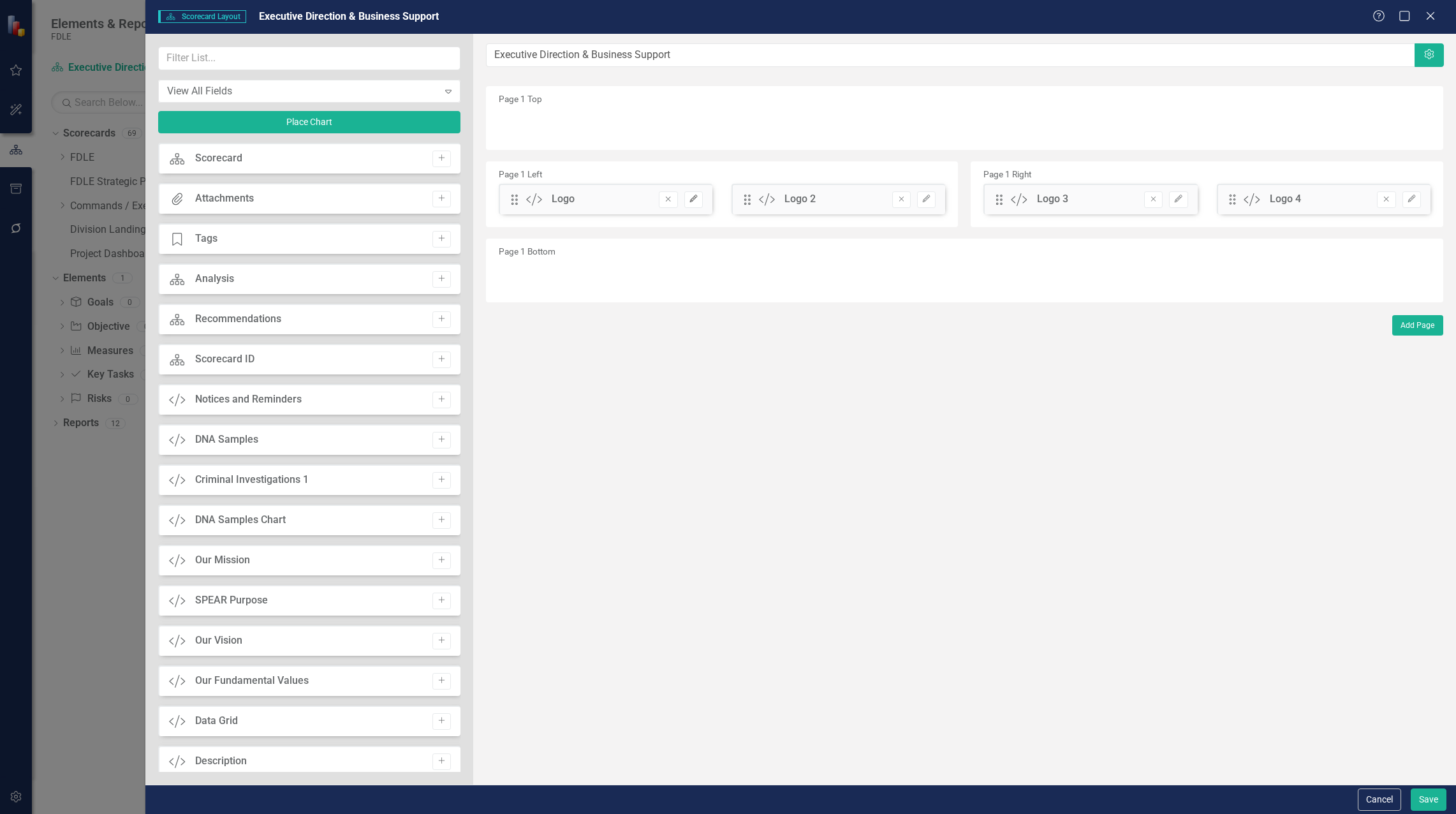
click at [689, 199] on button "Edit" at bounding box center [694, 200] width 19 height 17
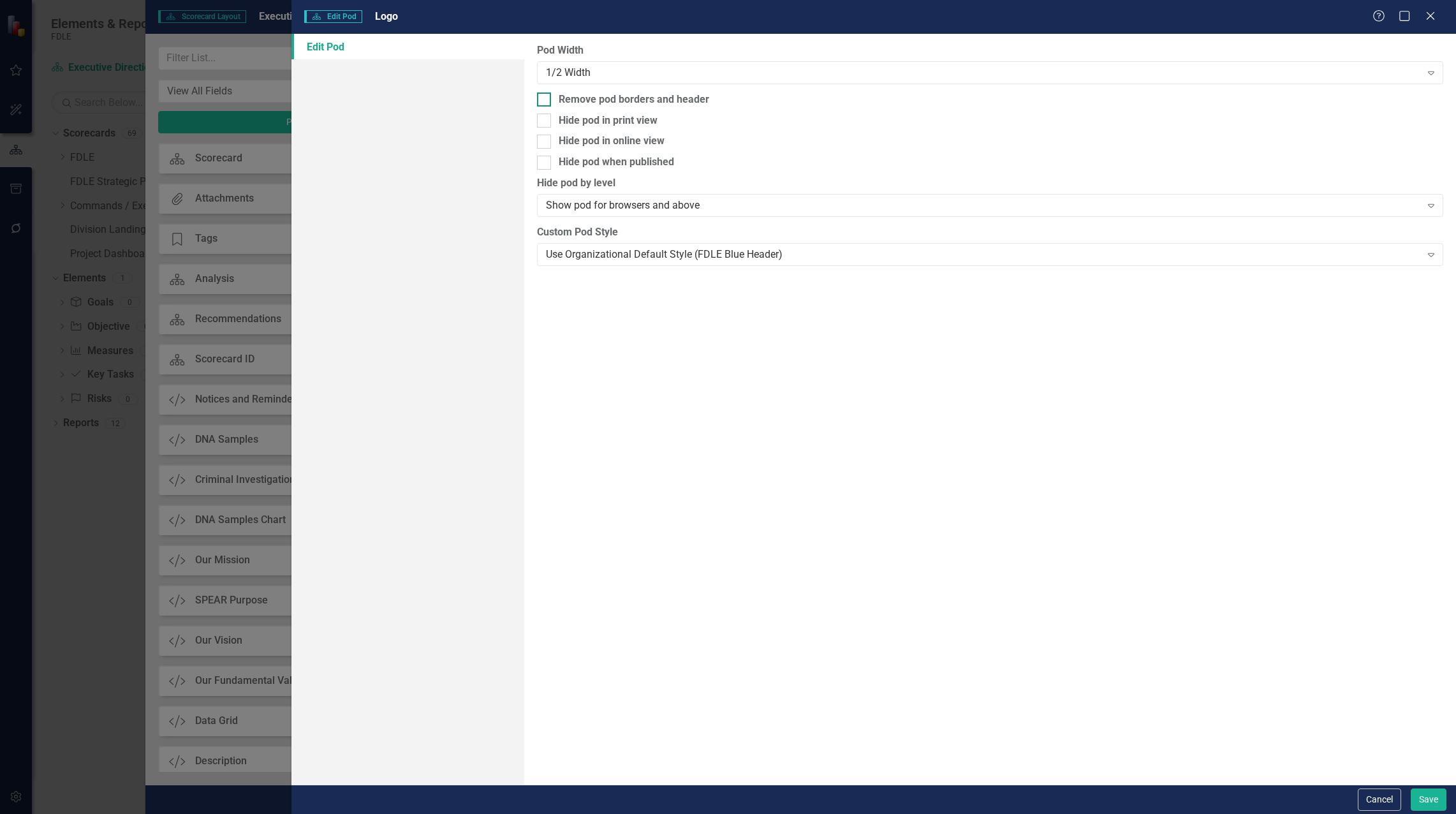
click at [547, 102] on div at bounding box center [544, 100] width 14 height 14
click at [545, 100] on input "Remove pod borders and header" at bounding box center [541, 97] width 9 height 9
checkbox input "true"
click at [1429, 795] on button "Save" at bounding box center [1429, 799] width 36 height 22
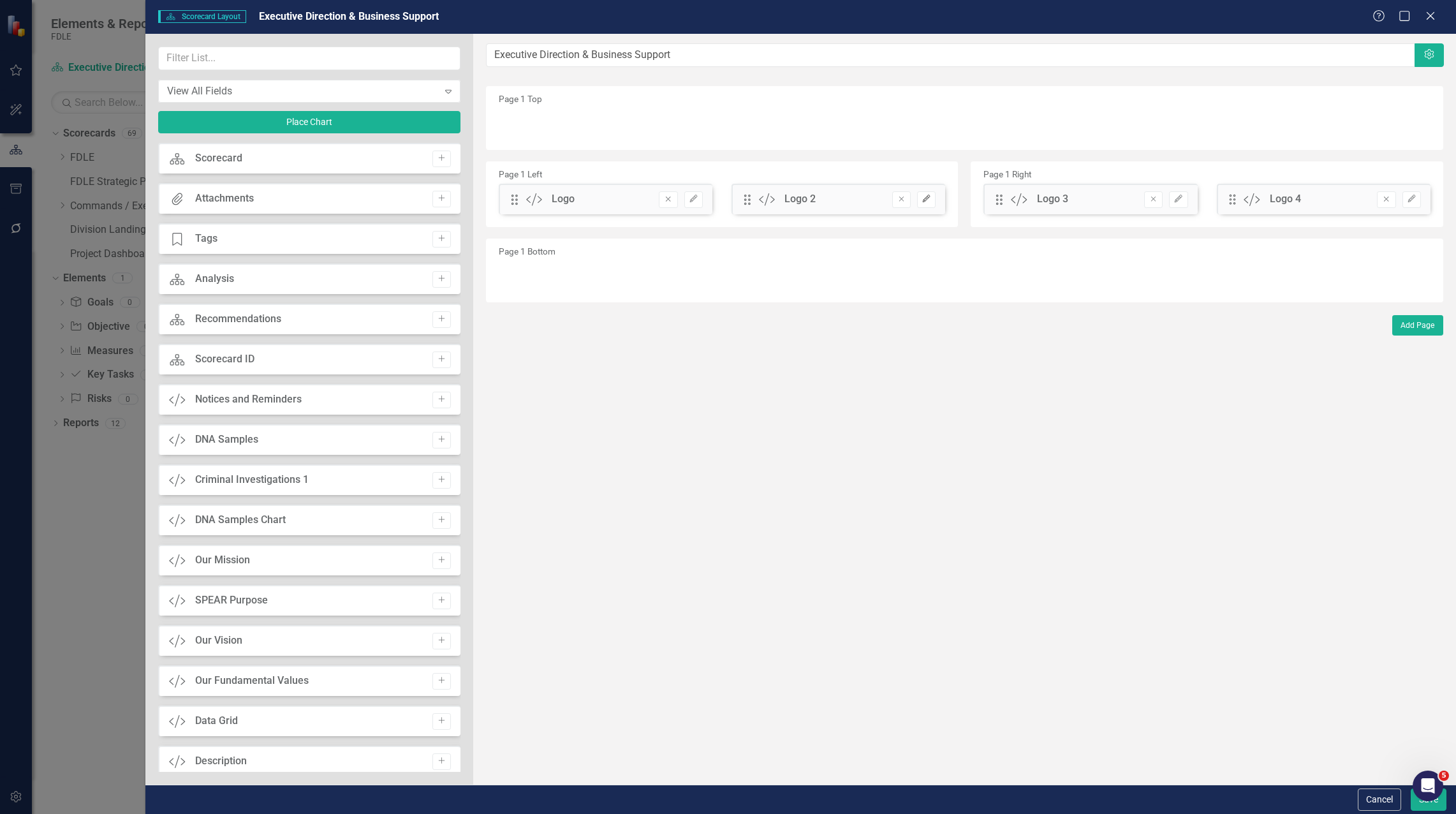
click at [930, 206] on button "Edit" at bounding box center [926, 200] width 19 height 17
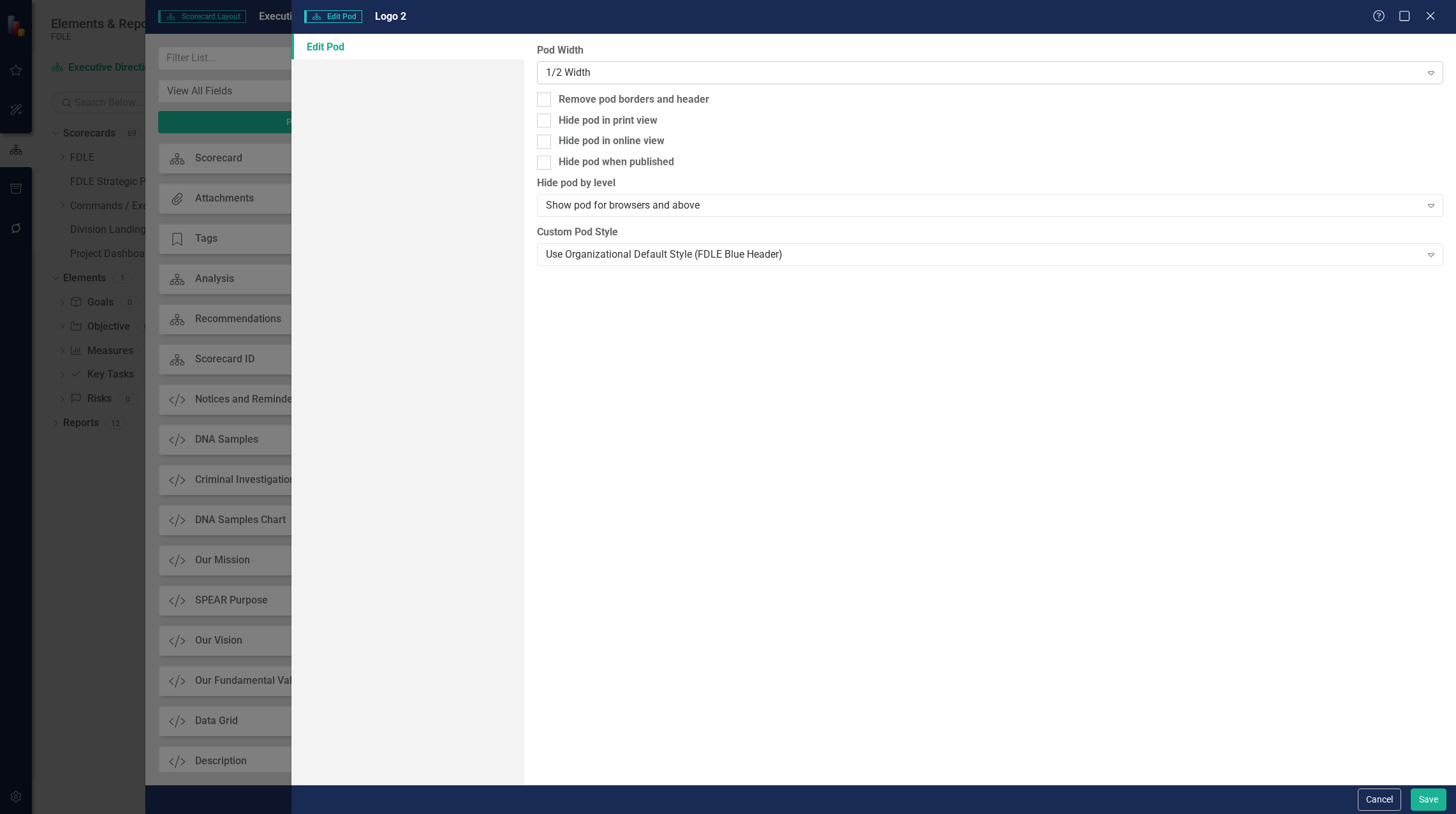
click at [586, 72] on div "1/2 Width" at bounding box center [983, 72] width 875 height 14
click at [580, 248] on div "Use Organizational Default Style (FDLE Blue Header)" at bounding box center [983, 254] width 875 height 14
click at [545, 106] on div at bounding box center [544, 100] width 14 height 14
click at [545, 100] on input "Remove pod borders and header" at bounding box center [541, 97] width 9 height 9
checkbox input "true"
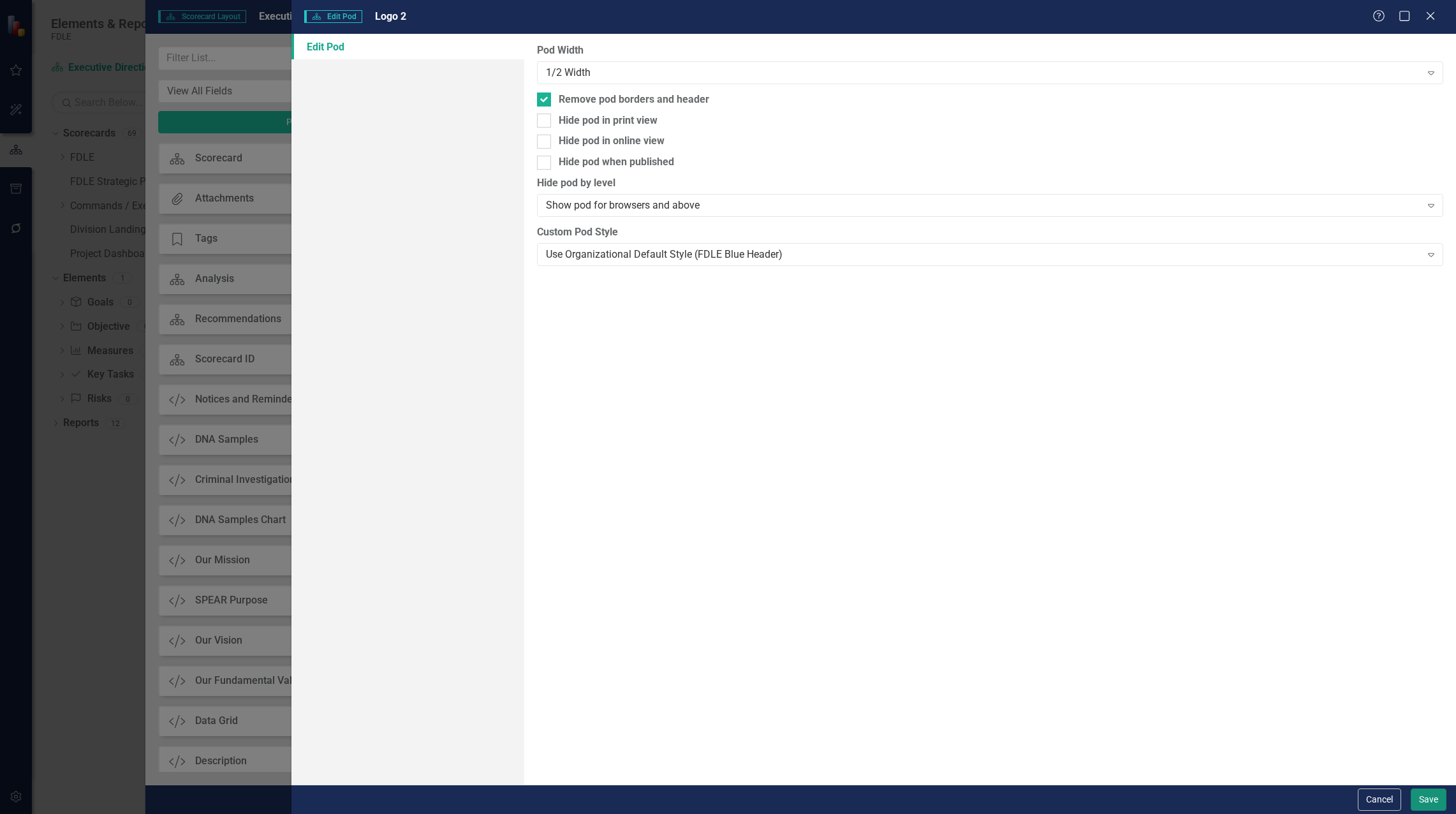
click at [1424, 798] on button "Save" at bounding box center [1429, 799] width 36 height 22
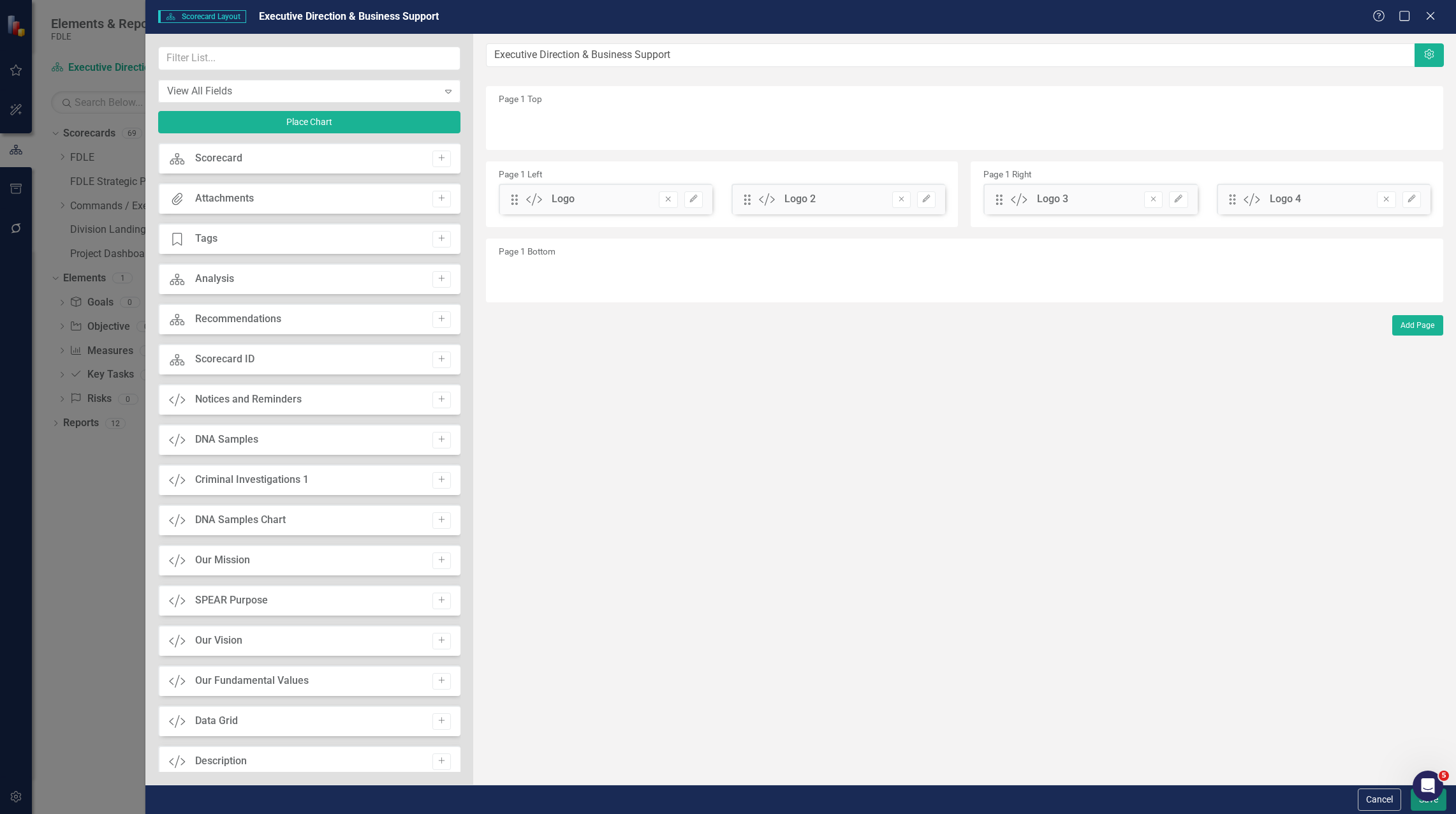
click at [1417, 803] on button "Save" at bounding box center [1429, 799] width 36 height 22
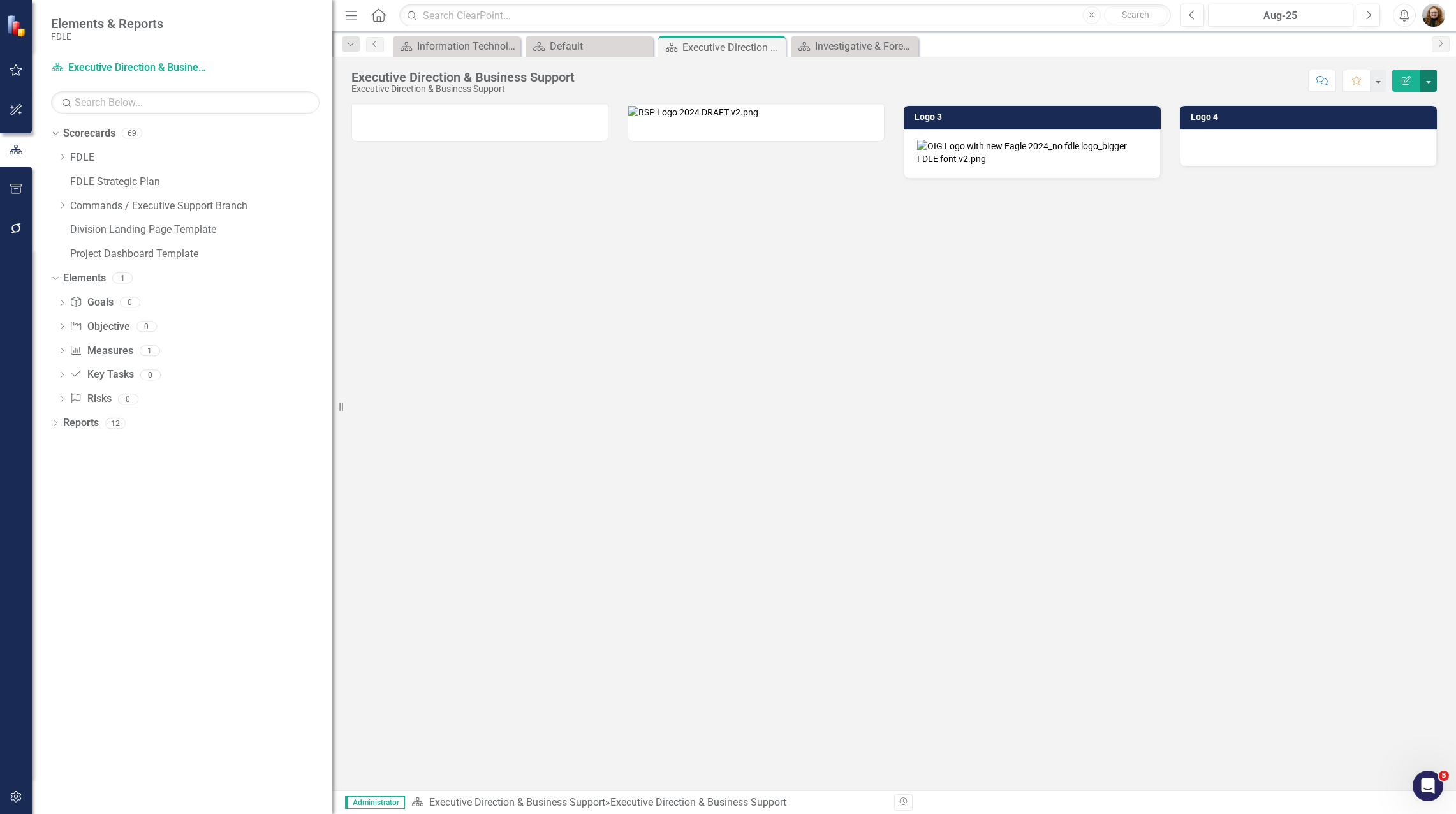
click at [1429, 83] on button "button" at bounding box center [1428, 80] width 17 height 22
click at [1405, 124] on link "Edit Report Edit Layout" at bounding box center [1384, 128] width 103 height 24
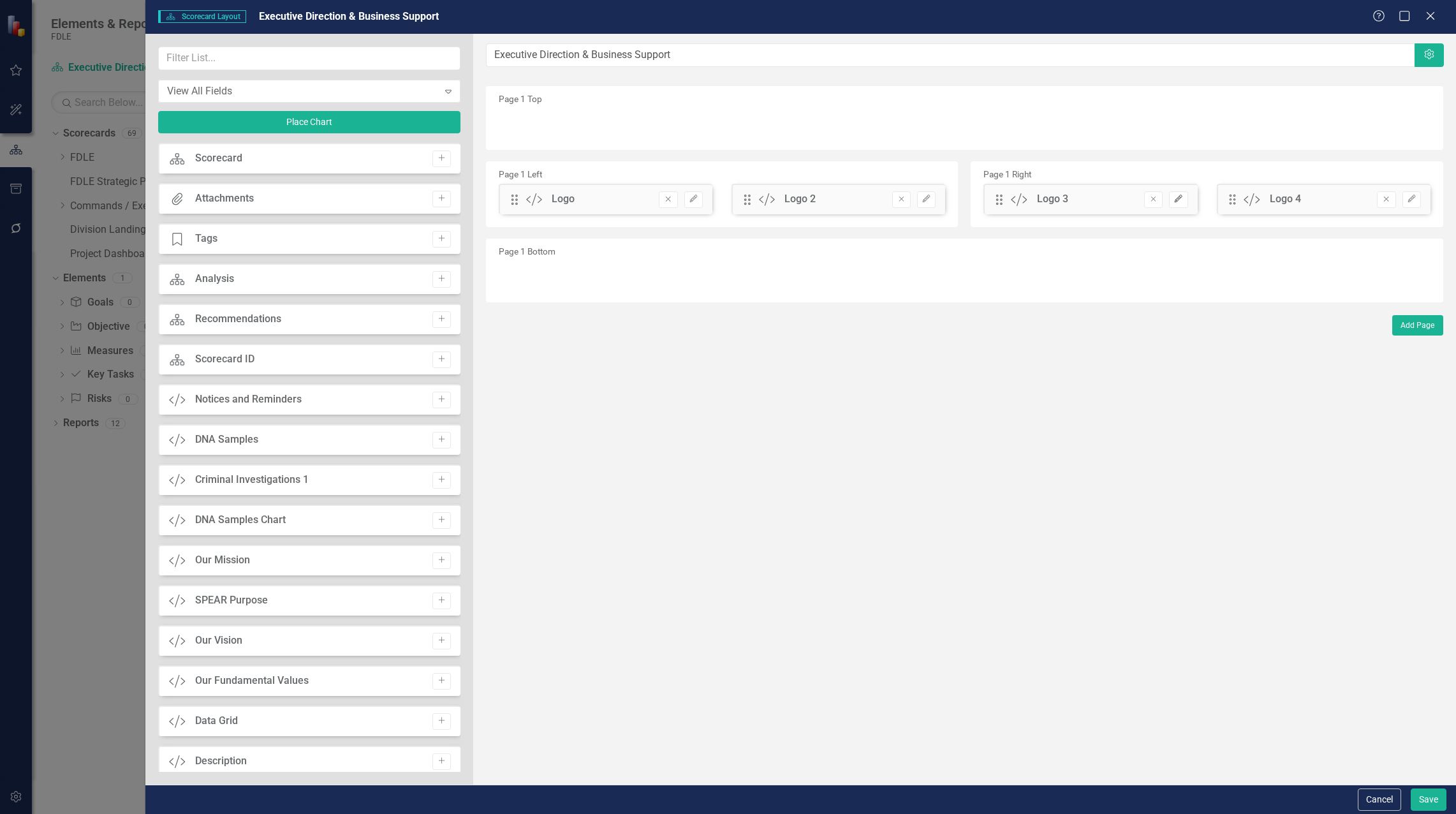
click at [1178, 201] on icon "Edit" at bounding box center [1178, 199] width 9 height 8
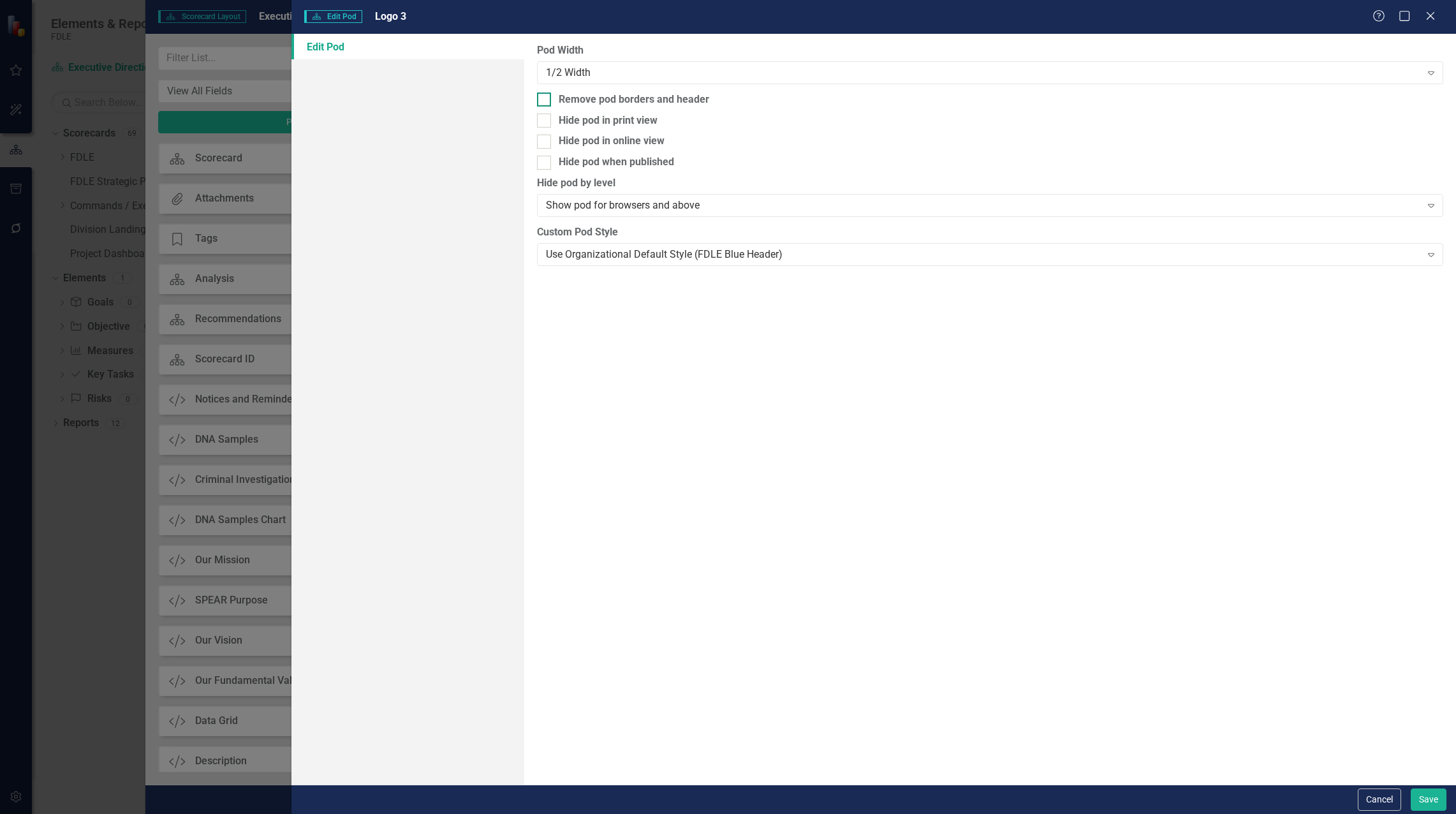
click at [544, 100] on input "Remove pod borders and header" at bounding box center [541, 97] width 9 height 9
checkbox input "true"
click at [1421, 796] on button "Save" at bounding box center [1429, 799] width 36 height 22
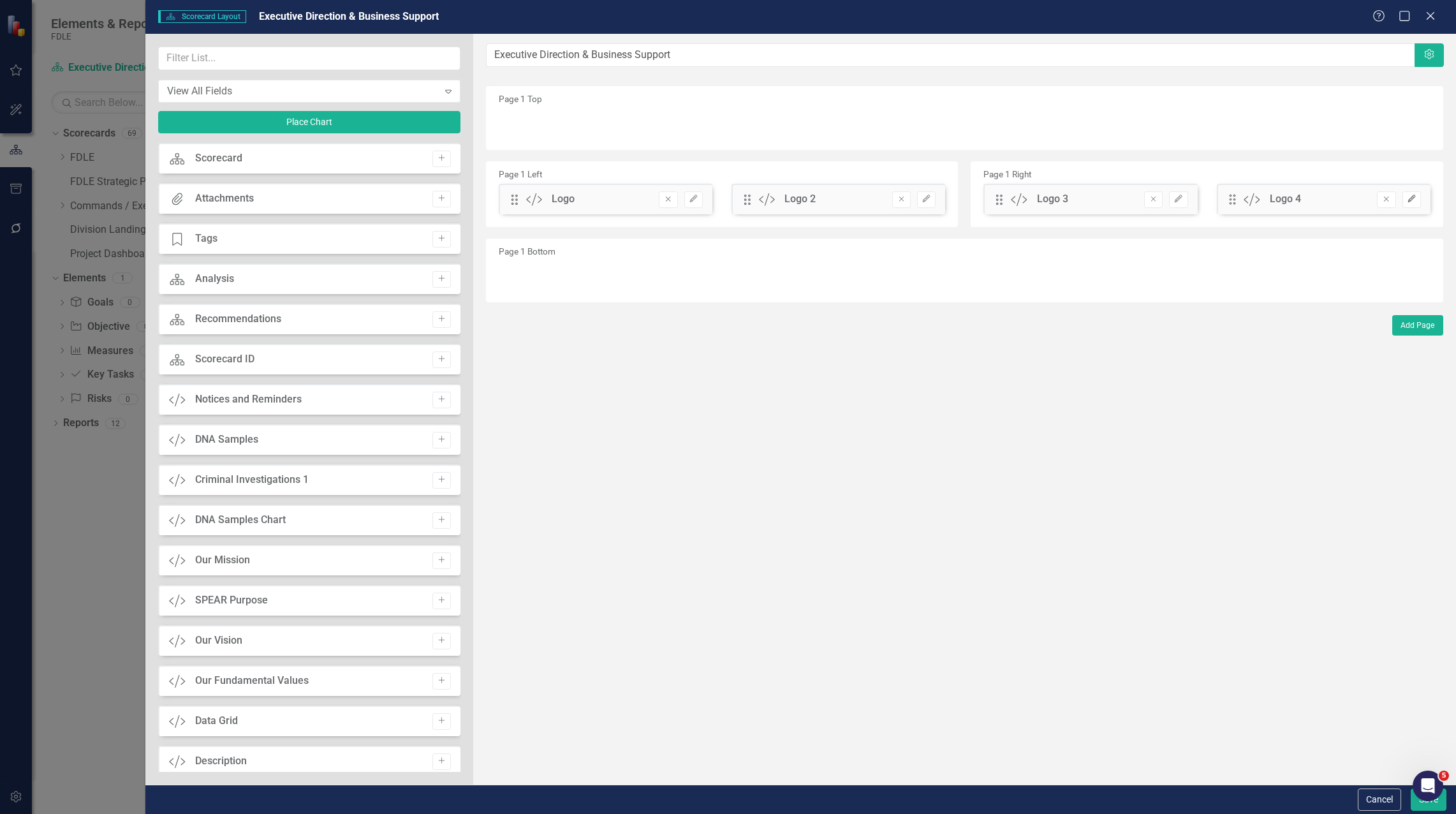
click at [1412, 200] on icon "Edit" at bounding box center [1411, 199] width 9 height 8
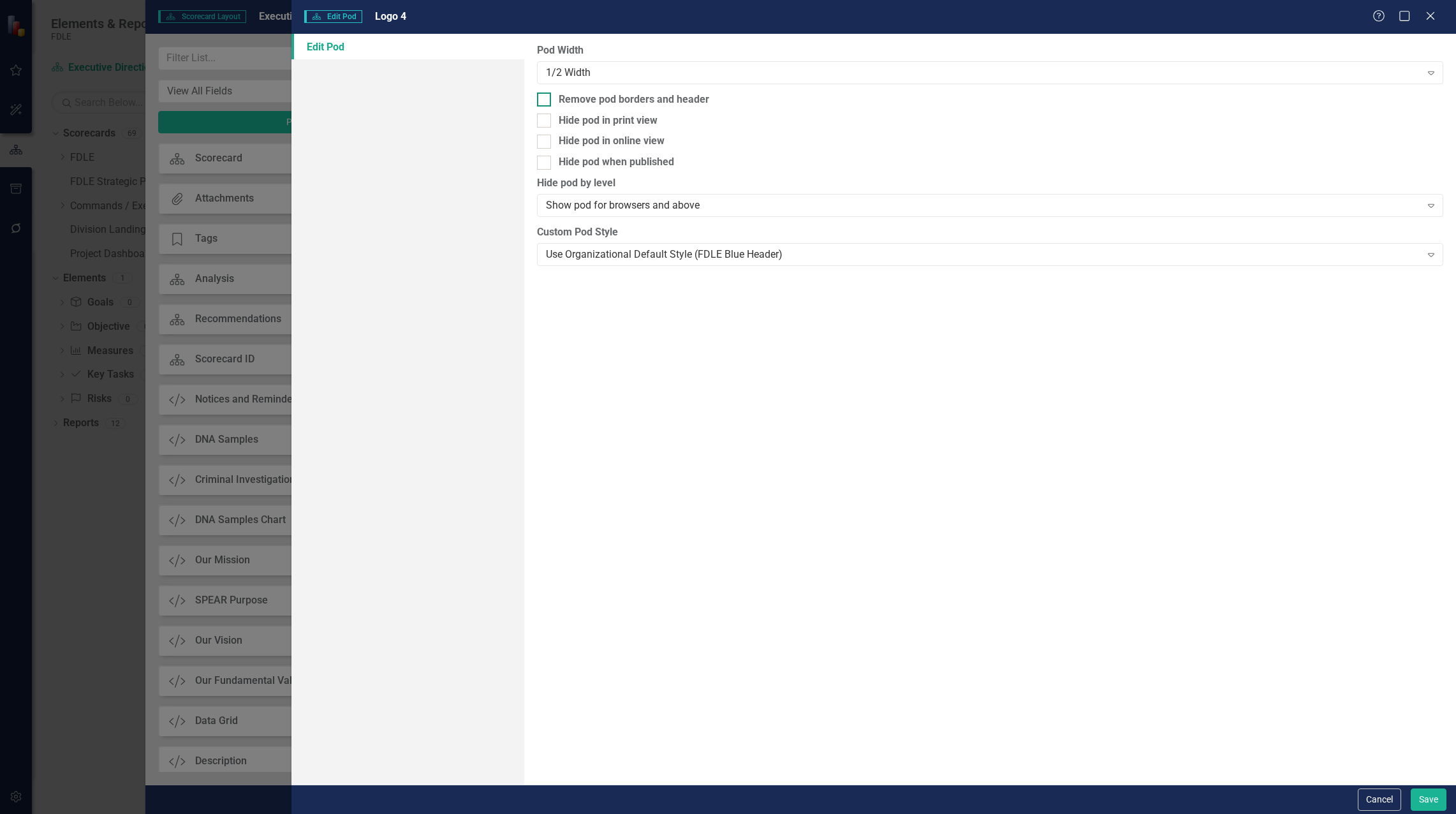
click at [541, 98] on input "Remove pod borders and header" at bounding box center [541, 97] width 9 height 9
checkbox input "true"
click at [1422, 795] on button "Save" at bounding box center [1429, 799] width 36 height 22
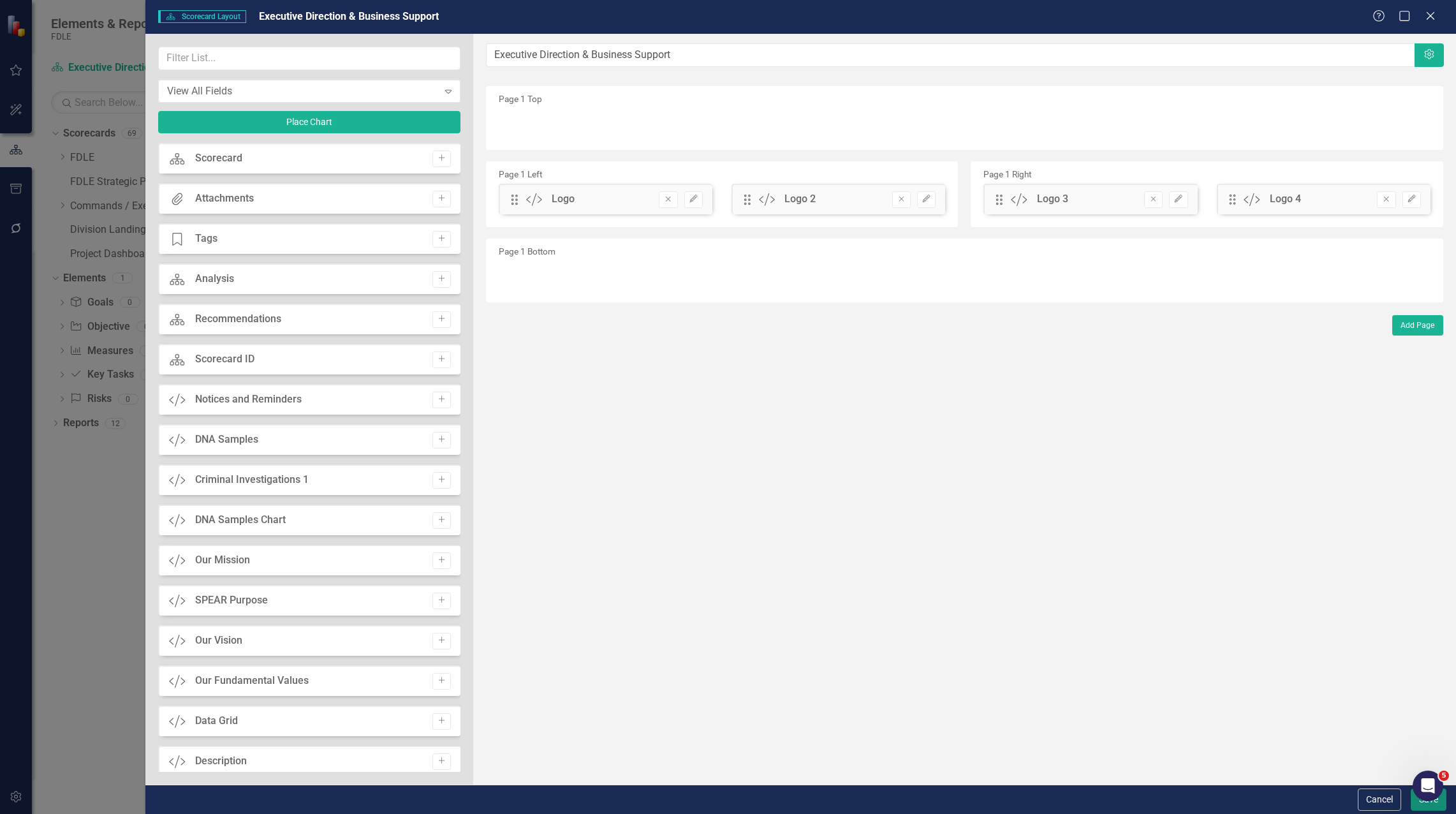
click at [1423, 805] on button "Save" at bounding box center [1429, 799] width 36 height 22
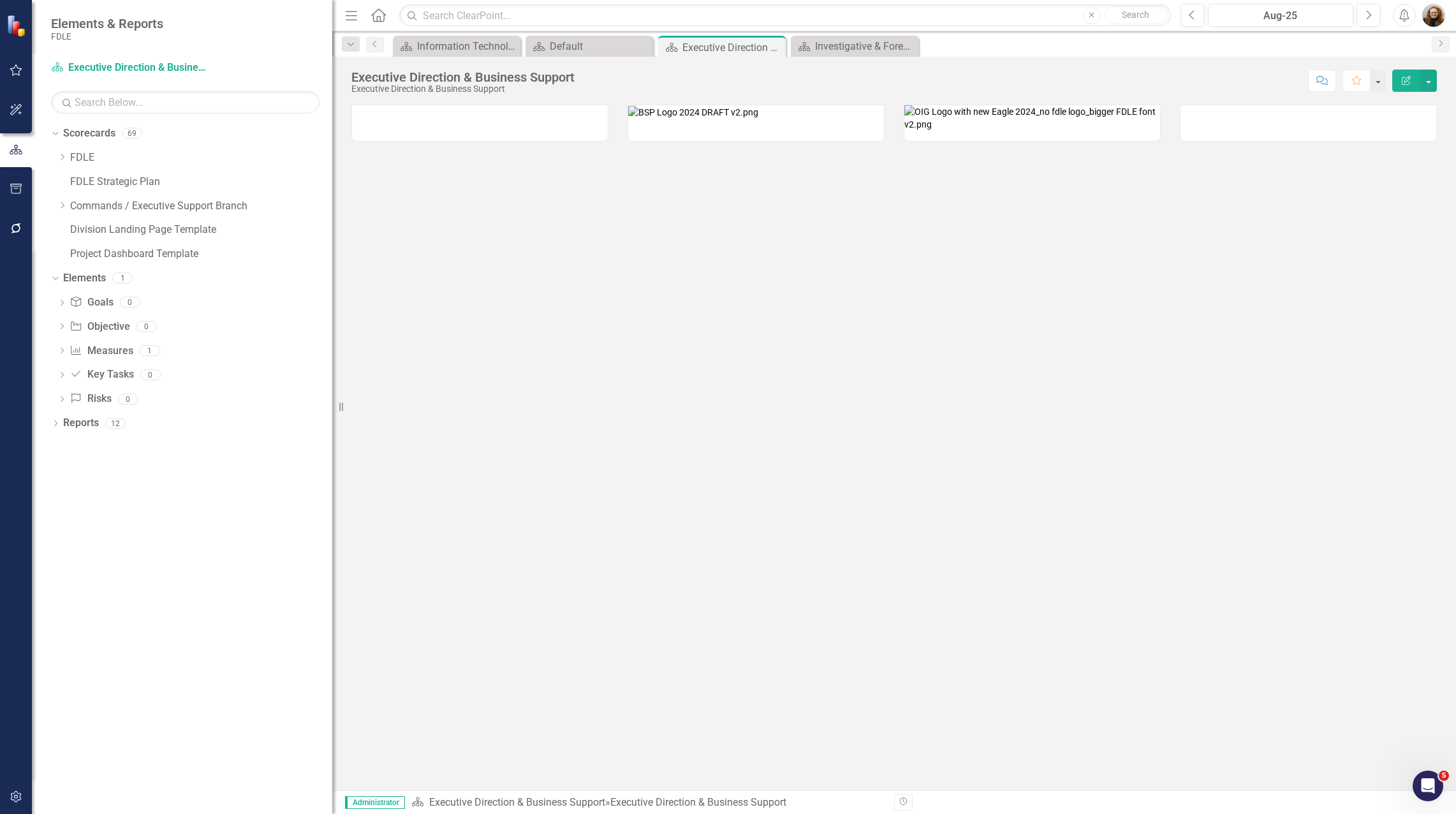
click at [591, 439] on div at bounding box center [894, 447] width 1124 height 686
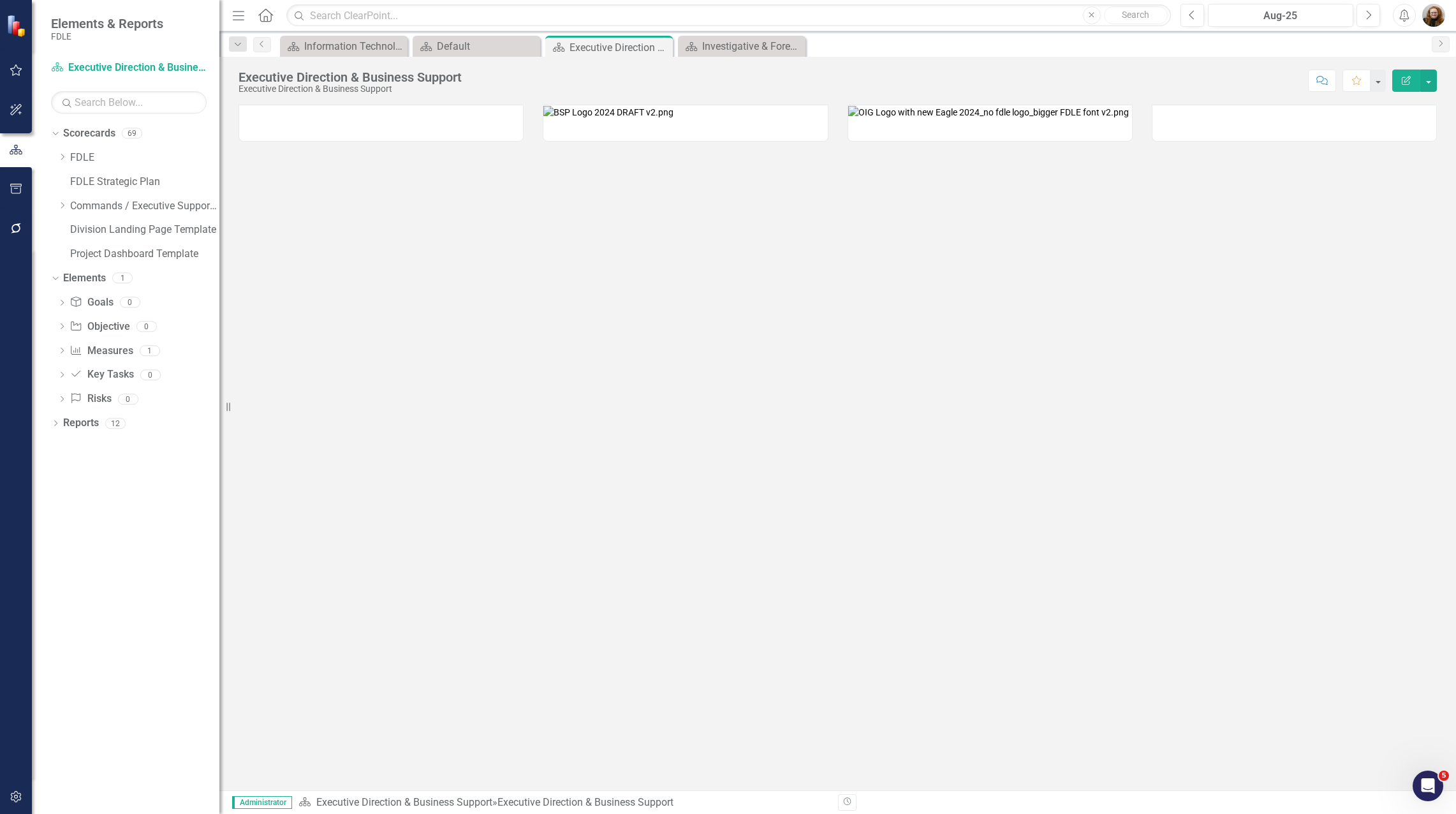
drag, startPoint x: 334, startPoint y: 404, endPoint x: 220, endPoint y: 393, distance: 114.5
click at [220, 393] on div "Resize" at bounding box center [225, 407] width 10 height 814
click at [644, 517] on div at bounding box center [837, 447] width 1236 height 686
click at [532, 46] on icon "Close" at bounding box center [529, 47] width 13 height 10
click at [0, 0] on icon "Close" at bounding box center [0, 0] width 0 height 0
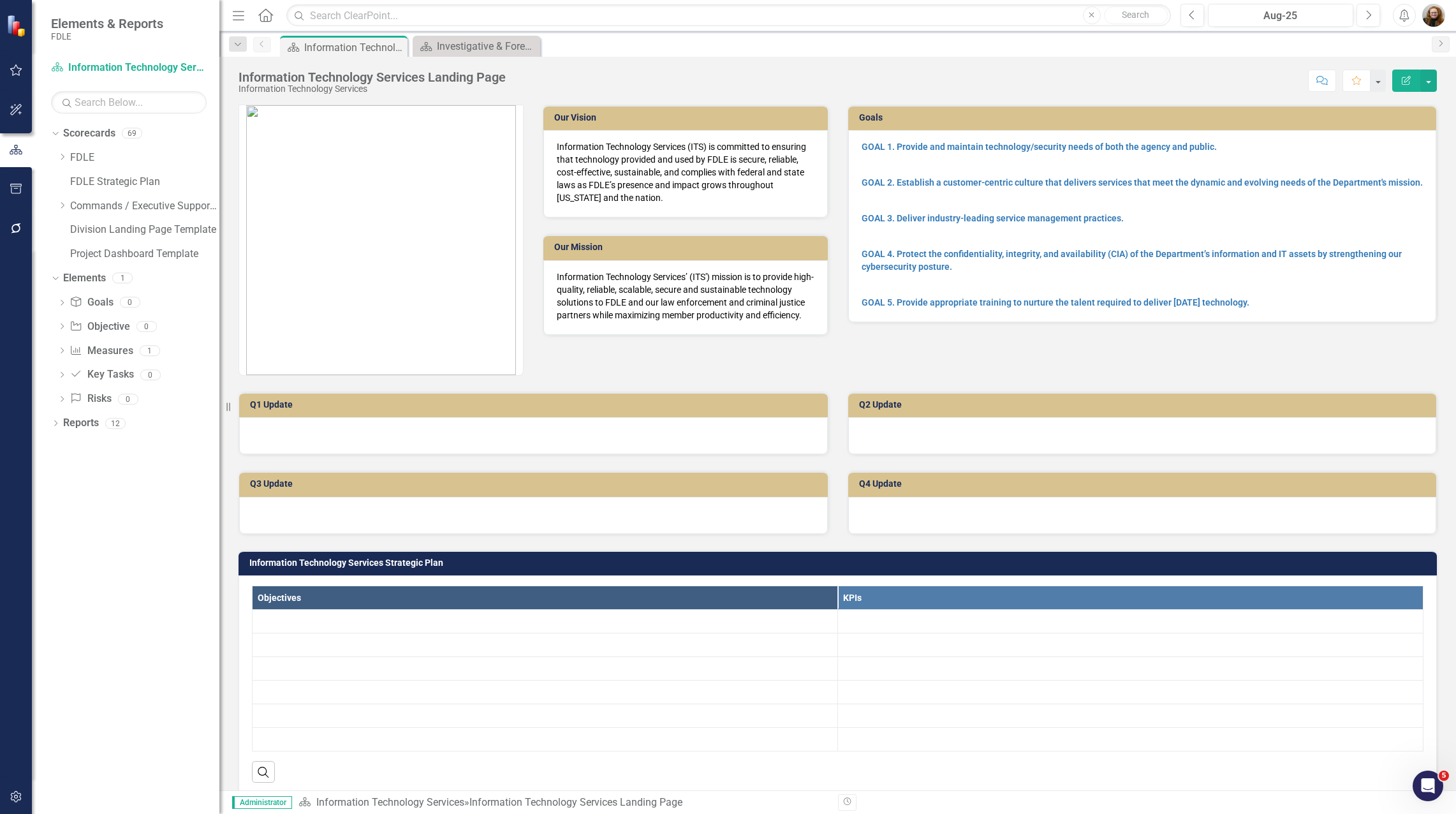
click at [0, 0] on icon "Close" at bounding box center [0, 0] width 0 height 0
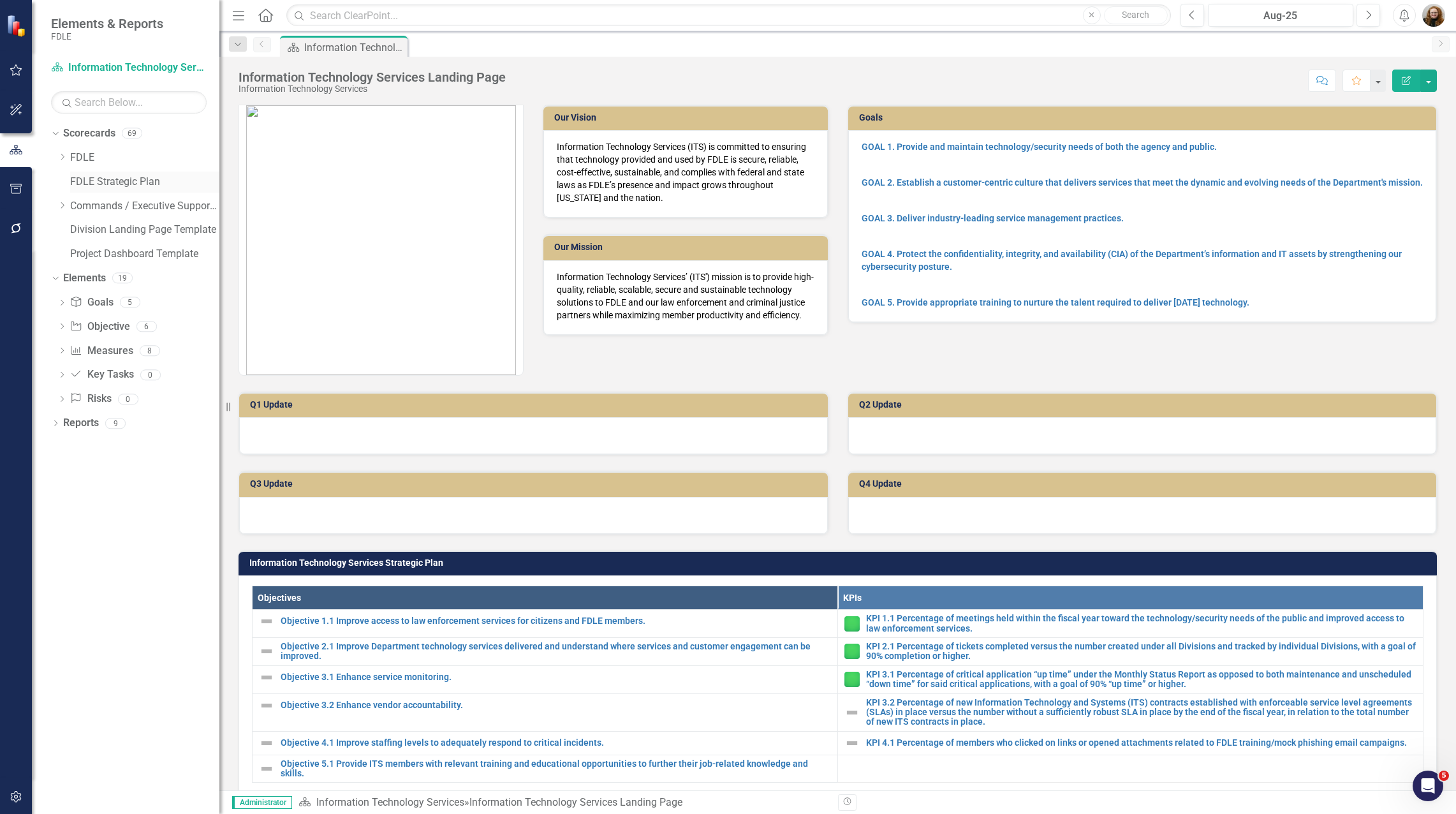
click at [95, 182] on link "FDLE Strategic Plan" at bounding box center [145, 182] width 149 height 14
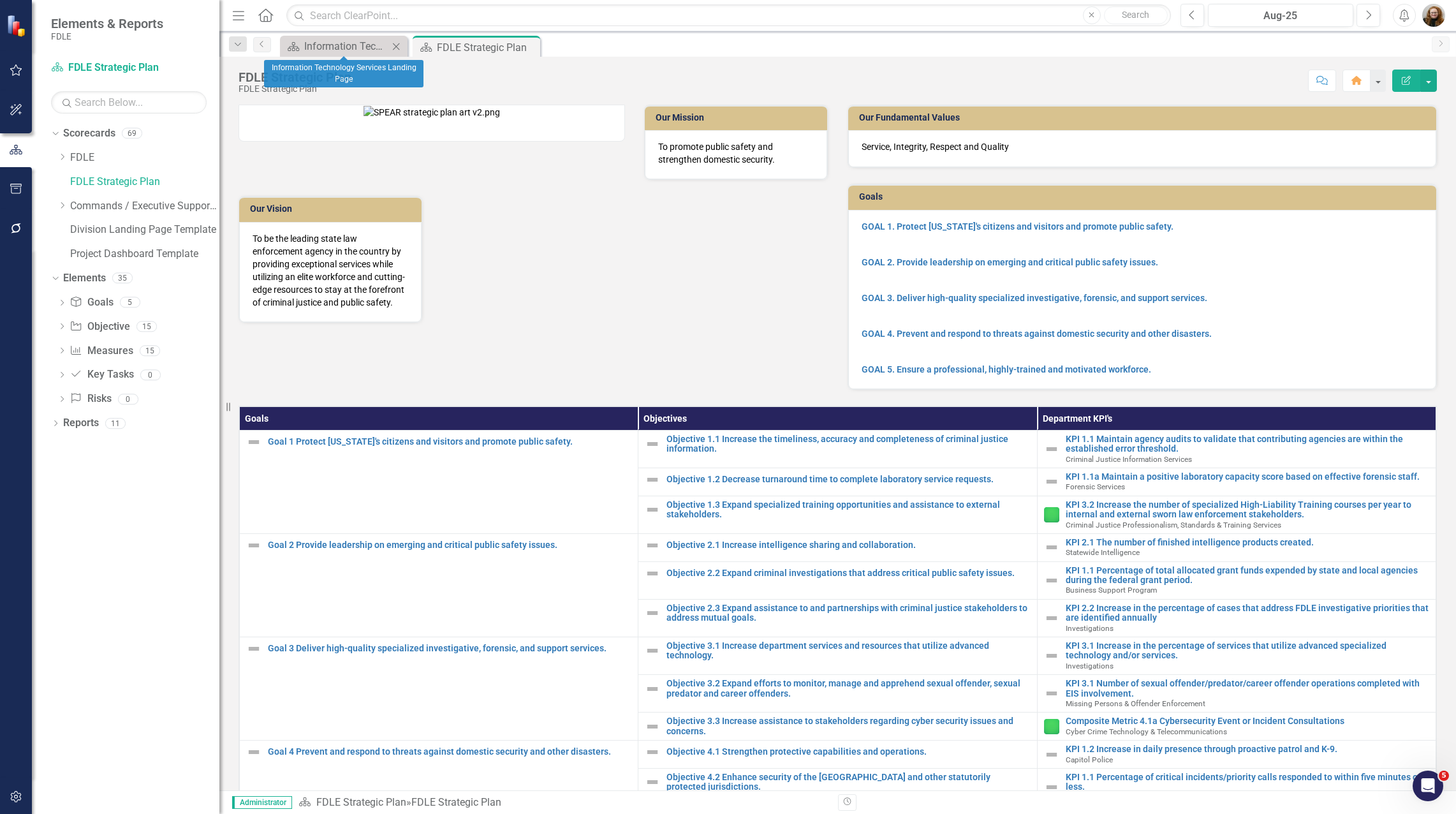
click at [398, 45] on icon "Close" at bounding box center [396, 47] width 13 height 10
click at [130, 438] on div "Dropdown Scorecards 69 Dropdown FDLE Commissioner's Initiative Team Project Das…" at bounding box center [125, 469] width 187 height 691
click at [1424, 72] on button "button" at bounding box center [1428, 80] width 17 height 22
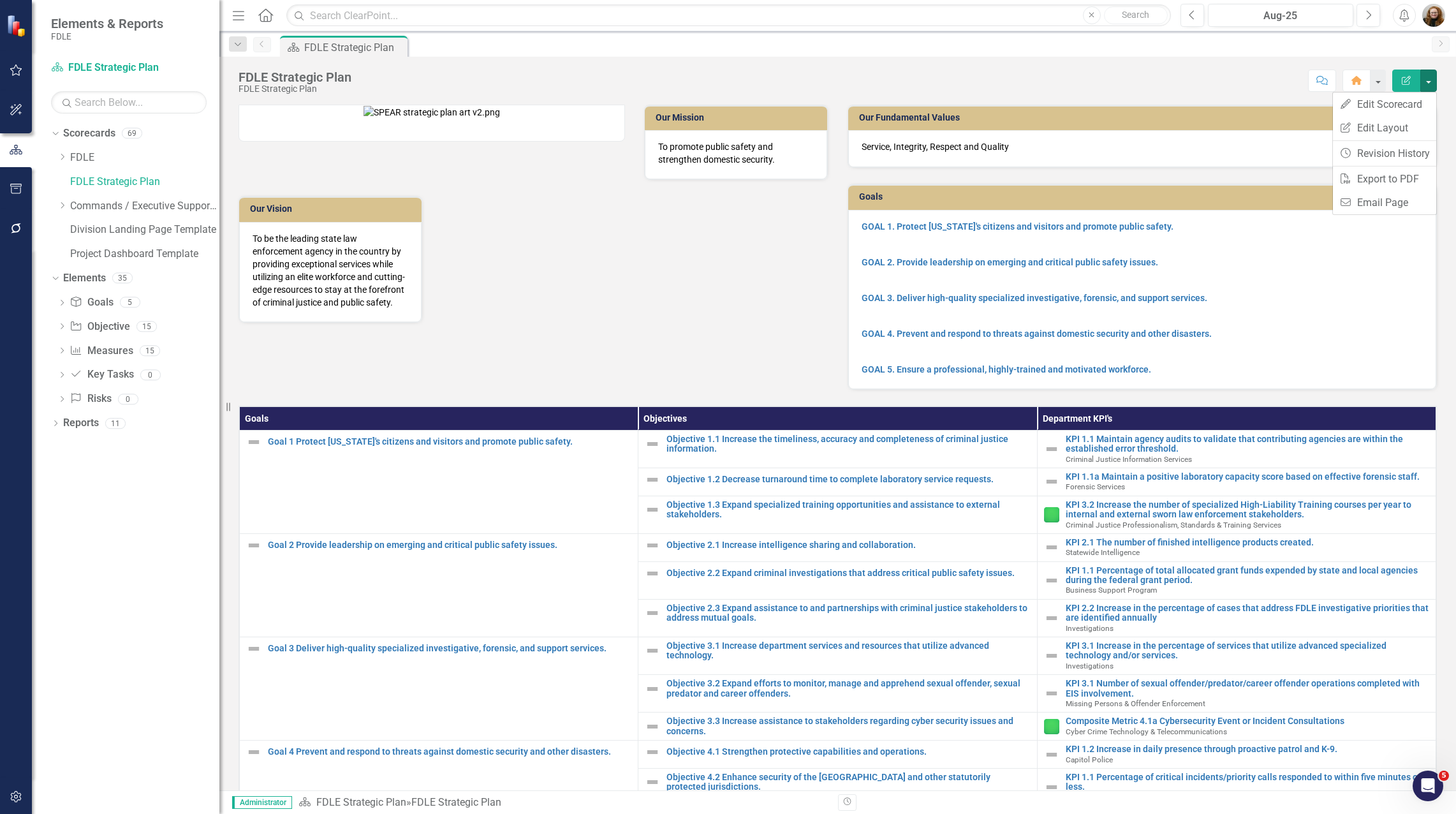
click at [1239, 85] on div "Score: N/A Aug-25 Completed Comment Home Edit Report" at bounding box center [898, 80] width 1079 height 22
click at [1435, 14] on img "button" at bounding box center [1434, 15] width 23 height 23
click at [1247, 90] on div "Score: N/A Aug-25 Completed Comment Home Edit Report" at bounding box center [898, 80] width 1079 height 22
drag, startPoint x: 113, startPoint y: 569, endPoint x: 131, endPoint y: 509, distance: 62.6
click at [117, 553] on div "Dropdown Scorecards 69 Dropdown FDLE Commissioner's Initiative Team Project Das…" at bounding box center [125, 469] width 187 height 691
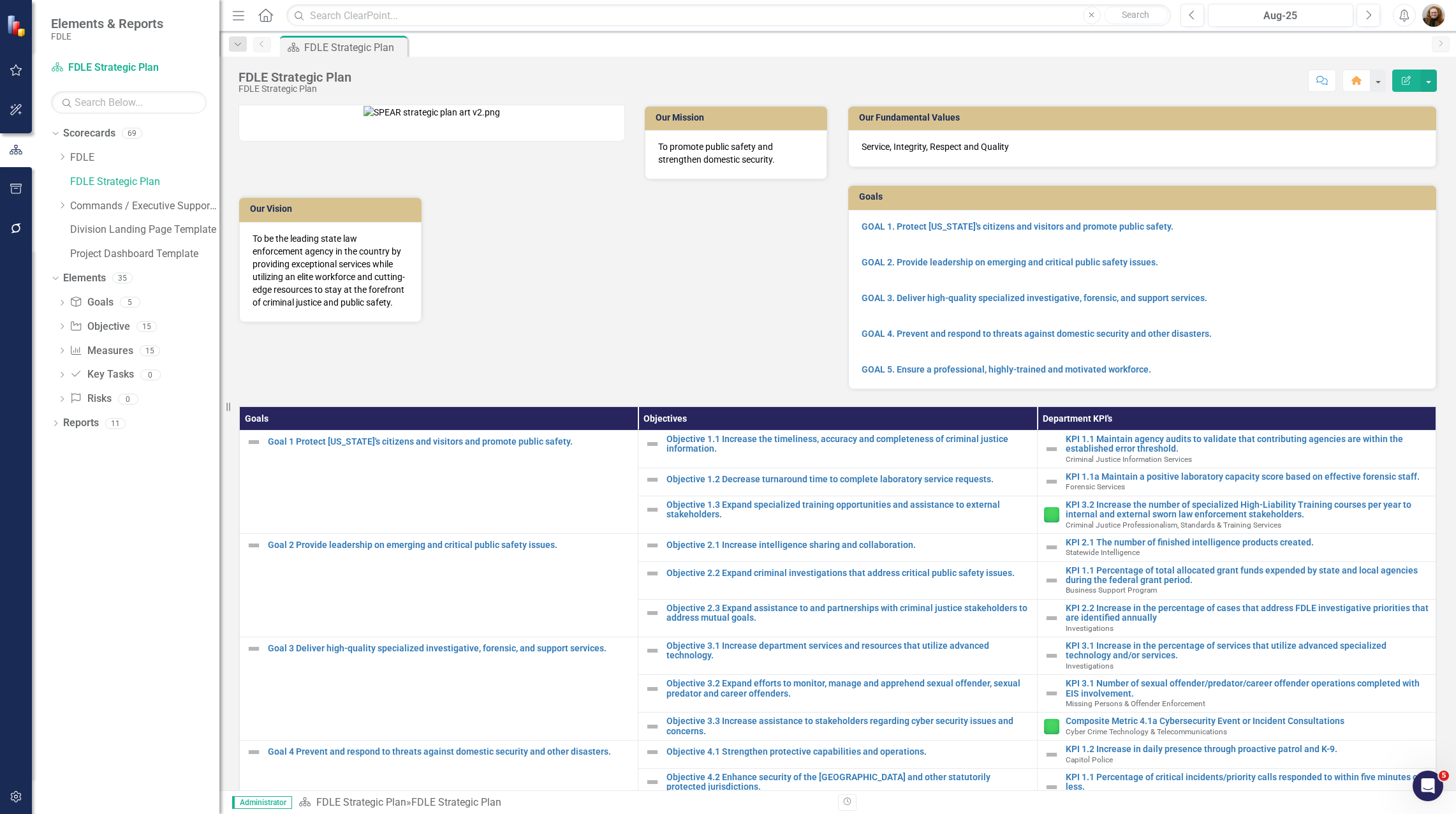
click at [1441, 19] on img "button" at bounding box center [1434, 15] width 23 height 23
click at [1424, 106] on link "icon.tutorial Show Tutorials" at bounding box center [1394, 112] width 100 height 24
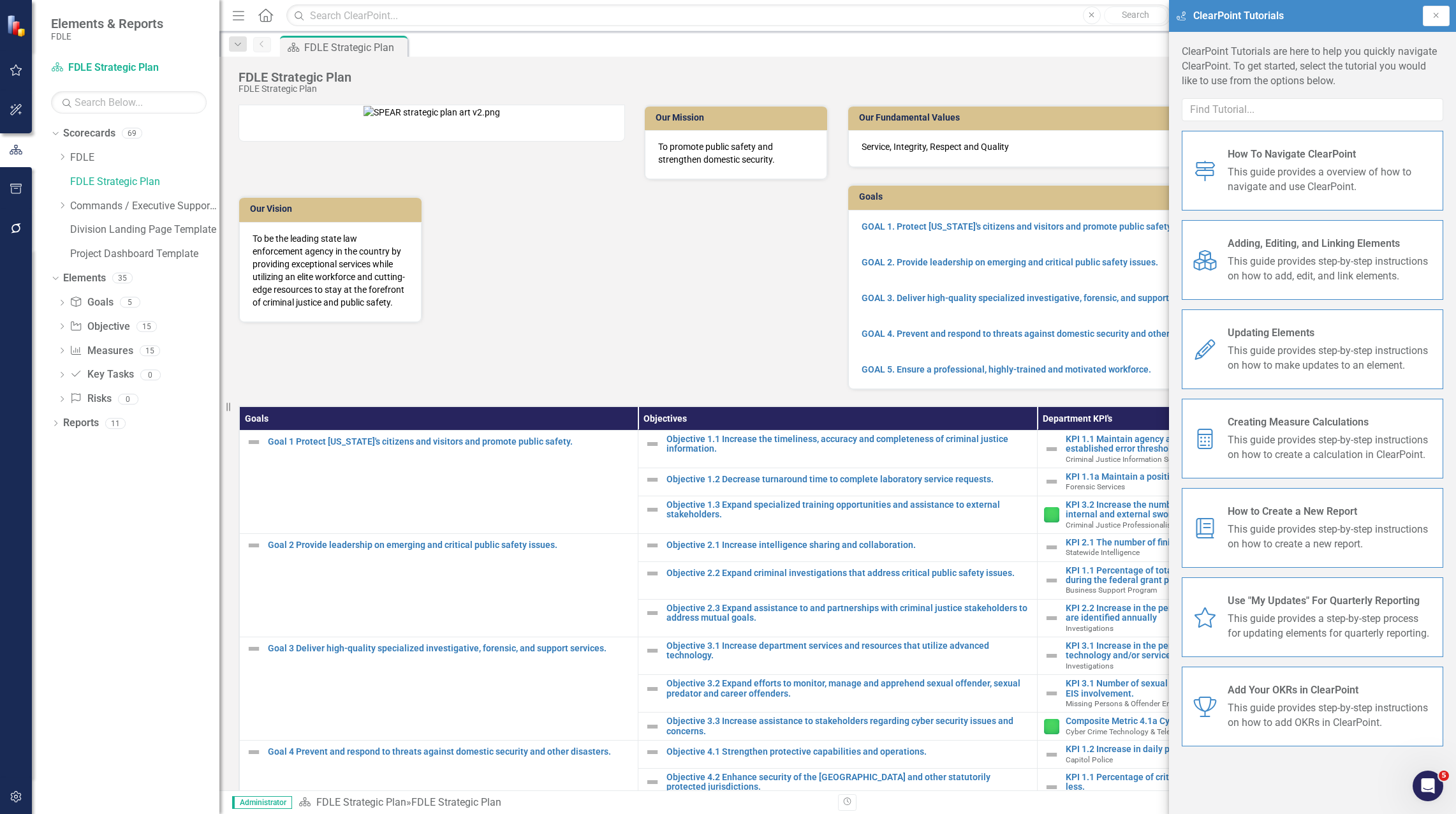
click at [1257, 158] on span "How To Navigate ClearPoint" at bounding box center [1330, 154] width 205 height 14
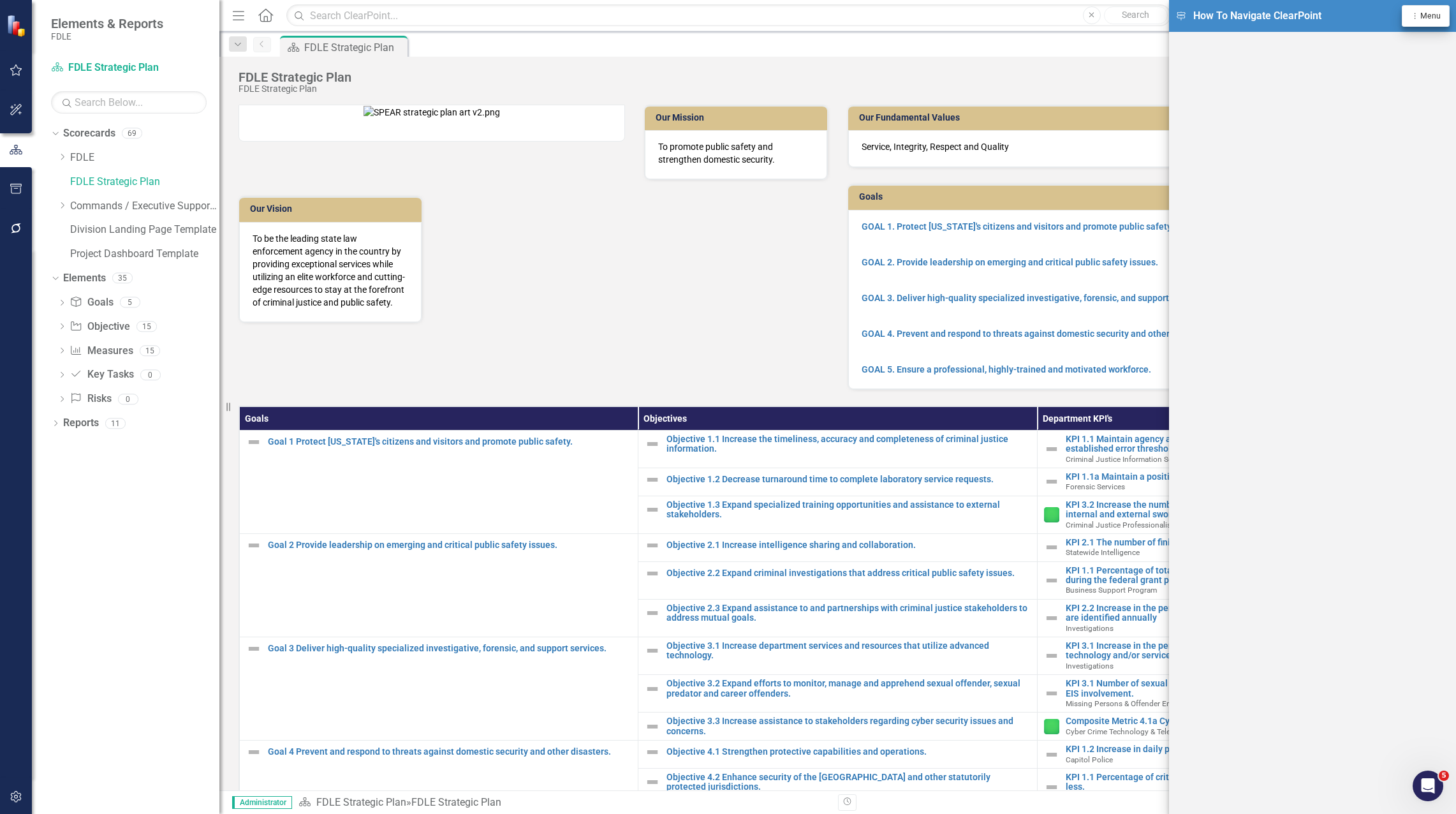
click at [1428, 14] on span "Menu" at bounding box center [1430, 16] width 20 height 9
click at [1414, 38] on link "icon.tutorial Show All Tutorials" at bounding box center [1383, 38] width 131 height 24
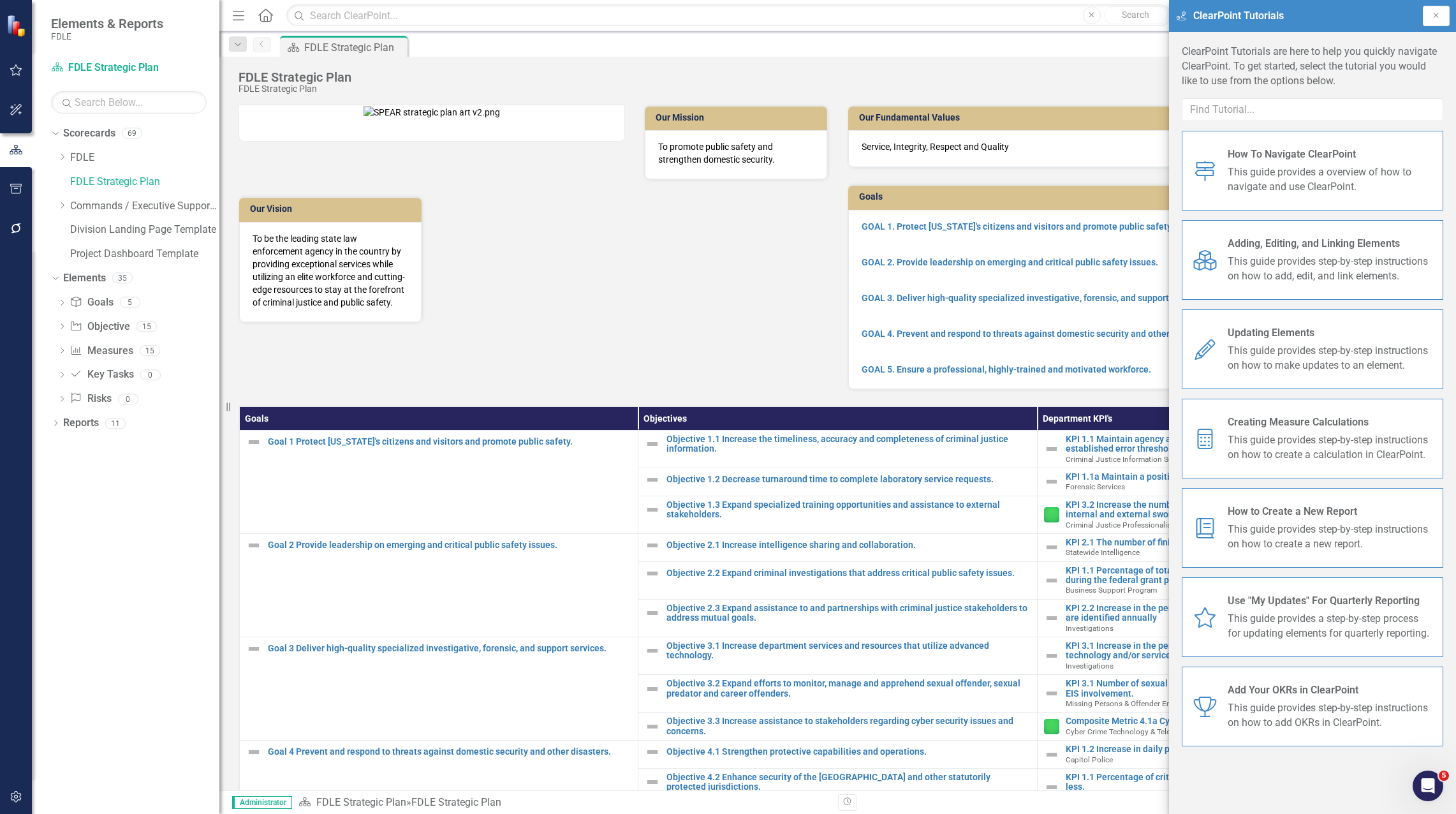
click at [1201, 173] on icon "icon.navigation" at bounding box center [1205, 171] width 26 height 20
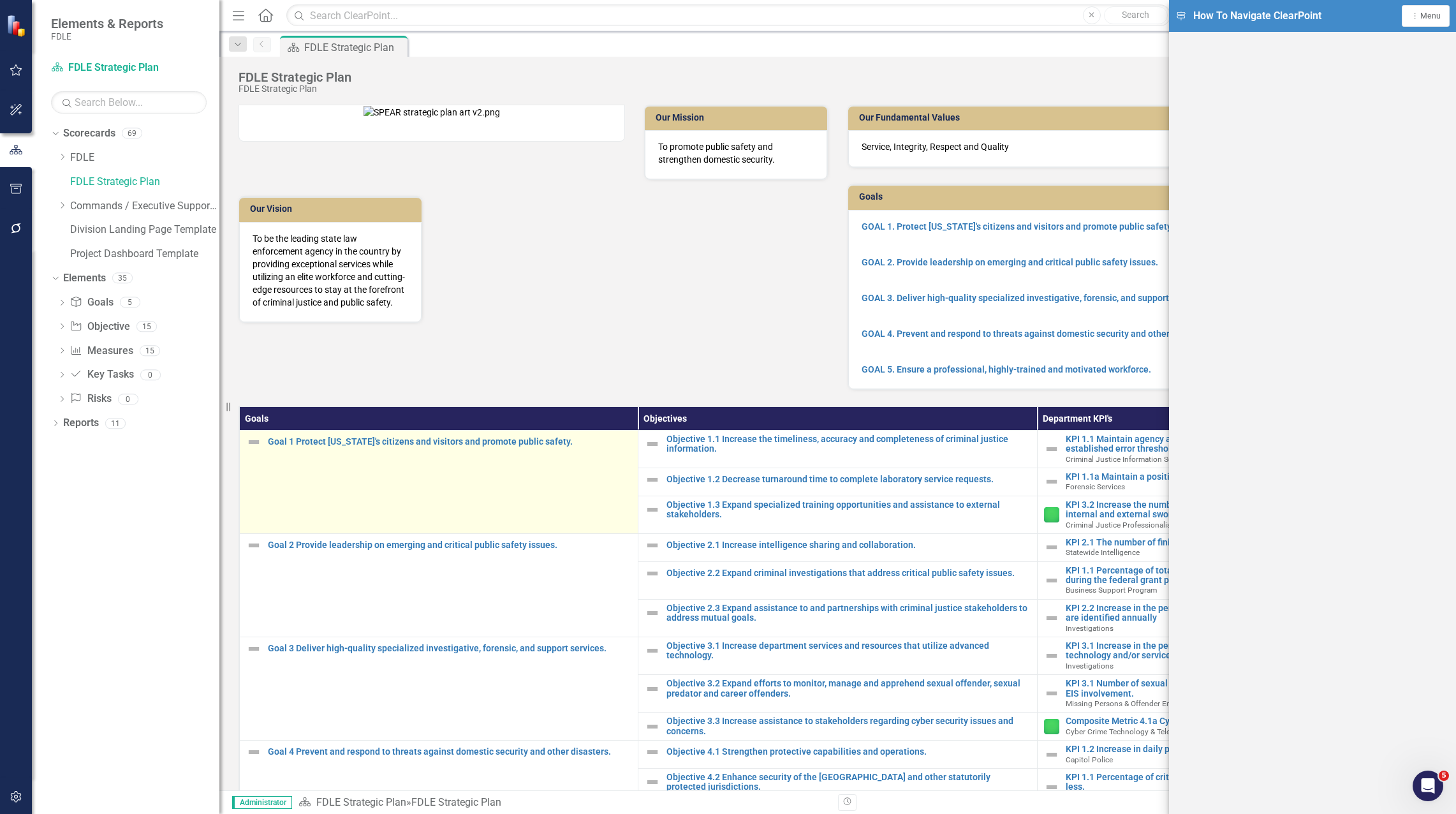
drag, startPoint x: 105, startPoint y: 568, endPoint x: 263, endPoint y: 496, distance: 173.6
click at [106, 568] on div "Dropdown Scorecards 69 Dropdown FDLE Commissioner's Initiative Team Project Das…" at bounding box center [125, 469] width 187 height 691
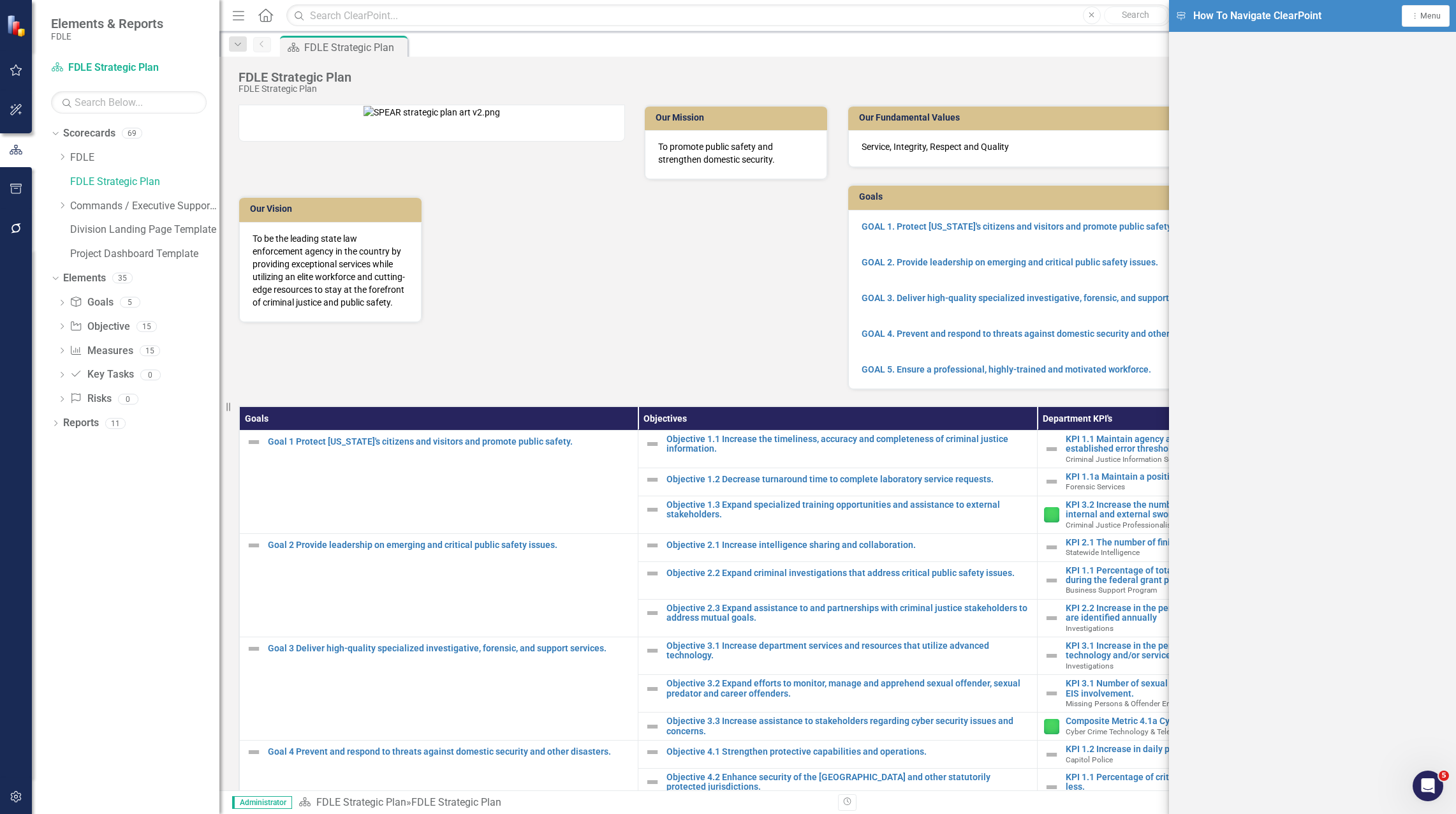
click at [1117, 69] on div "FDLE Strategic Plan FDLE Strategic Plan Score: N/A Aug-25 Completed Comment Hom…" at bounding box center [837, 75] width 1236 height 38
click at [1193, 14] on div "icon.navigation How To Navigate ClearPoint Dropdown Menu Menu icon.tutorial Sho…" at bounding box center [1312, 16] width 287 height 32
click at [1430, 784] on icon "Open Intercom Messenger" at bounding box center [1426, 784] width 21 height 21
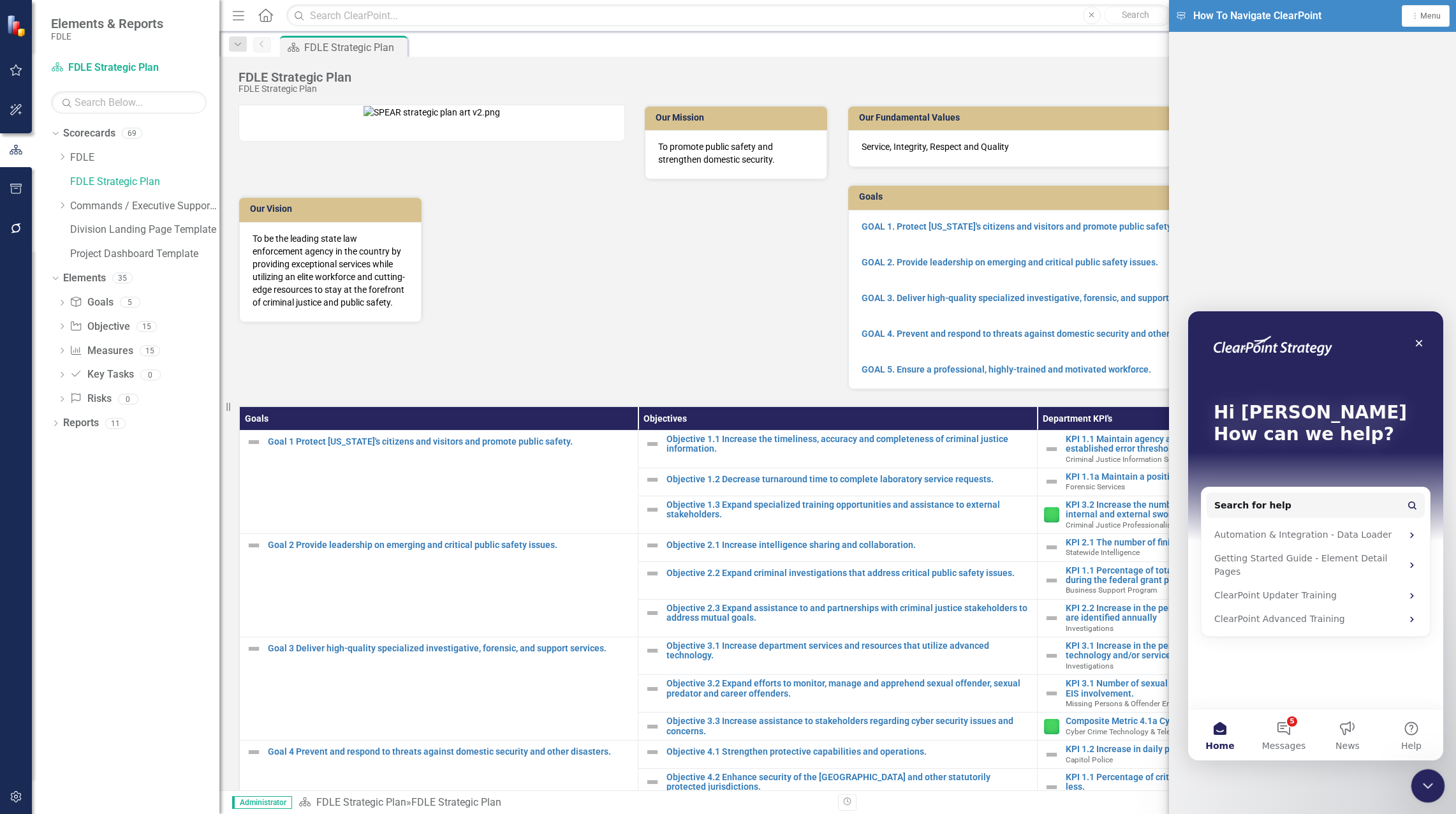
click at [1428, 778] on icon "Close Intercom Messenger" at bounding box center [1425, 784] width 15 height 15
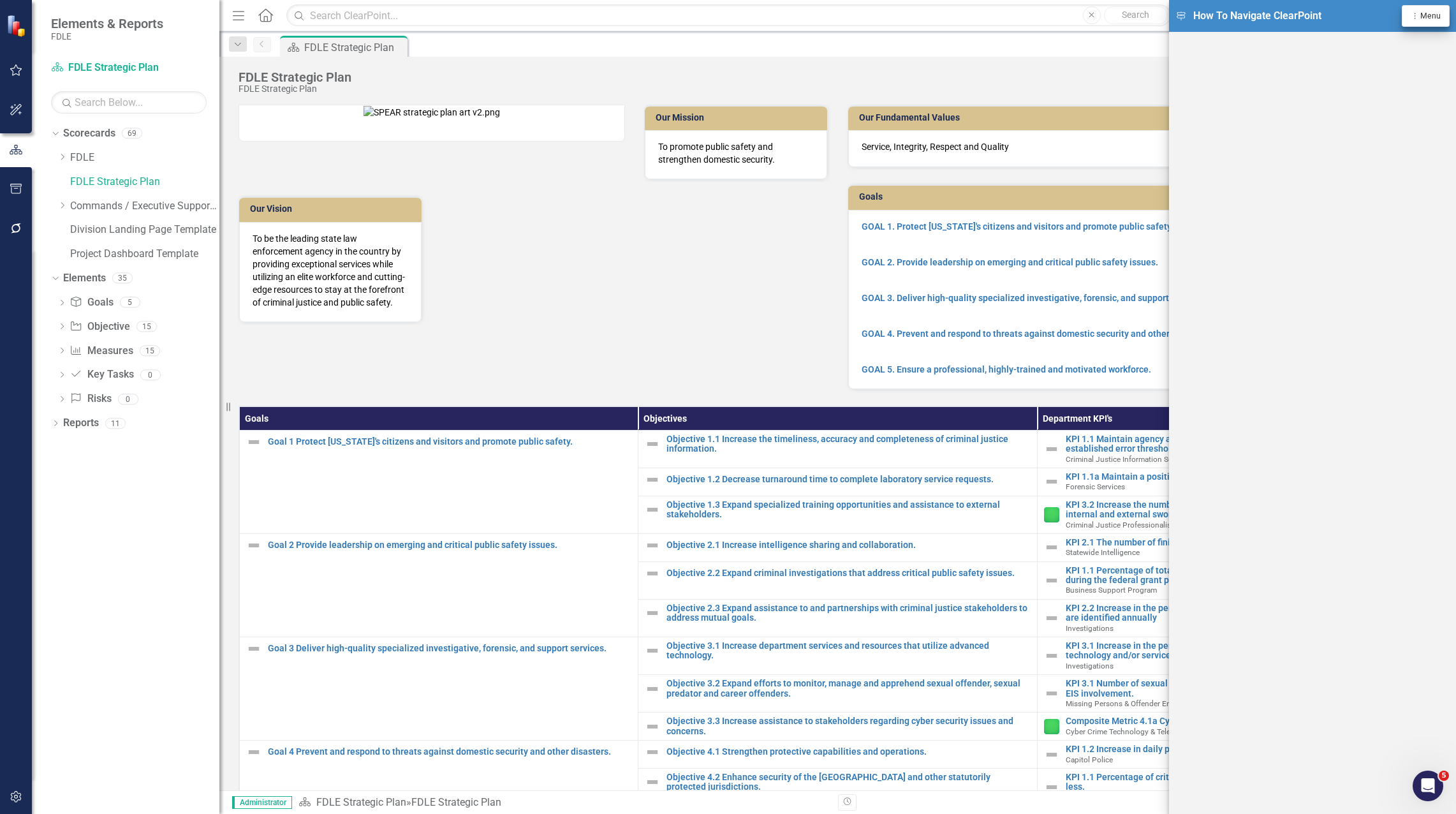
click at [1419, 12] on icon "Dropdown Menu" at bounding box center [1415, 16] width 10 height 8
click at [1384, 54] on link "Support Center Support Center" at bounding box center [1383, 62] width 131 height 24
click at [1267, 20] on span "How To Navigate ClearPoint" at bounding box center [1257, 16] width 128 height 14
drag, startPoint x: 1245, startPoint y: 11, endPoint x: 1251, endPoint y: 32, distance: 21.8
click at [1245, 12] on span "How To Navigate ClearPoint" at bounding box center [1257, 16] width 128 height 14
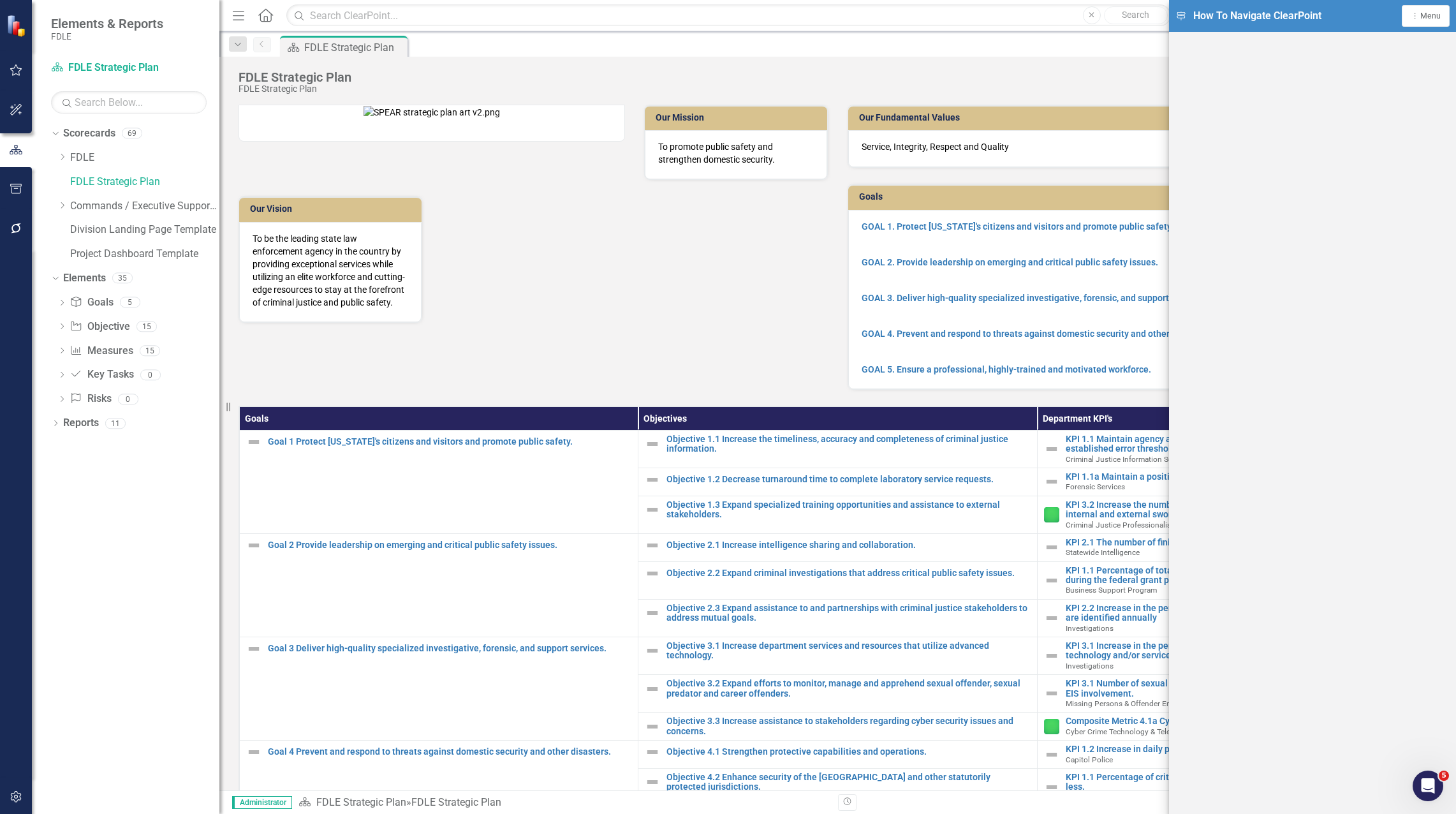
drag, startPoint x: 1108, startPoint y: 71, endPoint x: 1178, endPoint y: 71, distance: 70.0
click at [1112, 71] on div "Score: N/A Aug-25 Completed Comment Home Edit Report" at bounding box center [898, 80] width 1079 height 22
drag, startPoint x: 1125, startPoint y: 80, endPoint x: 1162, endPoint y: 78, distance: 37.1
click at [1160, 78] on div "Score: N/A Aug-25 Completed Comment Home Edit Report" at bounding box center [898, 80] width 1079 height 22
click at [1164, 67] on div "FDLE Strategic Plan FDLE Strategic Plan Score: N/A Aug-25 Completed Comment Hom…" at bounding box center [837, 75] width 1236 height 38
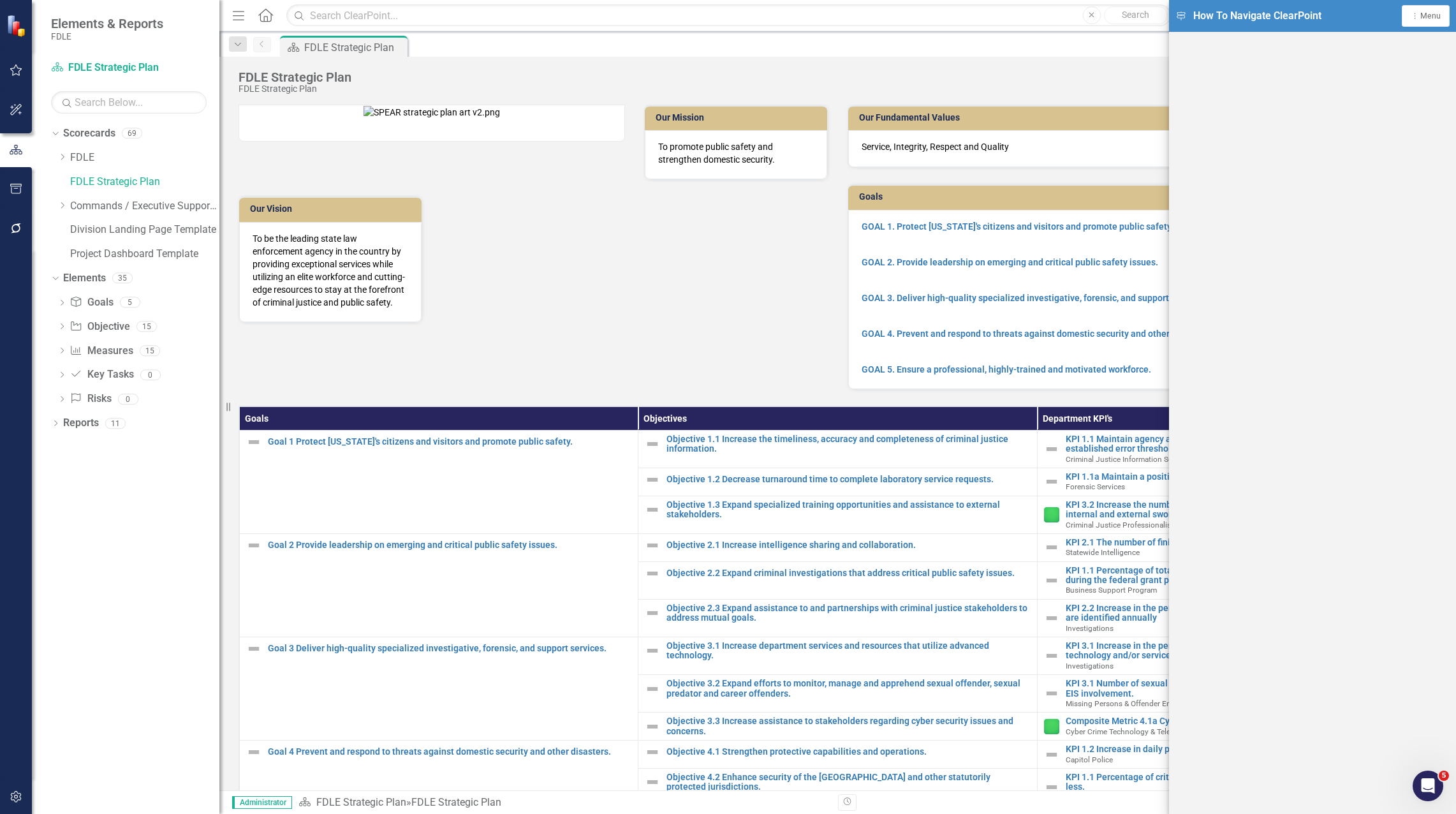
click at [1094, 20] on button "Close" at bounding box center [1091, 15] width 18 height 18
click at [1139, 63] on div "Menu Home Search Close Search Previous Aug-25 Next Alerts User Edit Profile Dis…" at bounding box center [837, 407] width 1236 height 814
click at [1183, 15] on icon "icon.navigation" at bounding box center [1181, 16] width 11 height 9
click at [1147, 55] on div "Scorecard FDLE Strategic Plan Pin" at bounding box center [852, 46] width 1148 height 20
click at [1168, 48] on div "Scorecard FDLE Strategic Plan Pin" at bounding box center [852, 46] width 1148 height 20
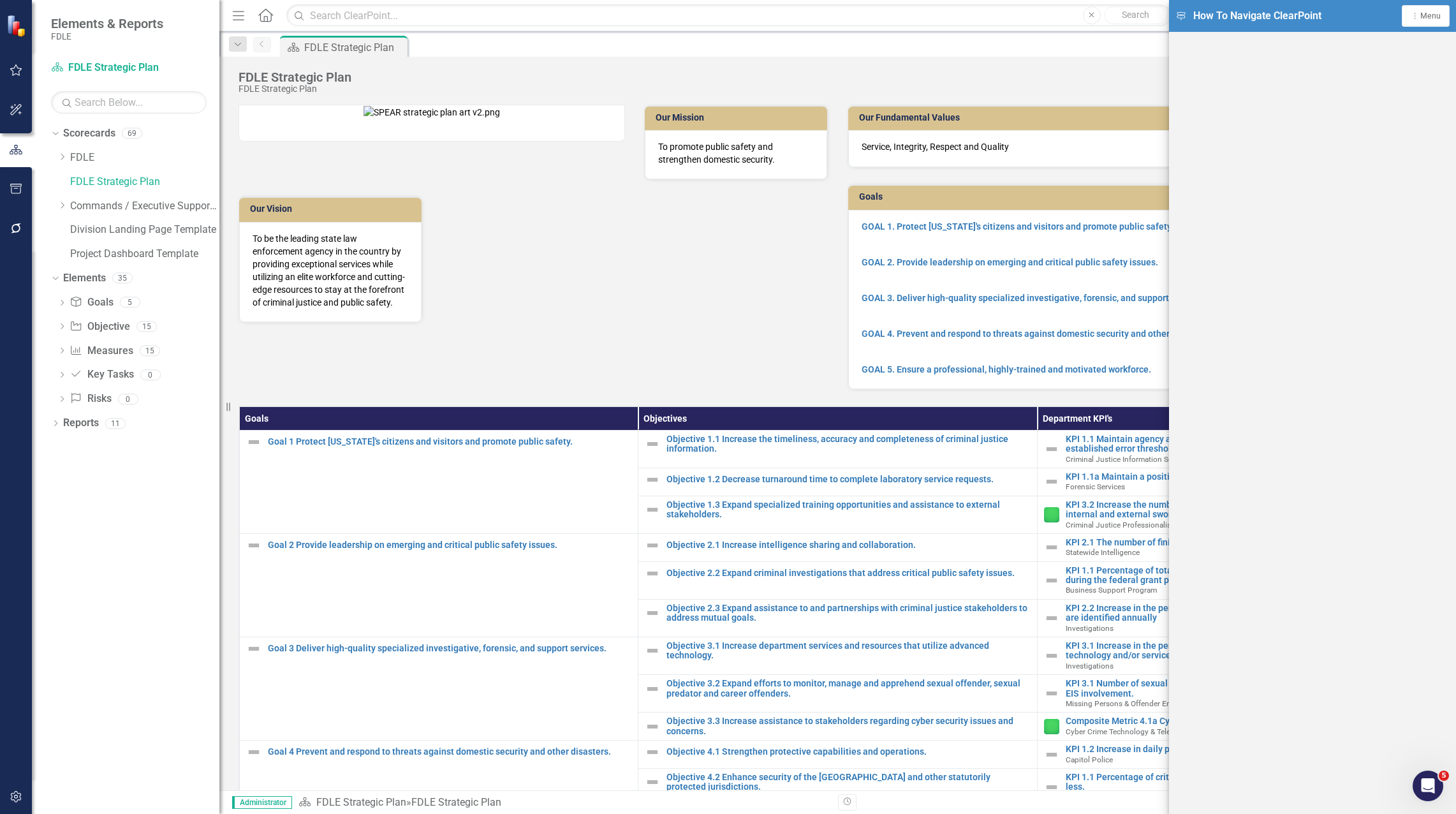
click at [1180, 15] on icon "icon.navigation" at bounding box center [1181, 16] width 11 height 9
click at [1183, 15] on icon "icon.navigation" at bounding box center [1181, 16] width 11 height 9
click at [1424, 13] on span "Menu" at bounding box center [1430, 16] width 20 height 9
click at [1394, 106] on link "Close Close Tutorial Window" at bounding box center [1383, 111] width 131 height 24
